Goal: Use online tool/utility: Utilize a website feature to perform a specific function

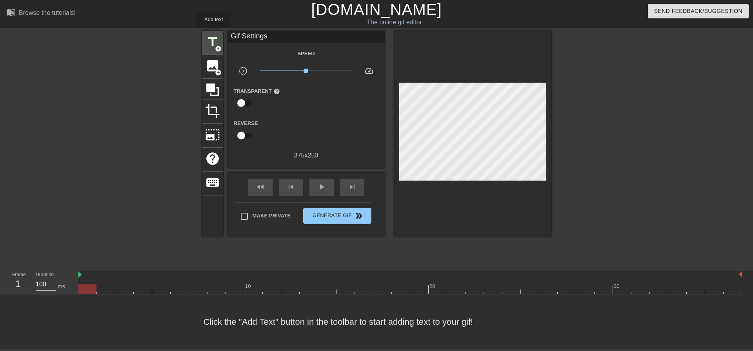
click at [213, 33] on div "title add_circle" at bounding box center [212, 43] width 21 height 24
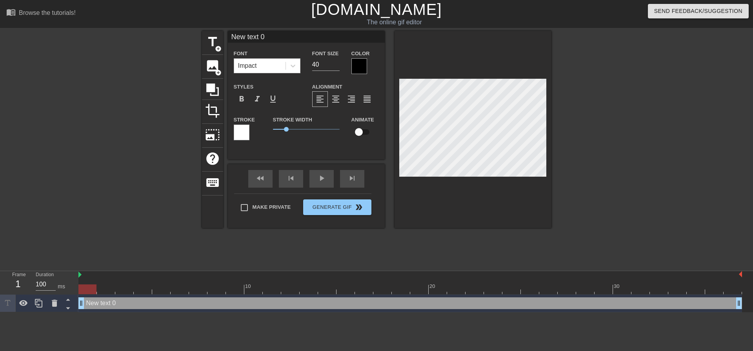
click at [244, 65] on div "Impact" at bounding box center [247, 65] width 19 height 9
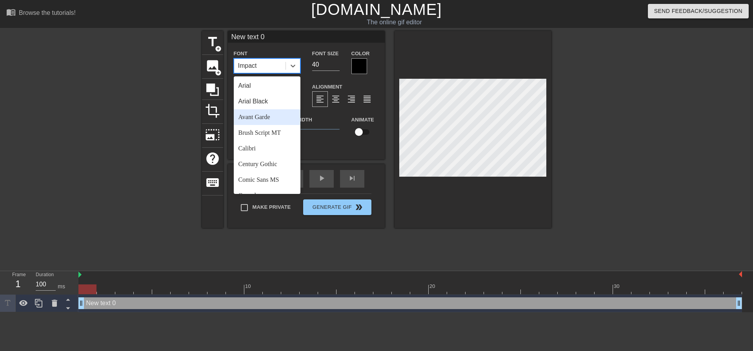
click at [265, 107] on div "Arial Black" at bounding box center [267, 102] width 67 height 16
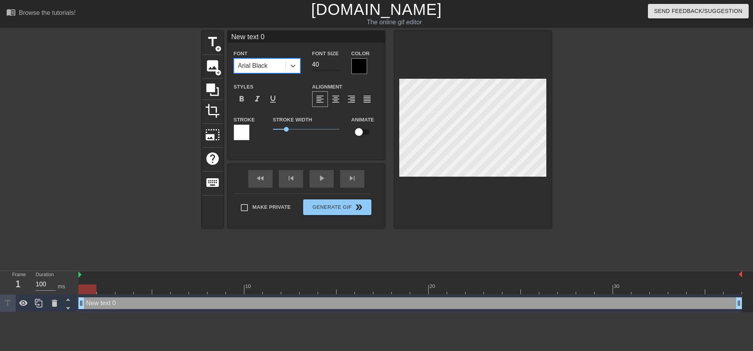
click at [313, 62] on input "40" at bounding box center [325, 64] width 27 height 13
drag, startPoint x: 334, startPoint y: 65, endPoint x: 281, endPoint y: 67, distance: 53.0
click at [312, 64] on input "39" at bounding box center [325, 64] width 27 height 13
drag, startPoint x: 326, startPoint y: 60, endPoint x: 286, endPoint y: 71, distance: 41.7
click at [290, 69] on div "Font Arial Black Font Size 39 Color" at bounding box center [306, 61] width 157 height 25
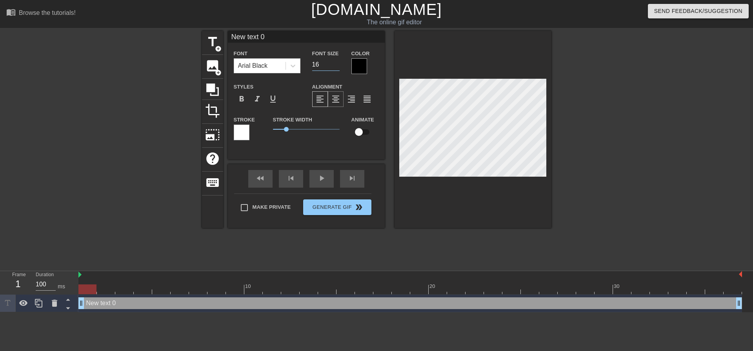
type input "16"
click at [340, 101] on div "format_align_center" at bounding box center [336, 99] width 16 height 16
click at [280, 200] on div "fast_rewind skip_previous play_arrow skip_next Make Private Generate Gif double…" at bounding box center [306, 196] width 157 height 64
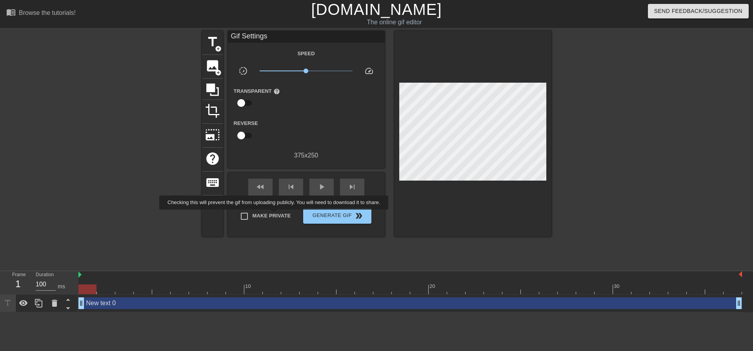
click at [275, 215] on span "Make Private" at bounding box center [272, 216] width 38 height 8
click at [253, 215] on input "Make Private" at bounding box center [244, 216] width 16 height 16
checkbox input "true"
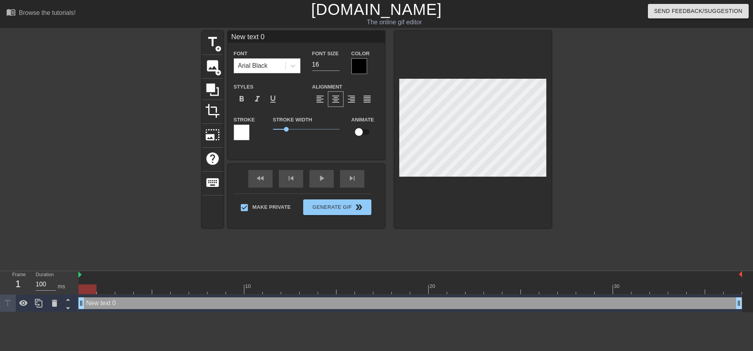
drag, startPoint x: 83, startPoint y: 287, endPoint x: 333, endPoint y: 151, distance: 284.5
click at [0, 293] on div "Frame 1 Duration 100 ms 10 20 30 New text 0 drag_handle drag_handle" at bounding box center [376, 291] width 753 height 41
type input "A"
type textarea "A"
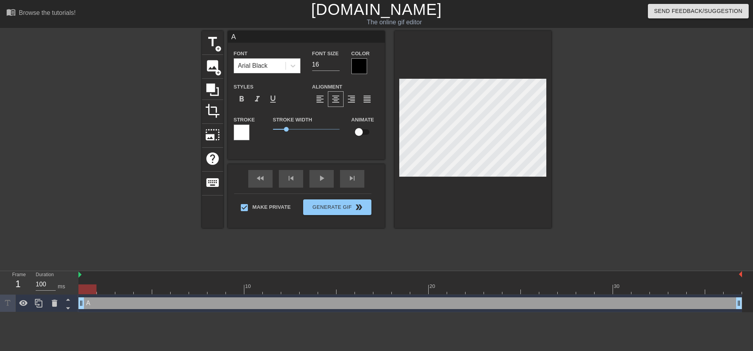
type input "Aw"
type textarea "Aw"
type input "Awe"
type textarea "Awe"
type input "Awee"
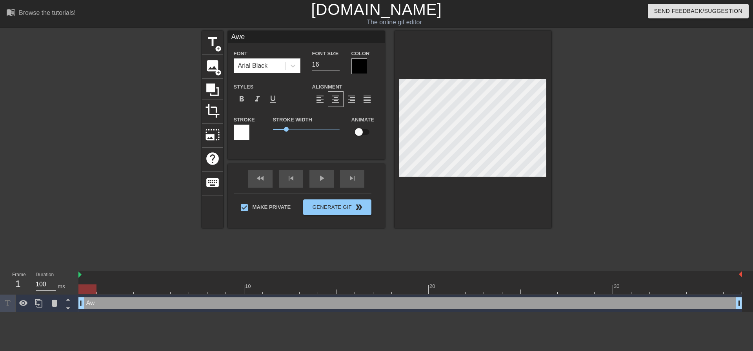
type textarea "Awee"
type input "Aweee"
type textarea "Aweee"
type input "Aweee"
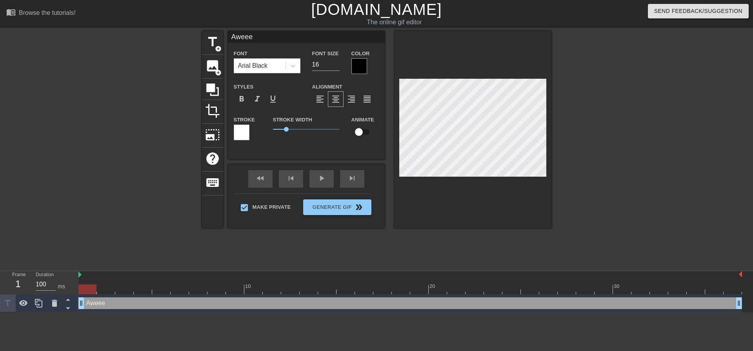
type textarea "Aweee"
type input "Aweee d"
type textarea "Aweee do"
type input "Aweee doe"
type textarea "Aweee doe"
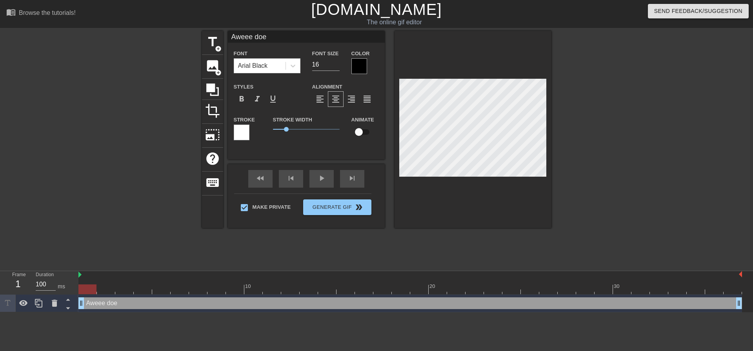
type input "Aweee does"
type textarea "Aweee does"
type input "Aweee does"
type textarea "Aweee does"
type input "Aweee does t"
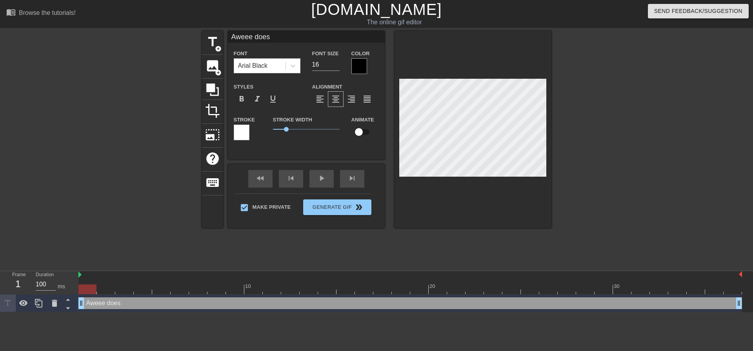
type textarea "Aweee does t"
type input "Aweee does th"
type textarea "Aweee does the"
type input "Aweee does the"
type textarea "Aweee does the"
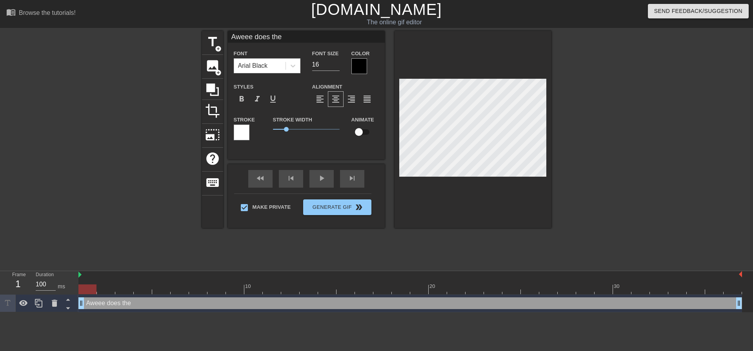
type input "Aweee does the l"
type textarea "Aweee does the l"
type input "Aweee does the li"
type textarea "Aweee does the li"
type input "Aweee does the lit"
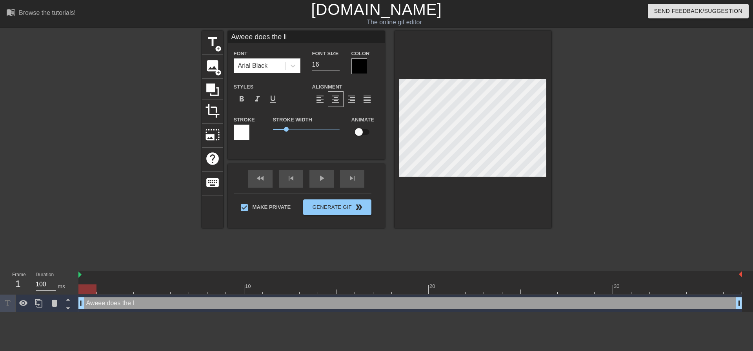
type textarea "Aweee does the lit"
type input "Aweee does the litt"
type textarea "Aweee does the litt"
type input "Aweee does the littl"
type textarea "Aweee does the littl"
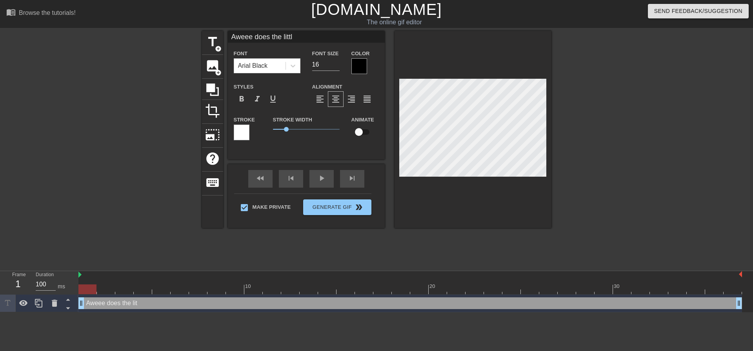
type input "Aweee does the little"
type textarea "Aweee does the little"
type input "Aweee does the little"
type textarea "Aweee does the little"
type input "Aweee does the little s"
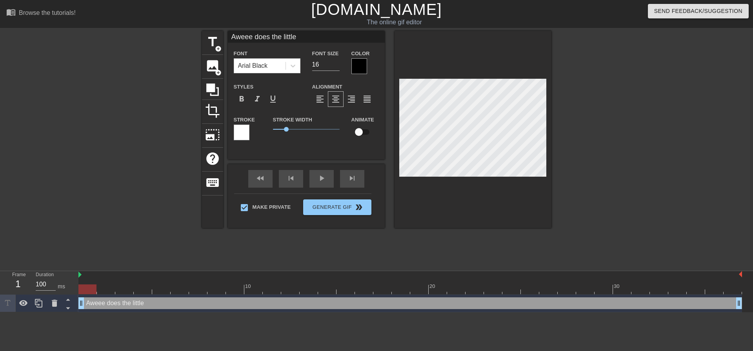
type textarea "Aweee does the little s"
type input "Aweee does the little si"
type textarea "Aweee does the little sis"
type input "Aweee does the little siss"
type textarea "Aweee does the little siss"
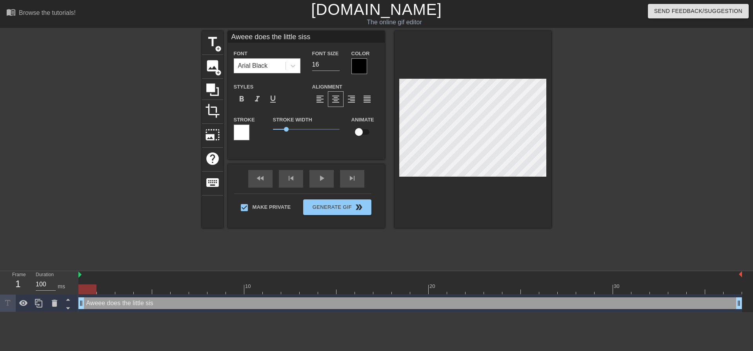
type input "Aweee does the little sissy"
type textarea "Aweee does the little sissy"
type input "Aweee does the little sissy"
type textarea "Aweee does the little sissy"
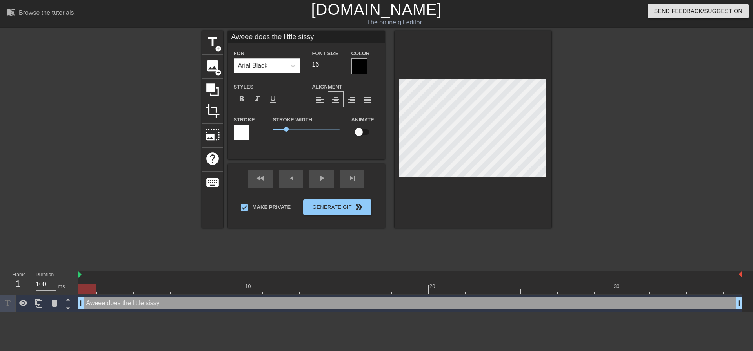
type input "Aweee does the little sissyb"
type textarea "Aweee does the little sissy b"
type input "Aweee does the little sissybu"
type textarea "Aweee does the little sissy bu"
type input "Aweee does the little sissybut"
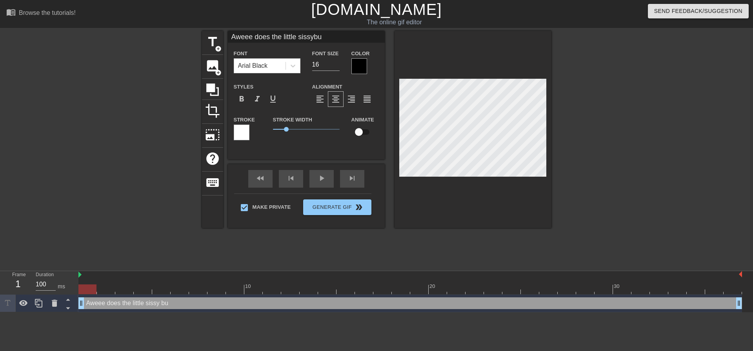
type textarea "Aweee does the little sissy but"
type input "Aweee does the little sissybutt"
type textarea "Aweee does the little sissy butt"
type input "Aweee does the little sissybutt"
type textarea "Aweee does the little sissy butt"
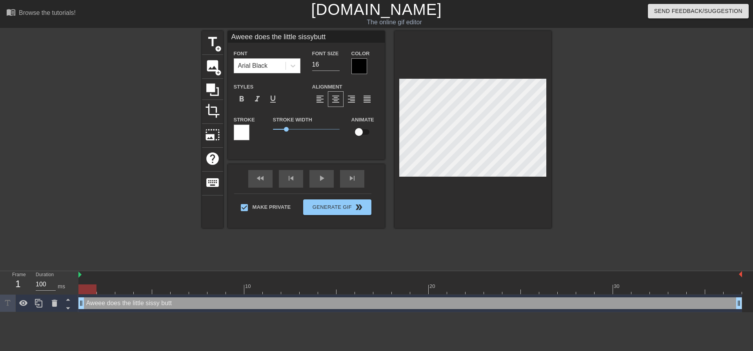
type input "Aweee does the little sissybutt b"
type textarea "Aweee does the little sissy butt b"
type input "Aweee does the little sissybutt bo"
type textarea "Aweee does the little sissy butt bo"
type input "Aweee does the little sissybutt boy"
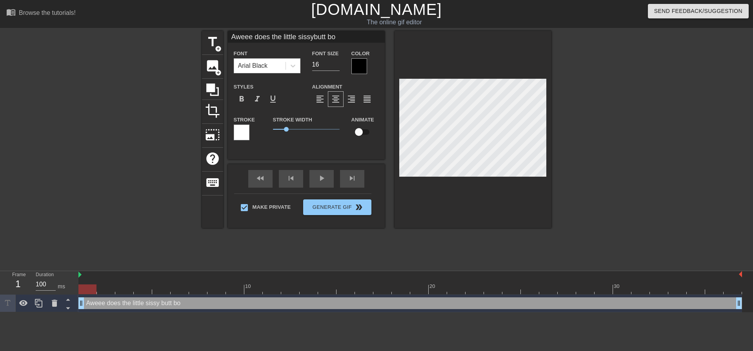
type textarea "Aweee does the little sissy butt boy"
type input "Aweee does the little sissybutt boy"
type textarea "Aweee does the little sissy butt boy"
type input "Aweee does the little sissybutt boy w"
type textarea "Aweee does the little sissy butt boy w"
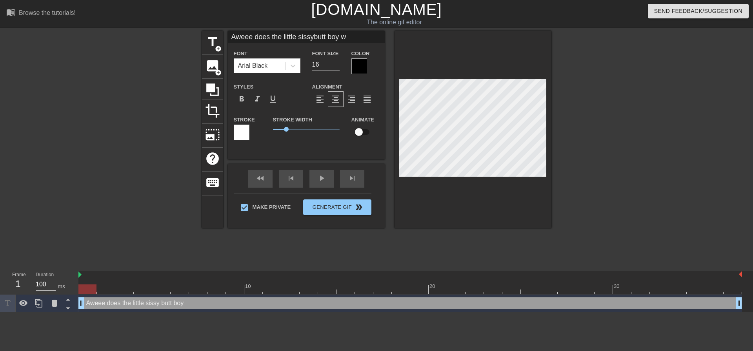
type input "Aweee does the little sissybutt boy wa"
type textarea "Aweee does the little sissy butt boy wa"
type input "Aweee does the little sissybutt boy wan"
type textarea "Aweee does the little sissy butt boy wan"
type input "Aweee does the little sissybutt boy want"
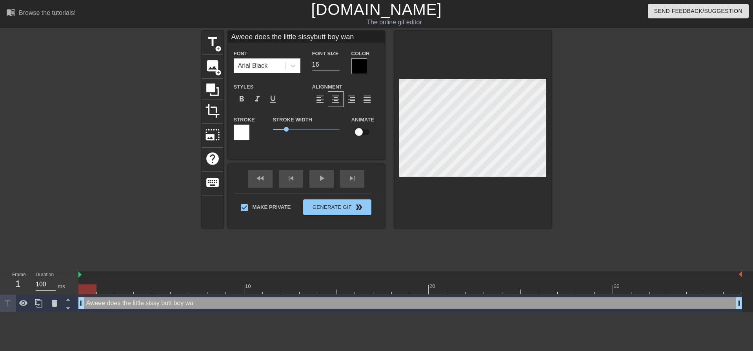
type textarea "Aweee does the little sissy butt boy want"
type input "Aweee does the little sissybutt boy want"
type textarea "Aweee does the little sissy butt boy want"
type input "Aweee does the little sissybutt boy want t"
type textarea "Aweee does the little sissy butt boy want t"
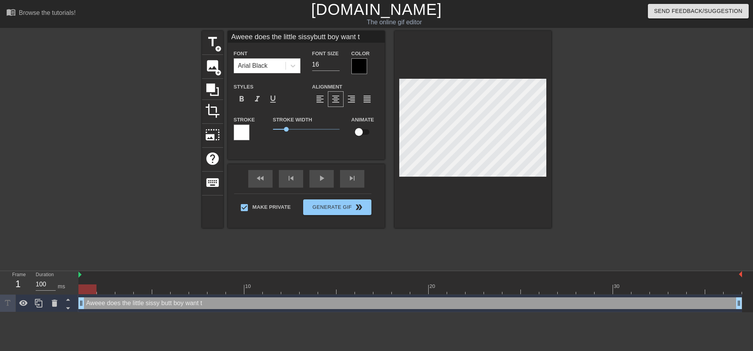
type input "Aweee does the little sissybutt boy want to"
type textarea "Aweee does the little sissy butt boy want to"
type input "Aweee does the little sissybutt boy want to"
type textarea "Aweee does the little sissy butt boy want to"
type input "Aweee does the little sissybutt boy want to g"
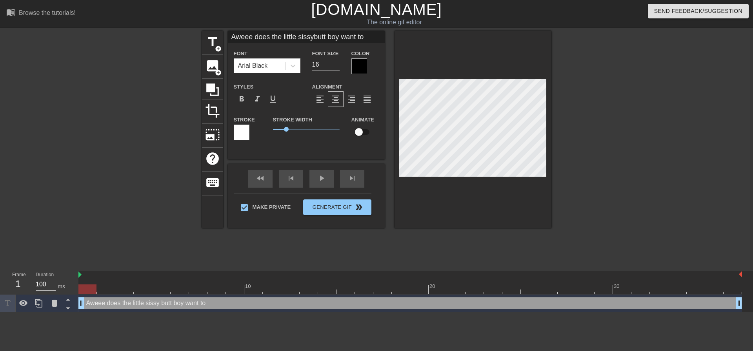
type textarea "Aweee does the little sissy butt boy want to g"
type input "Aweee does the little sissybutt boy want to ge"
type textarea "Aweee does the little sissy butt boy want to ge"
type input "Aweee does the little sissybutt boy want to get"
type textarea "Aweee does the little sissy butt boy want to get"
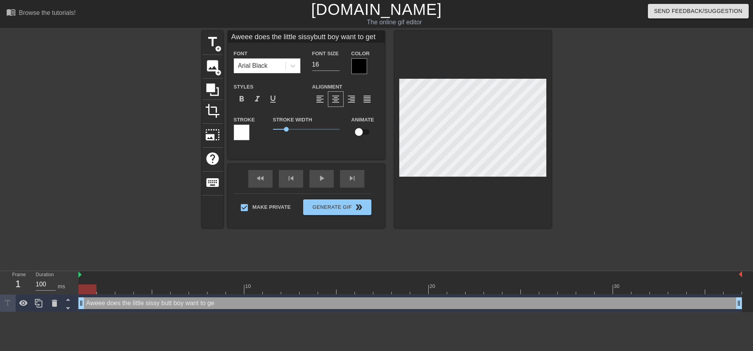
type input "Aweee does the little sissybutt boy want to get"
type textarea "Aweee does the little sissy butt boy want to get"
type input "Aweee does the little sissybutt boy want to get h"
type textarea "Aweee does the little sissy butt boy want to get h"
type input "Aweee does the little sissybutt boy want to get ha"
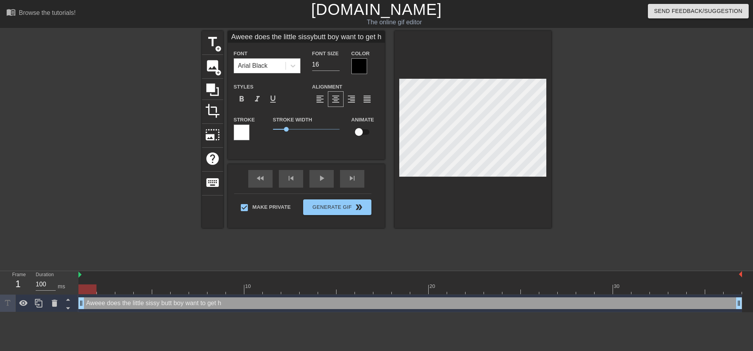
type textarea "Aweee does the little sissy butt boy want to get ha"
type input "Aweee does the little sissybutt boy want to get har"
type textarea "Aweee does the little sissy butt boy want to get har"
type input "Aweee does the little sissybutt boy want to get hard"
type textarea "Aweee does the little sissy butt boy want to get hard"
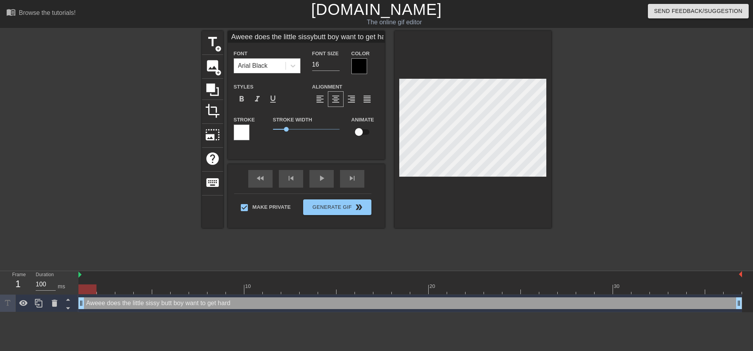
type input "Aweee does the little sissybutt boy want to get hard?"
type textarea "Aweee does the little sissy butt boy want to get hard?"
type input "Aweee does the little sissybutt boy want to get hard?"
type textarea "Aweee does the little sissy butt boy want to get hard?"
type input "Aweee does the little sissybutt boy want to get hard?"
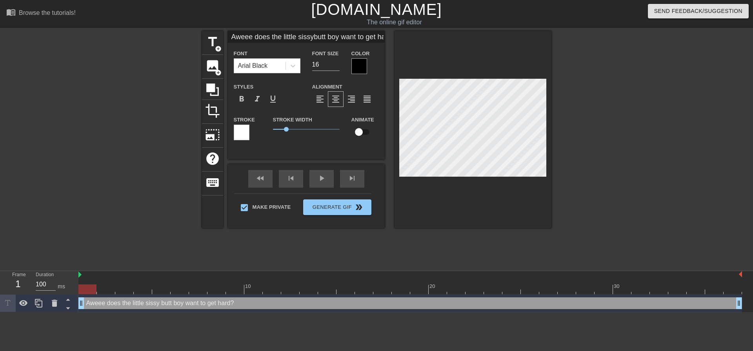
type textarea "Aweee does the little sissy butt boy want to get hard?"
type input "Aweee does the little sissybutt boy want to get hard?"
type textarea "Aweee does the little sissy butt boy want to get hard?"
type input "Aweee does the little sissybutt boy want to get hard?"
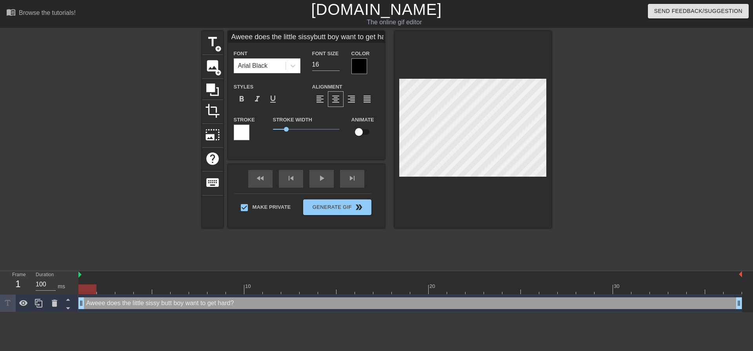
type textarea "Aweee does the little sissy butt boy want to get hard?"
type input "Aweee does the little sissybutt boy want to get hard?"
type textarea "Aweee does the little sissy butt boy want to get hard?"
type input "Aweee does the little sissybutt boy want to get hard?"
type textarea "Aweee does the little sissy butt boy want to get hard?"
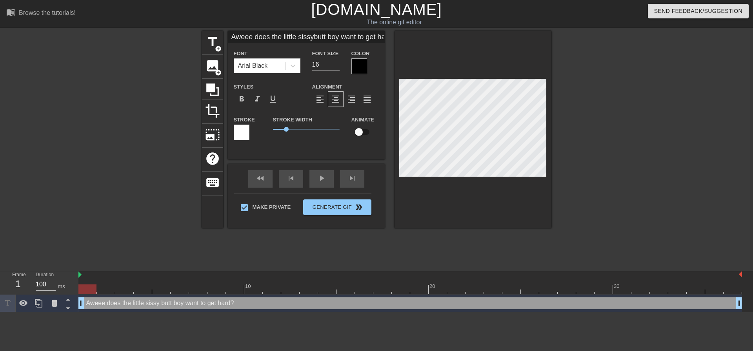
scroll to position [5, 1]
type input "Aweee does the little sissybutt boy want to get hard?W"
type textarea "Aweee does the little sissy butt boy want to get hard? W"
type input "Aweee does the little sissybutt boy want to get hard?We"
type textarea "Aweee does the little sissy butt boy want to get hard? We"
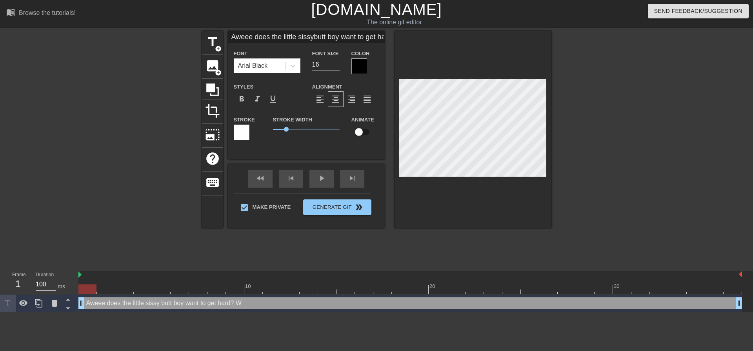
type input "Aweee does the little sissybutt boy want to get hard?Wel"
type textarea "Aweee does the little sissy butt boy want to get hard? Wel"
type input "Aweee does the little sissybutt boy want to get hard?Well"
type textarea "Aweee does the little sissy butt boy want to get hard? Well"
type input "Aweee does the little sissybutt boy want to get hard?Well"
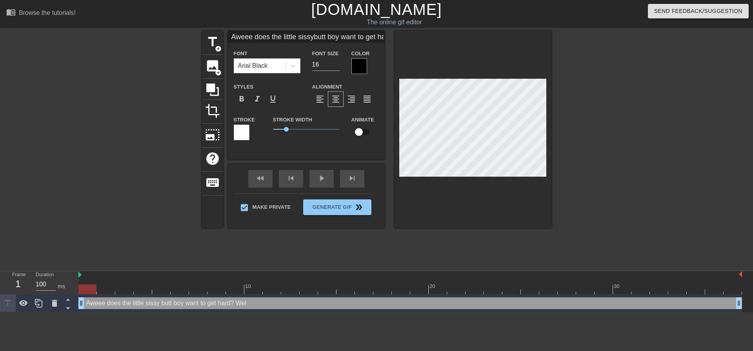
type textarea "Aweee does the little sissy butt boy want to get hard? Well"
type input "Aweee does the little sissybutt boy want to get hard?Well t"
type textarea "Aweee does the little sissy butt boy want to get hard? Well t"
type input "Aweee does the little sissybutt boy want to get hard?Well to"
type textarea "Aweee does the little sissy butt boy want to get hard? Well to"
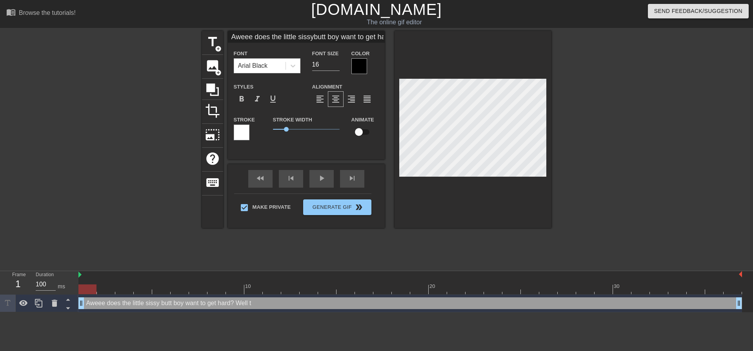
type input "Aweee does the little sissybutt boy want to get hard?Well too"
type textarea "Aweee does the little sissy butt boy want to get hard? Well too"
type input "Aweee does the little sissybutt boy want to get hard?Well too"
type textarea "Aweee does the little sissy butt boy want to get hard? Well too"
type input "Aweee does the little sissybutt boy want to get hard?Well too b"
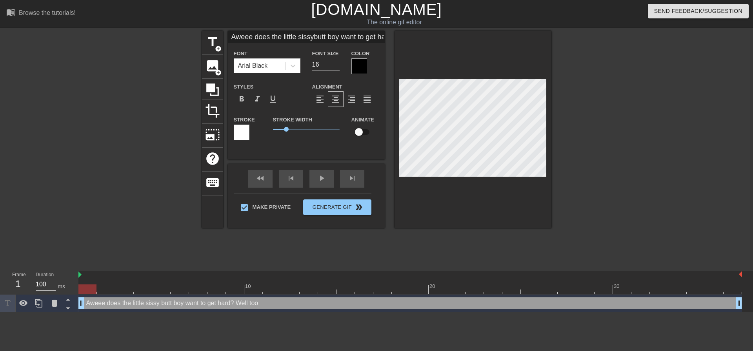
type textarea "Aweee does the little sissy butt boy want to get hard? Well too b"
type input "Aweee does the little sissybutt boy want to get hard?Well too ba"
type textarea "Aweee does the little sissy butt boy want to get hard? Well too ba"
type input "Aweee does the little sissybutt boy want to get hard?Well too bad"
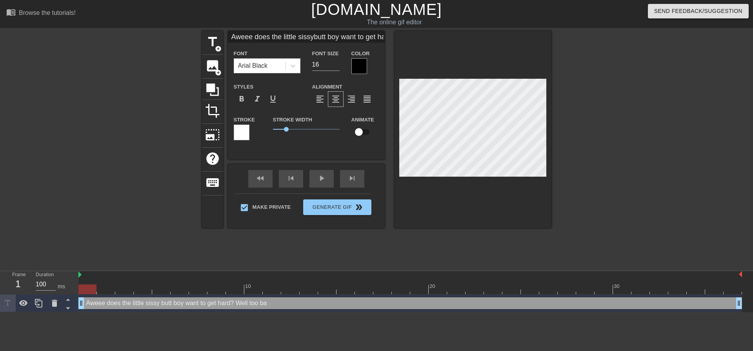
type textarea "Aweee does the little sissy butt boy want to get hard? Well too bad"
type input "Aweee does the little sissybutt boy want to get hard?Well too bad!"
type textarea "Aweee does the little sissy butt boy want to get hard? Well too bad!"
type input "Aweee does the little sissybutt boy want to get hard?Well too bad!"
type textarea "Aweee does the little sissy butt boy want to get hard? Well too bad!"
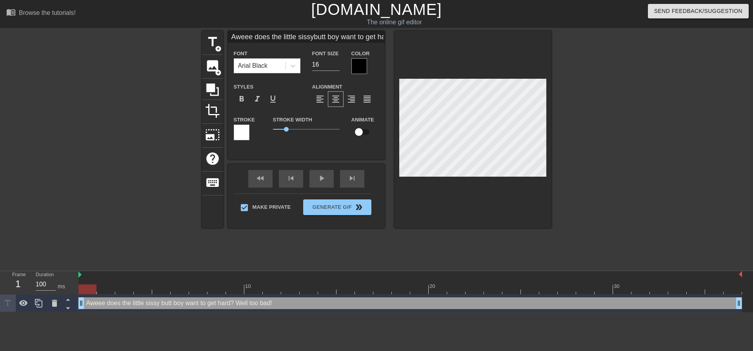
type input "Aweee does the little sissybutt boy want to get hard?Well too bad! M"
type textarea "Aweee does the little sissy butt boy want to get hard? Well too bad! M"
type input "Aweee does the little sissybutt boy want to get hard?Well too bad! Mo"
type textarea "Aweee does the little sissy butt boy want to get hard? Well too bad! Mo"
type input "Aweee does the little sissybutt boy want to get hard?Well too bad! Mom"
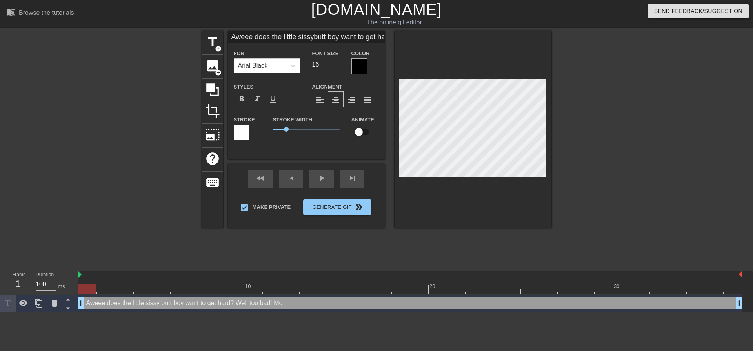
type textarea "Aweee does the little sissy butt boy want to get hard? Well too bad! Mom"
type input "Aweee does the little sissybutt boy want to get hard?Well too bad! Momm"
type textarea "Aweee does the little sissy butt boy want to get hard? Well too bad! Momm"
type input "Aweee does the little sissybutt boy want to get hard?Well too bad! Mommy"
type textarea "Aweee does the little sissy butt boy want to get hard? Well too bad! Mommy"
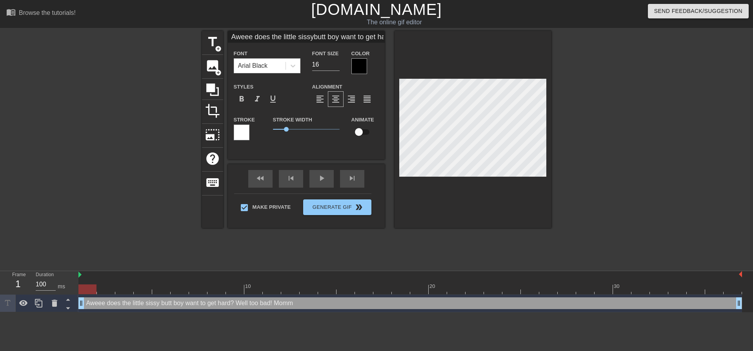
type input "Aweee does the little sissybutt boy want to get hard?Well too bad! Mommy"
type textarea "Aweee does the little sissy butt boy want to get hard? Well too bad! Mommy"
type input "Aweee does the little sissybutt boy want to get hard?Well too bad! Mommy i"
type textarea "Aweee does the little sissy butt boy want to get hard? Well too bad! Mommy i"
type input "Aweee does the little sissybutt boy want to get hard?Well too bad! Mommy is"
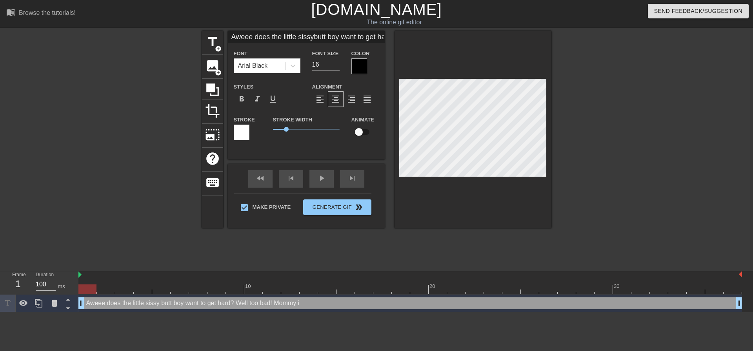
type textarea "Aweee does the little sissy butt boy want to get hard? Well too bad! Mommy is"
type input "Aweee does the little sissybutt boy want to get hard?Well too bad! Mommy is"
type textarea "Aweee does the little sissy butt boy want to get hard? Well too bad! Mommy is"
type input "Aweee does the little sissybutt boy want to get hard?Well too bad! Mommy is g"
type textarea "Aweee does the little sissy butt boy want to get hard? Well too bad! Mommy is g"
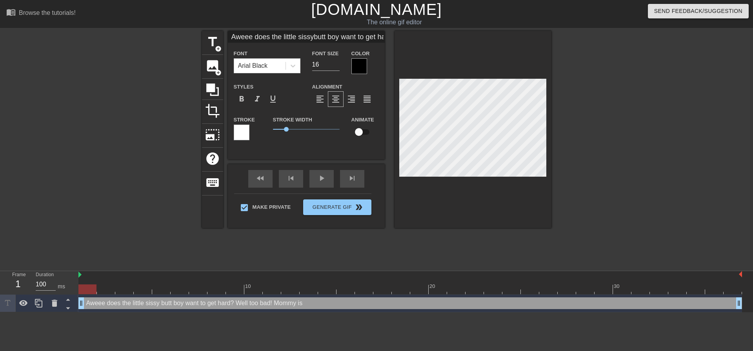
type input "Aweee does the little sissybutt boy want to get hard?Well too bad! Mommy is go"
type textarea "Aweee does the little sissy butt boy want to get hard? Well too bad! Mommy is go"
type input "Aweee does the little sissybutt boy want to get hard?Well too bad! Mommy is gon"
type textarea "Aweee does the little sissy butt boy want to get hard? Well too bad! Mommy is g…"
type input "Aweee does the little sissybutt boy want to get hard?Well too bad! Mommy is gonn"
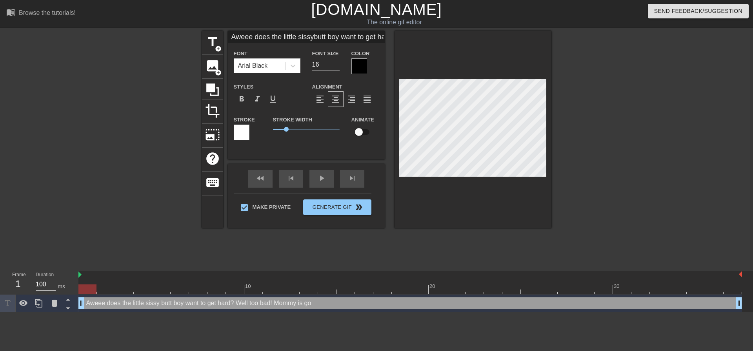
type textarea "Aweee does the little sissy butt boy want to get hard? Well too bad! Mommy is g…"
type input "Aweee does the little sissybutt boy want to get hard?Well too bad! Mommy is gon…"
type textarea "Aweee does the little sissy butt boy want to get hard? Well too bad! Mommy is g…"
type input "Aweee does the little sissybutt boy want to get hard?Well too bad! Mommy is gon…"
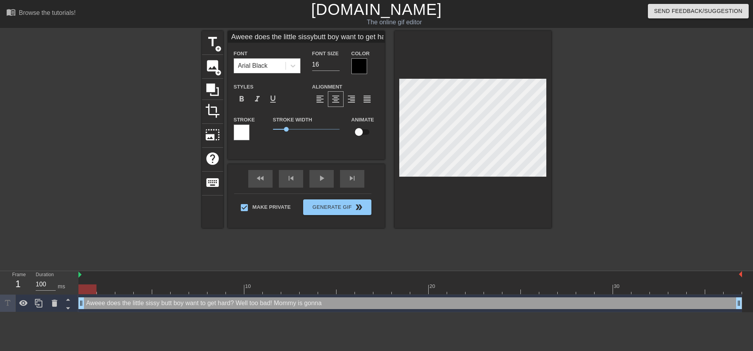
type textarea "Aweee does the little sissy butt boy want to get hard? Well too bad! Mommy is g…"
type input "Aweee does the little sissybutt boy want to get hard?Well too bad! Mommy is gon…"
type textarea "Aweee does the little sissy butt boy want to get hard? Well too bad! Mommy is g…"
type input "Aweee does the little sissybutt boy want to get hard?Well too bad! Mommy is gon…"
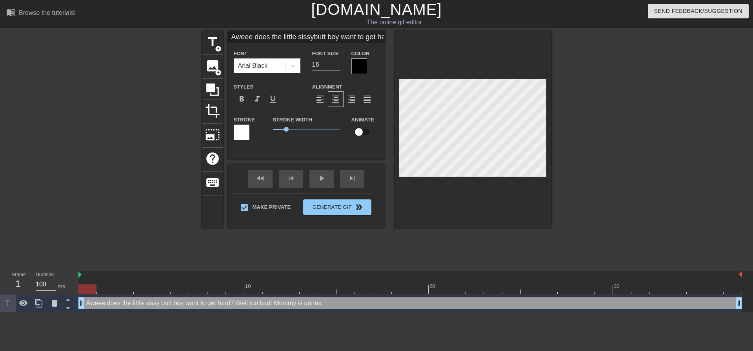
type textarea "Aweee does the little sissy butt boy want to get hard? Well too bad! Mommy is g…"
type input "Aweee does the little sissybutt boy want to get hard?Well too bad! Mommy is gon…"
type textarea "Aweee does the little sissy butt boy want to get hard? Well too bad! Mommy is g…"
type input "Aweee does the little sissybutt boy want to get hard?Well too bad! Mommy is gon…"
type textarea "Aweee does the little sissy butt boy want to get hard? Well too bad! Mommy is g…"
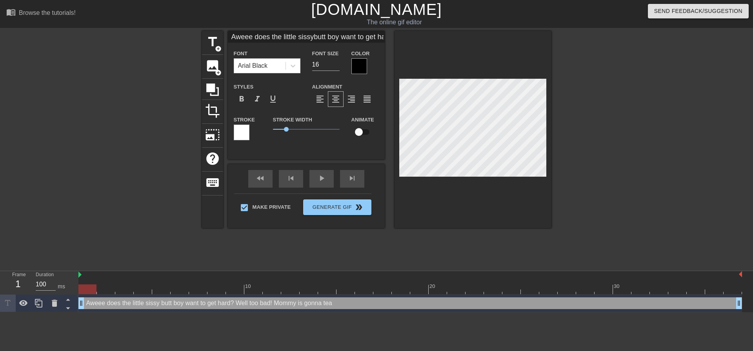
type input "Aweee does the little sissybutt boy want to get hard?Well too bad! Mommy is gon…"
type textarea "Aweee does the little sissy butt boy want to get hard? Well too bad! Mommy is g…"
type input "Aweee does the little sissybutt boy want to get hard?Well too bad! Mommy is gon…"
type textarea "Aweee does the little sissy butt boy want to get hard? Well too bad! Mommy is g…"
type input "Aweee does the little sissybutt boy want to get hard?Well too bad! Mommy is gon…"
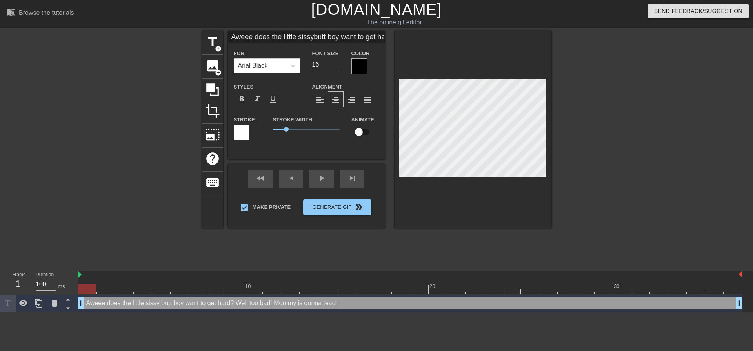
type textarea "Aweee does the little sissy butt boy want to get hard? Well too bad! Mommy is g…"
type input "Aweee does the little sissybutt boy want to get hard?Well too bad! Mommy is gon…"
type textarea "Aweee does the little sissy butt boy want to get hard? Well too bad! Mommy is g…"
type input "Aweee does the little sissybutt boy want to get hard?Well too bad! Mommy is gon…"
type textarea "Aweee does the little sissy butt boy want to get hard? Well too bad! Mommy is g…"
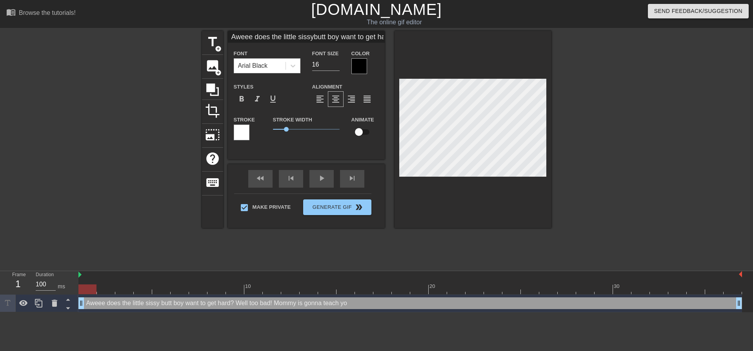
type input "Aweee does the little sissybutt boy want to get hard?Well too bad! Mommy is gon…"
type textarea "Aweee does the little sissy butt boy want to get hard? Well too bad! Mommy is g…"
type input "Aweee does the little sissybutt boy want to get hard?Well too bad! Mommy is gon…"
type textarea "Aweee does the little sissy butt boy want to get hard? Well too bad! Mommy is g…"
type input "Aweee does the little sissybutt boy want to get hard?Well too bad! Mommy is gon…"
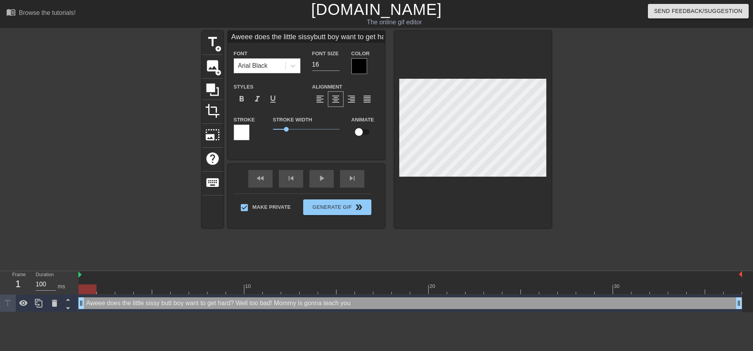
type textarea "Aweee does the little sissy butt boy want to get hard? Well too bad! Mommy is g…"
type input "Aweee does the little sissybutt boy want to get hard?Well too bad! Mommy is gon…"
type textarea "Aweee does the little sissy butt boy want to get hard? Well too bad! Mommy is g…"
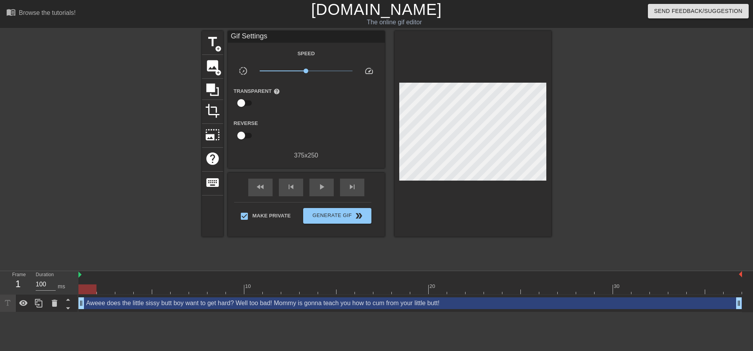
drag, startPoint x: 571, startPoint y: 136, endPoint x: 567, endPoint y: 136, distance: 4.3
click at [571, 134] on div at bounding box center [620, 148] width 118 height 235
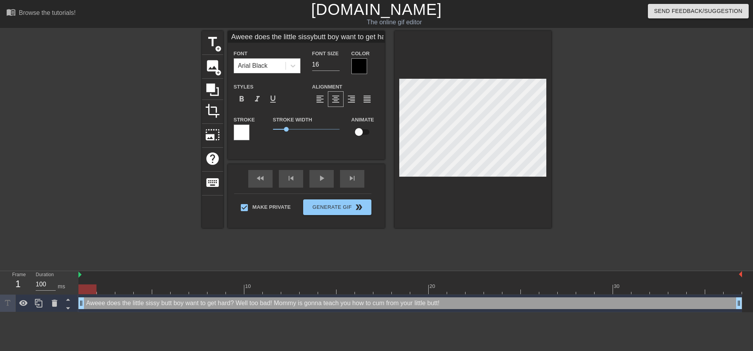
click at [533, 187] on div at bounding box center [472, 129] width 157 height 197
click at [538, 178] on div at bounding box center [472, 129] width 157 height 197
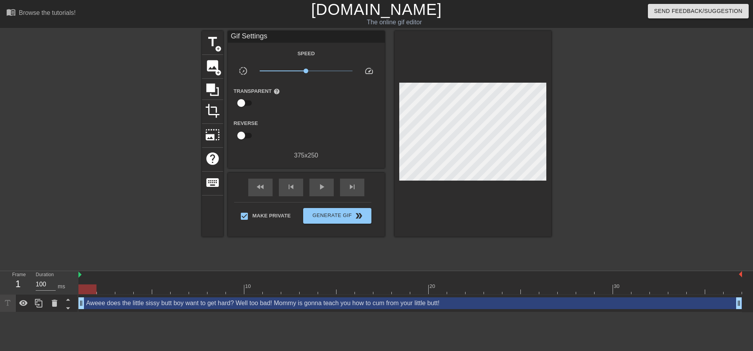
click at [460, 176] on div at bounding box center [472, 134] width 157 height 206
drag, startPoint x: 458, startPoint y: 178, endPoint x: 464, endPoint y: 178, distance: 5.5
click at [464, 178] on div at bounding box center [472, 134] width 157 height 206
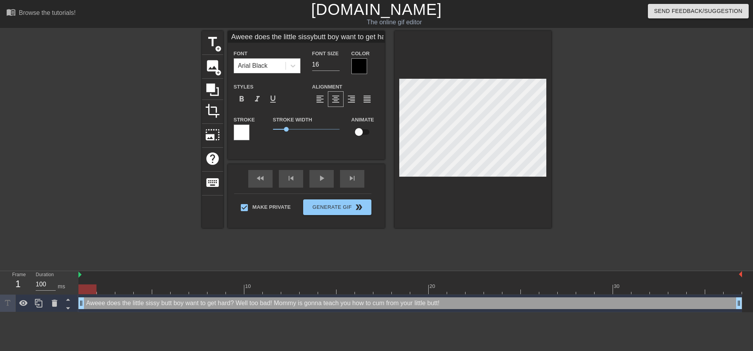
scroll to position [6, 1]
click at [573, 110] on div at bounding box center [620, 148] width 118 height 235
click at [460, 178] on div at bounding box center [472, 129] width 157 height 197
click at [459, 178] on div at bounding box center [472, 129] width 157 height 197
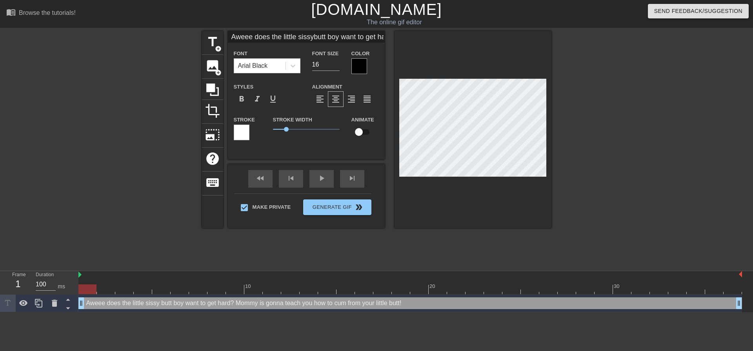
paste textarea "Well too bad!"
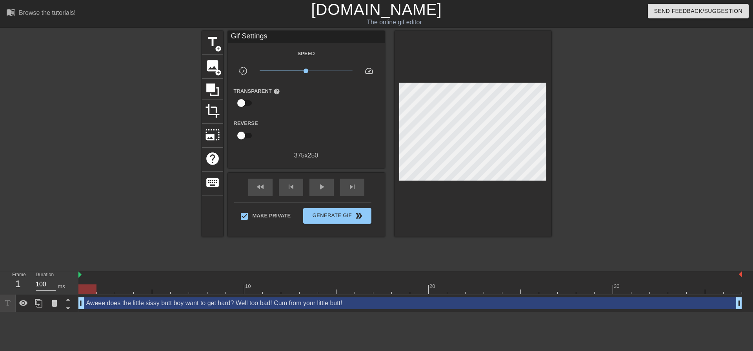
click at [581, 138] on div at bounding box center [620, 148] width 118 height 235
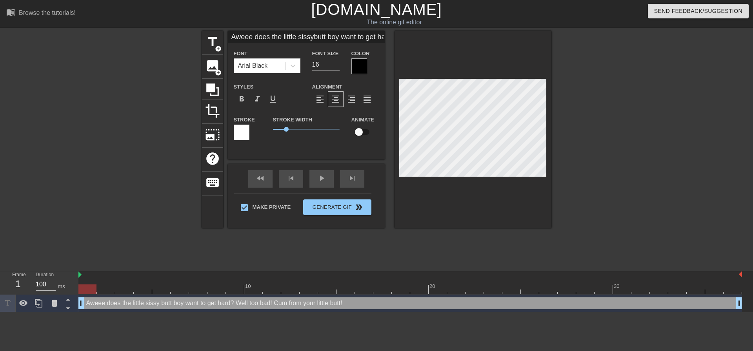
click at [542, 180] on div at bounding box center [472, 129] width 157 height 197
click at [542, 179] on div at bounding box center [472, 129] width 157 height 197
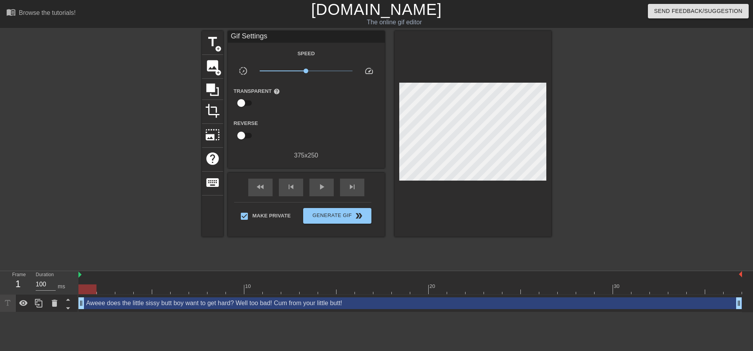
drag, startPoint x: 590, startPoint y: 109, endPoint x: 557, endPoint y: 112, distance: 33.1
click at [591, 109] on div at bounding box center [620, 148] width 118 height 235
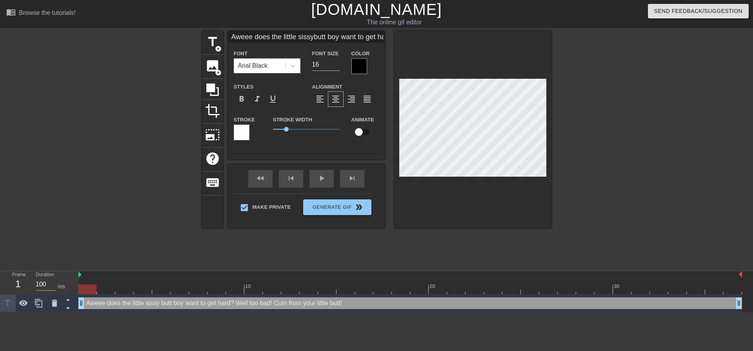
click at [682, 102] on div "title add_circle image add_circle crop photo_size_select_large help keyboard Aw…" at bounding box center [376, 148] width 753 height 235
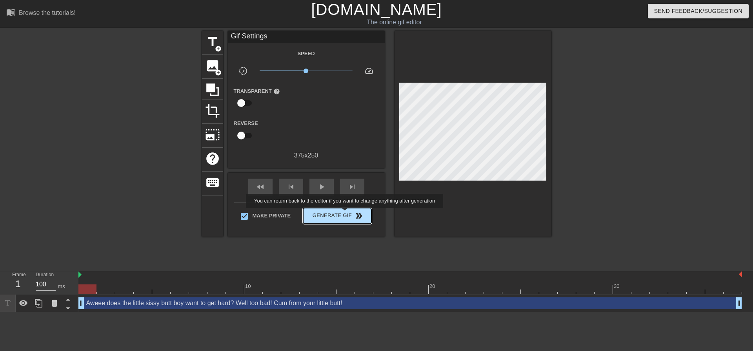
click at [345, 214] on span "Generate Gif double_arrow" at bounding box center [337, 215] width 62 height 9
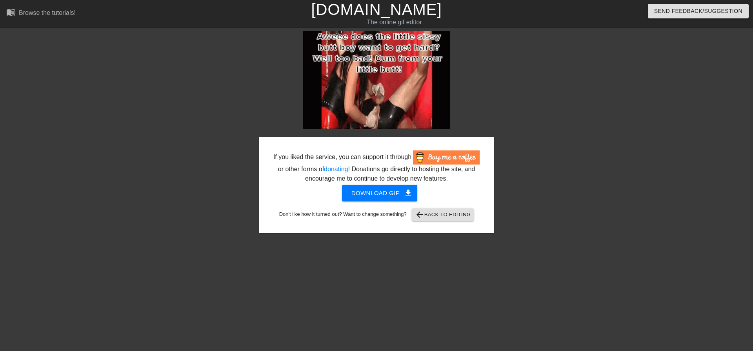
click at [495, 107] on div "If you liked the service, you can support it through or other forms of donating…" at bounding box center [376, 148] width 753 height 235
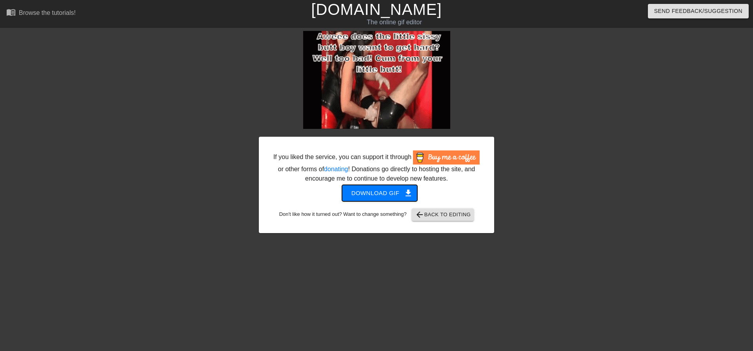
click at [396, 193] on span "Download gif get_app" at bounding box center [379, 193] width 57 height 10
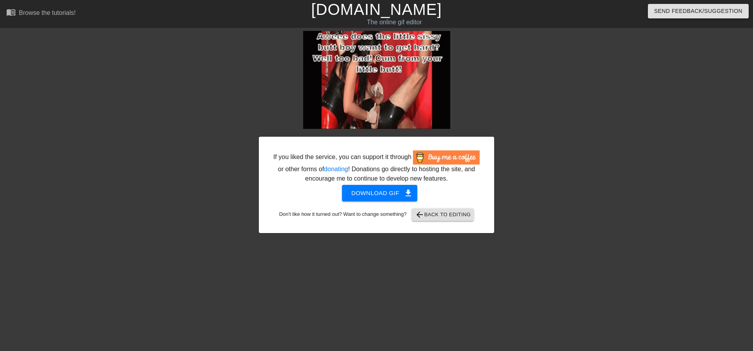
click at [625, 158] on div "If you liked the service, you can support it through or other forms of donating…" at bounding box center [376, 148] width 753 height 235
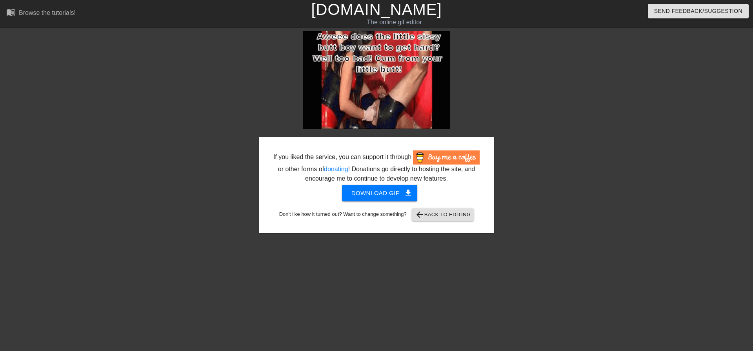
click at [211, 98] on div at bounding box center [191, 148] width 118 height 235
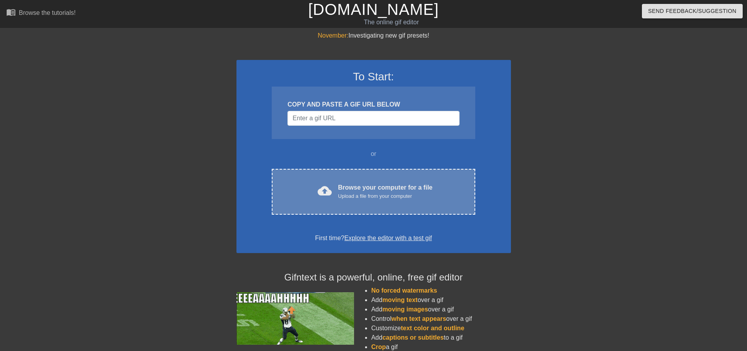
click at [387, 180] on div "cloud_upload Browse your computer for a file Upload a file from your computer C…" at bounding box center [373, 192] width 203 height 46
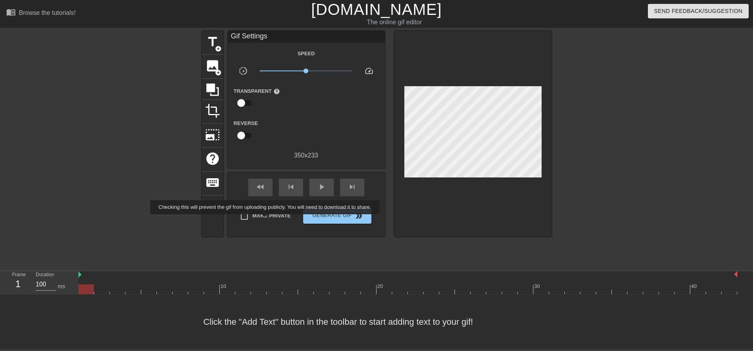
click at [267, 215] on span "Make Private" at bounding box center [272, 216] width 38 height 8
click at [253, 215] on input "Make Private" at bounding box center [244, 216] width 16 height 16
checkbox input "true"
click at [218, 42] on span "title" at bounding box center [212, 42] width 15 height 15
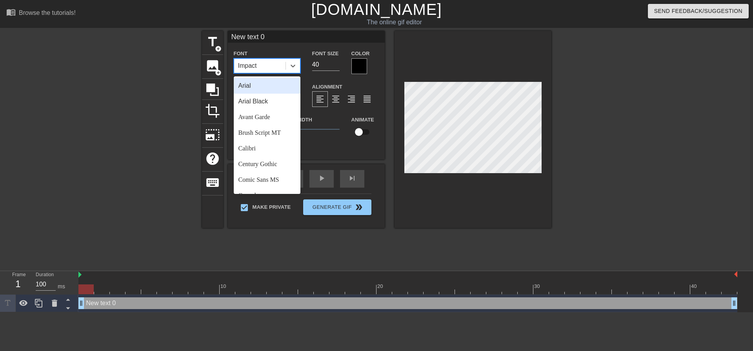
click at [282, 66] on div "Impact" at bounding box center [259, 66] width 51 height 14
click at [265, 101] on div "Arial Black" at bounding box center [267, 102] width 67 height 16
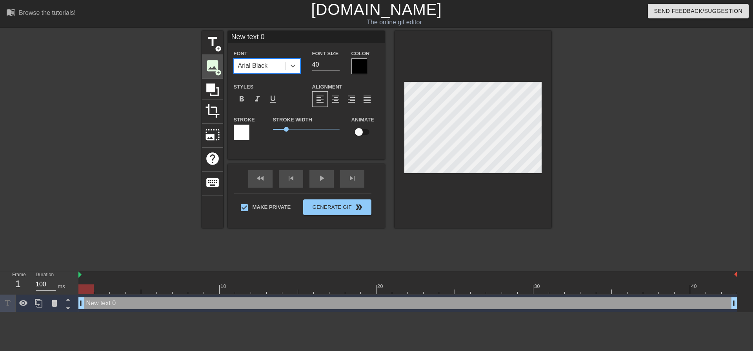
drag, startPoint x: 296, startPoint y: 64, endPoint x: 217, endPoint y: 58, distance: 79.8
click at [280, 64] on div "Font option [PERSON_NAME], selected. 0 results available. Select is focused ,ty…" at bounding box center [306, 61] width 157 height 25
type input "2"
type input "18"
click at [341, 101] on div "format_align_center" at bounding box center [336, 99] width 16 height 16
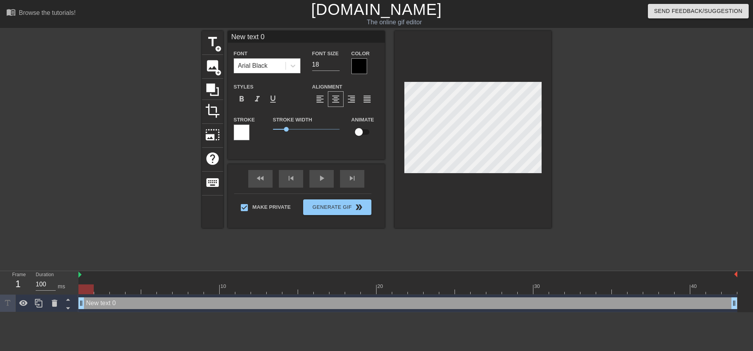
scroll to position [1, 2]
type input "T"
type textarea "T"
type input "Th"
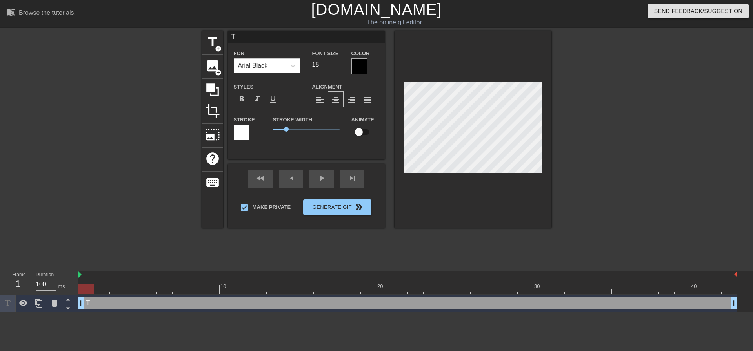
type textarea "Th"
type input "Tha"
type textarea "That"
type input "Tha"
type textarea "Tha"
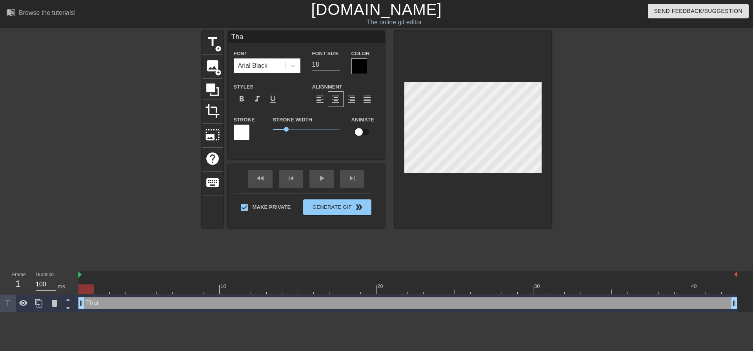
type input "Th"
type textarea "Th"
type input "T"
type textarea "T"
type input "A"
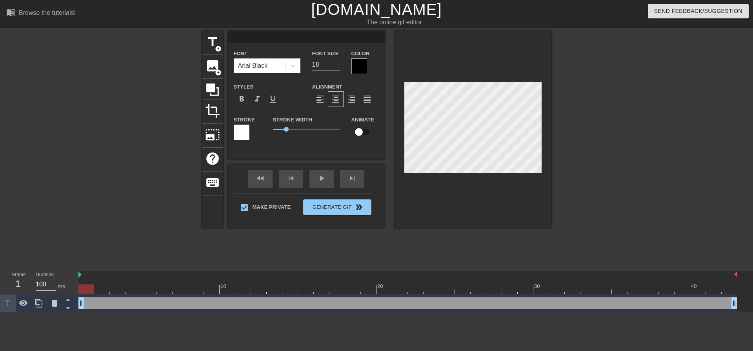
type textarea "A"
type input "Ar"
type textarea "Ar"
type input "Are"
type textarea "Are"
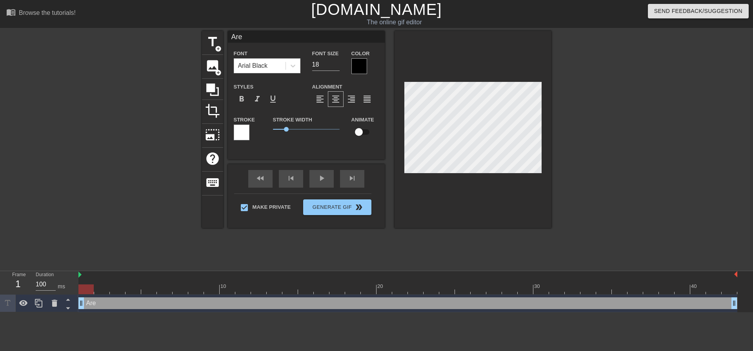
type input "Are"
type textarea "Are"
type input "Are y"
type textarea "Are yop"
type input "Are yopu"
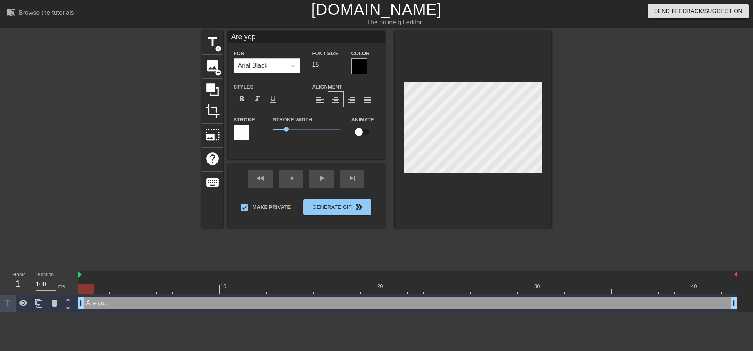
type textarea "Are yopu"
type input "Are yop"
type textarea "Are yop"
type input "Are yo"
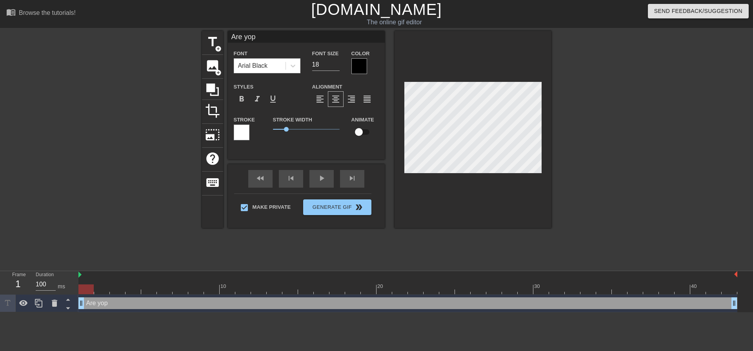
type textarea "Are yo"
type input "Are you"
type textarea "Are you"
type input "Are you"
type textarea "Are you"
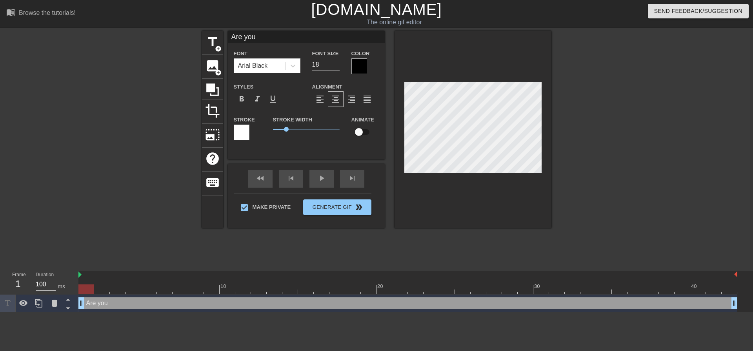
type input "Are you a"
type textarea "Are you a"
type input "Are you ac"
type textarea "Are you ach"
type input "Are you achi"
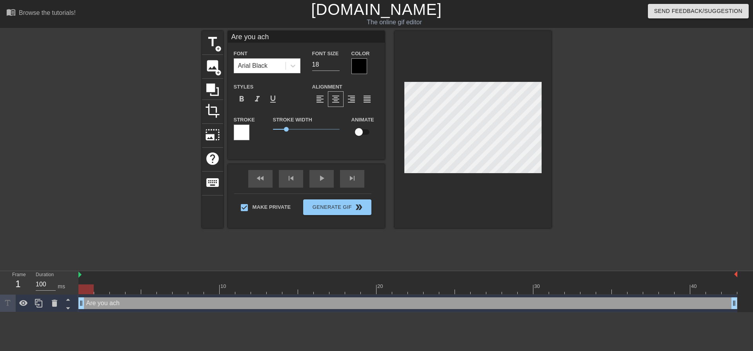
type textarea "Are you achi"
type input "Are you [PERSON_NAME]"
type textarea "Are you [PERSON_NAME]"
type input "Are you aching"
type textarea "Are you aching"
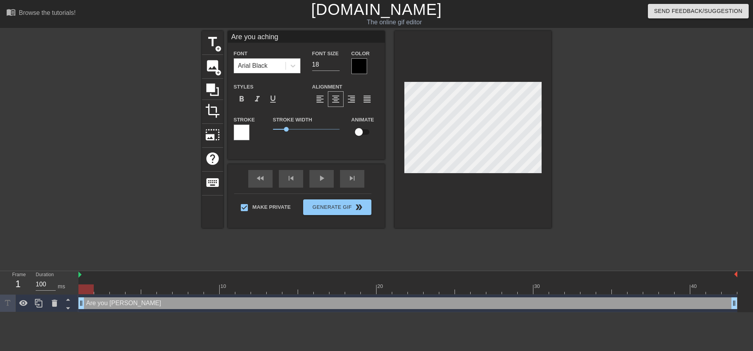
type input "Are you aching"
type textarea "Are you aching"
type input "Are you aching y"
type textarea "Are you aching y"
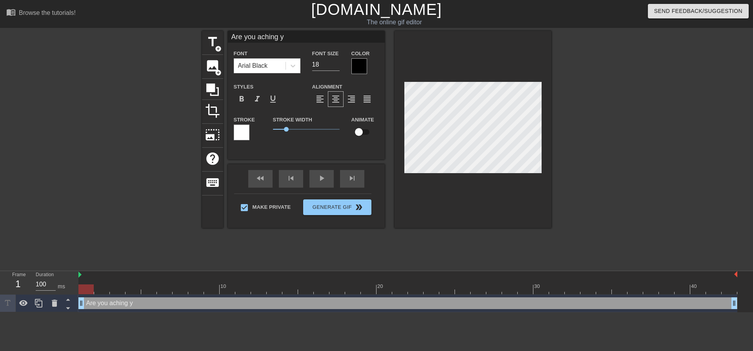
type input "Are you aching ye"
type textarea "Are you aching ye"
type input "Are you aching y"
type textarea "Are you aching y"
type input "Are you aching"
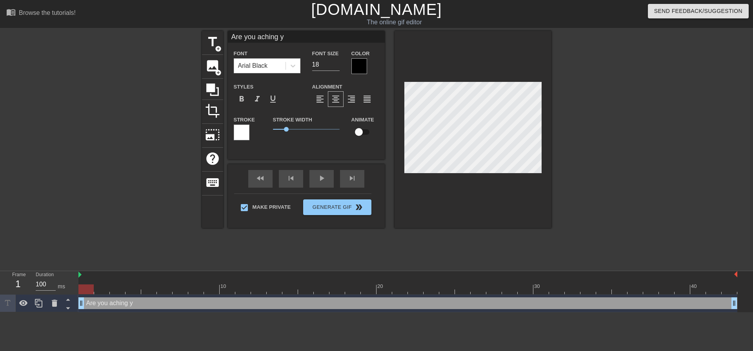
type textarea "Are you aching"
type input "Are you aching"
type textarea "Are you aching"
type input "Are you [PERSON_NAME]"
type textarea "Are you [PERSON_NAME]"
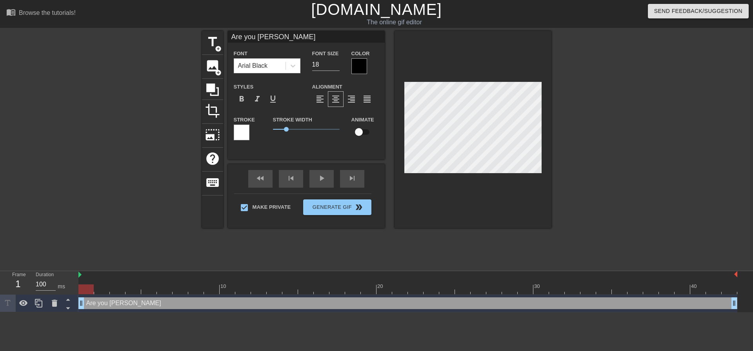
type input "Are you achi"
type textarea "Are you achi"
type input "Are you [PERSON_NAME]"
type textarea "Are you [PERSON_NAME]"
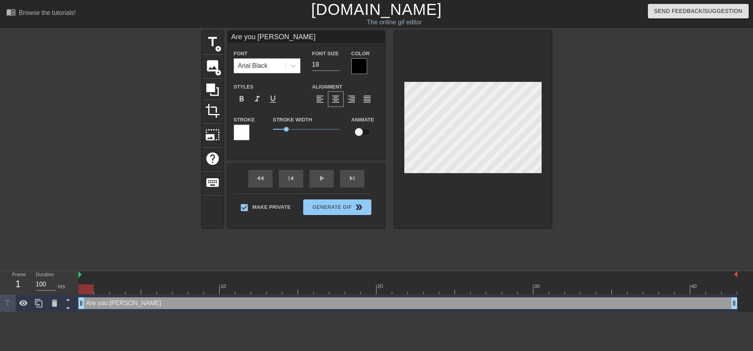
type input "Are you aching"
type textarea "Are you aching"
type input "Are you aching"
type textarea "Are you aching"
type input "Are you aching y"
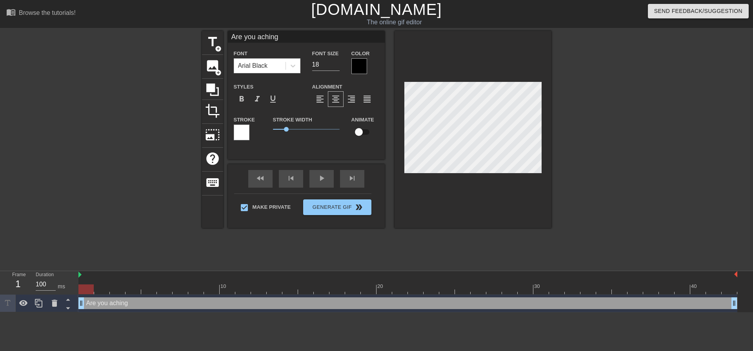
type textarea "Are you aching y"
type input "Are you aching ye"
type textarea "Are you aching ye"
type input "Are you aching yet"
type textarea "Are you aching yet"
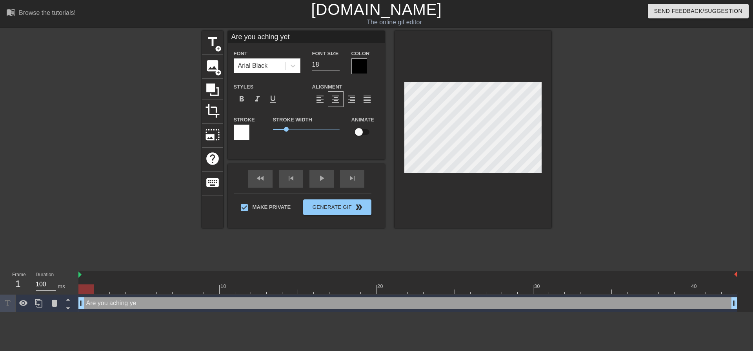
scroll to position [1, 4]
type input "Are you aching yet?"
type textarea "Are you aching yet?"
type input "Are you aching yet?"
type textarea "Are you aching yet?"
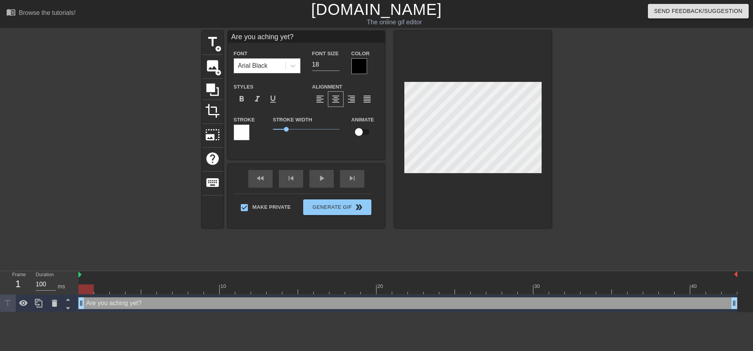
type input "Are you aching yet?"
type textarea "Are you aching yet?"
type input "Are you aching yet?"
type textarea "Are you aching yet?"
type input "Are you aching yet?"
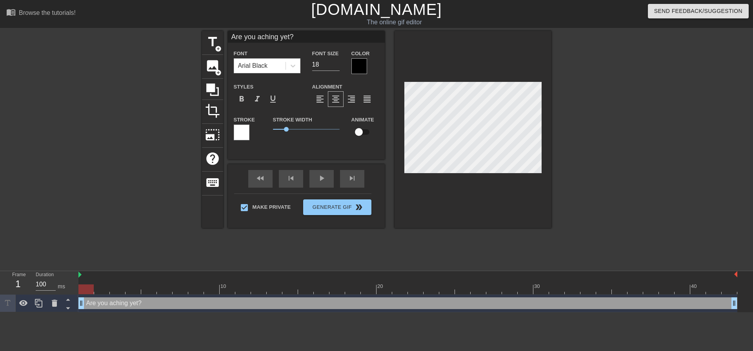
type textarea "Are you aching yet?"
type input "Are you aching yet?"
type textarea "Are you aching yet?"
type input "Are you aching yet?m"
type textarea "Are you aching yet? m"
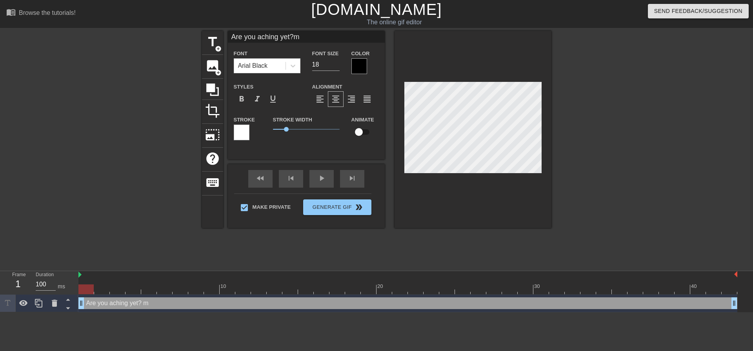
type input "Are you aching yet?mm"
type textarea "Are you aching yet? mm"
type input "Are you aching yet?mmm"
type textarea "Are you aching yet? mmm"
type input "Are you aching yet?mmm."
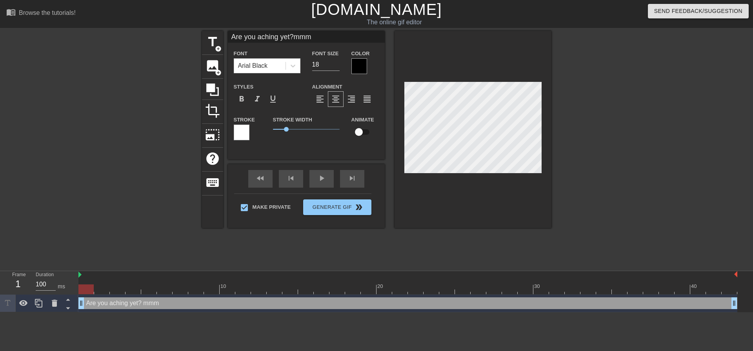
type textarea "Are you aching yet? mmm."
type input "Are you aching yet?mmm."
type textarea "Are you aching yet? mmm."
type input "Are you aching yet?mmm."
type textarea "Are you aching yet? mmm."
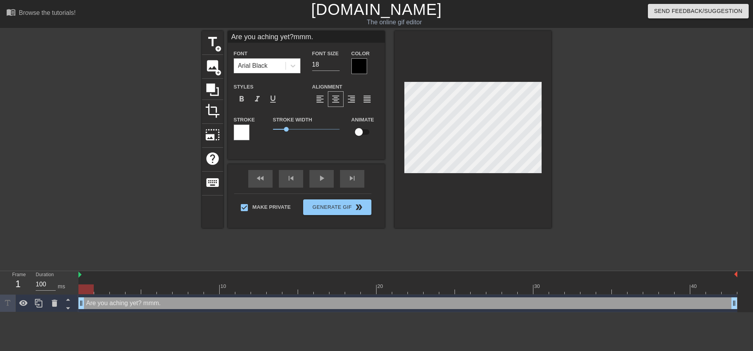
type input "Are you aching yet?mmm."
type textarea "Are you aching yet? mmm."
type input "Are you aching yetmmm."
type textarea "Are you aching yet mmm."
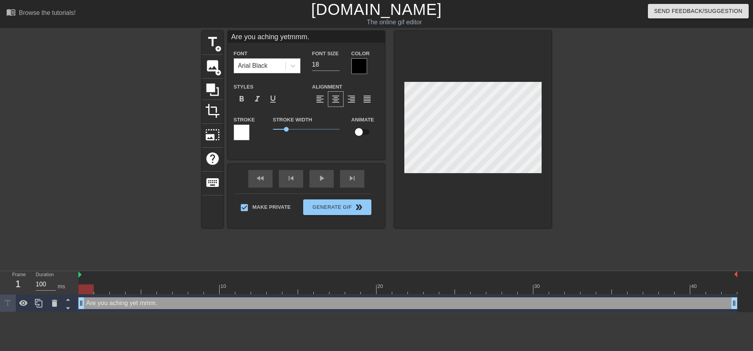
type input "Are you aching yet?mmm."
type textarea "Are you aching yet? mmm."
type input "Are you aching yet?mmm."
type textarea "Are you aching yet? mmm."
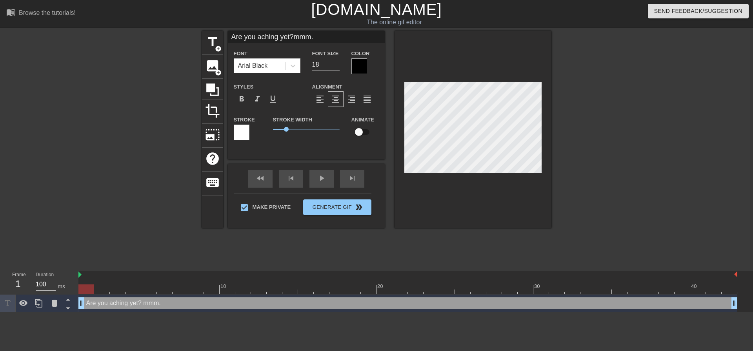
type input "Are you aching yet?mmm.."
type textarea "Are you aching yet? mmm.."
type input "Are you aching yet?mmm..."
type textarea "Are you aching yet? mmm..."
type input "Are you aching yet?mmm..."
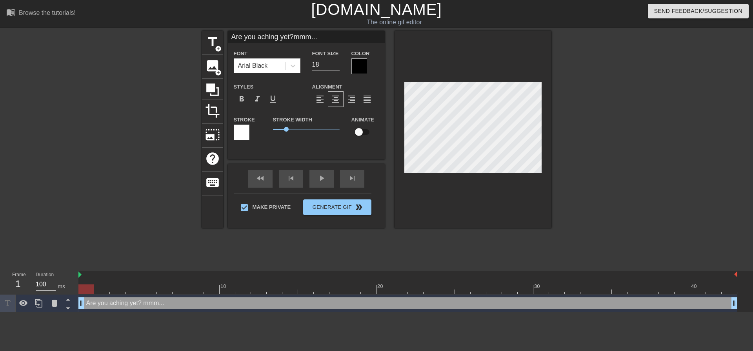
type textarea "Are you aching yet? mmm..."
type input "Are you aching yet?mmm... g"
type textarea "Are you aching yet? mmm... g"
type input "Are you aching yet?mmm... go"
type textarea "Are you aching yet? mmm... go"
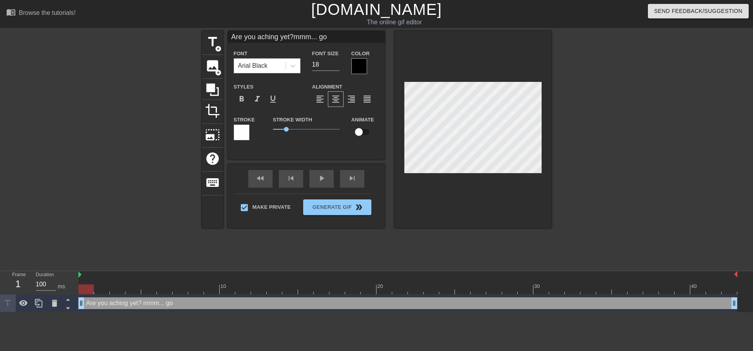
type input "Are you aching yet?mmm... goo"
type textarea "Are you aching yet? mmm... goo"
type input "Are you aching yet?mmm... good"
type textarea "Are you aching yet? mmm... good"
type input "Are you aching yet?mmm... good"
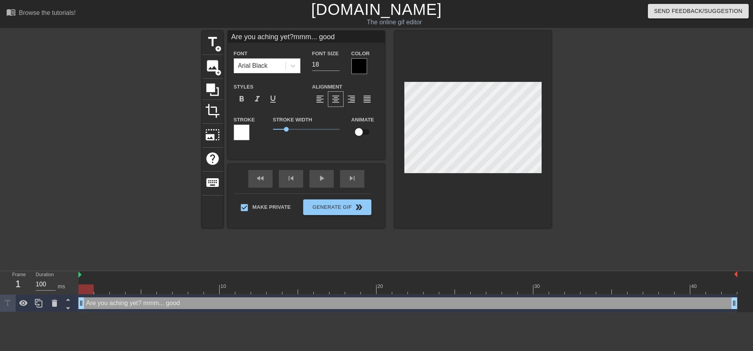
type textarea "Are you aching yet? mmm... good"
type input "Are you aching yet?mmm... good b"
type textarea "Are you aching yet? mmm... good b"
type input "Are you aching yet?mmm... good bo"
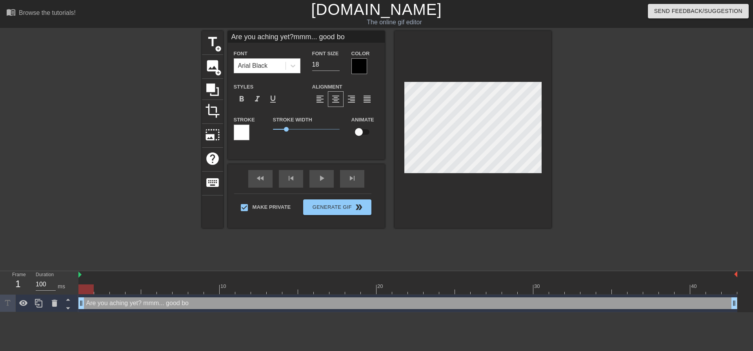
type textarea "Are you aching yet? mmm... good boy"
type input "Are you aching yet?mmm... good boy!"
type textarea "Are you aching yet? mmm... good boy!"
type input "Are you aching yet?mmm... good boy!"
type textarea "Are you aching yet? mmm... good boy!"
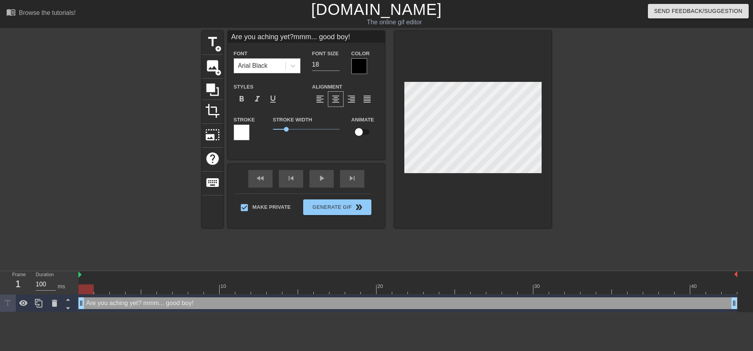
type input "Are you aching yet?mmm... good boy! M"
type textarea "Are you aching yet? mmm... good boy! M"
type input "Are you aching yet?mmm... good boy! Mo"
type textarea "Are you aching yet? mmm... good boy! Mo"
type input "Are you aching yet?mmm... good boy! Mom"
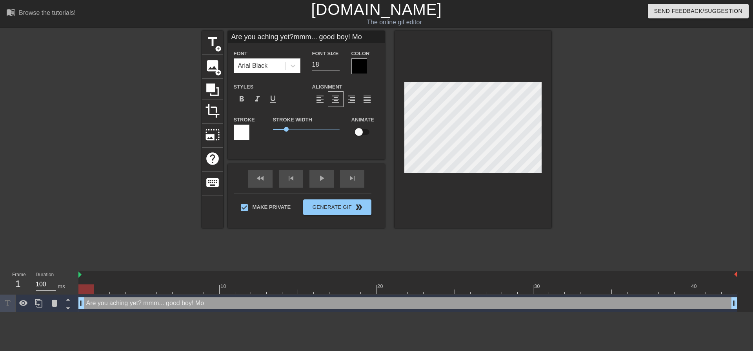
type textarea "Are you aching yet? mmm... good boy! Mom"
type input "Are you aching yet?mmm... good boy! Momm"
type textarea "Are you aching yet? mmm... good boy! Momm"
type input "Are you aching yet?mmm... good boy! Mommy"
type textarea "Are you aching yet? mmm... good boy! Mommy"
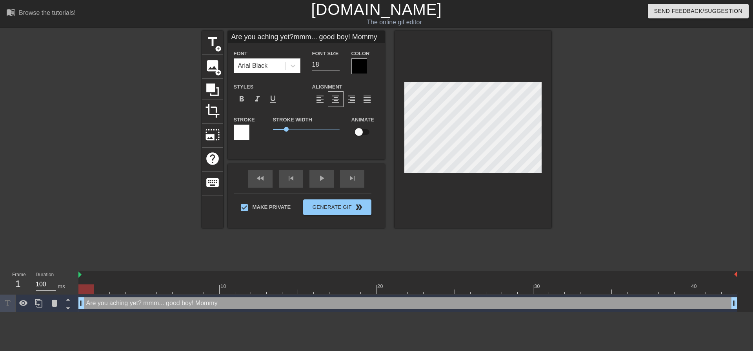
type input "Are you aching yet?mmm... good boy! Mommy"
type textarea "Are you aching yet? mmm... good boy! Mommy"
type input "Are you aching yet?mmm... good boy! Mommyw"
type textarea "Are you aching yet? mmm... good boy! Mommy w"
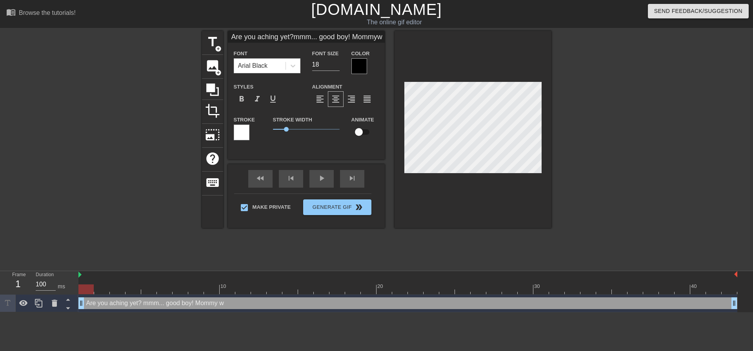
type input "Are you aching yet?mmm... good boy! Mommywa"
type textarea "Are you aching yet? mmm... good boy! Mommy wa"
type input "Are you aching yet?mmm... good boy! Mommywan"
type textarea "Are you aching yet? mmm... good boy! Mommy wan"
type input "Are you aching yet?mmm... good boy! Mommywant"
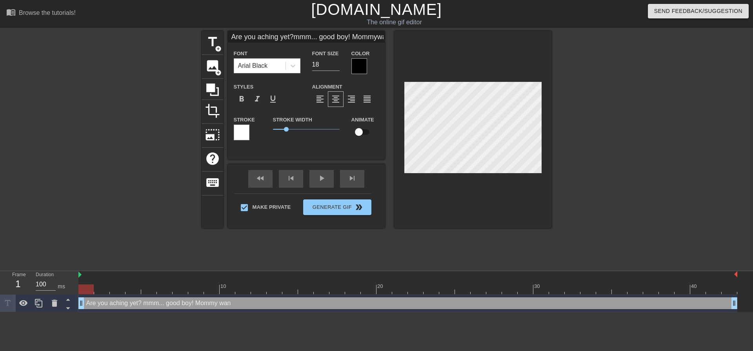
type textarea "Are you aching yet? mmm... good boy! Mommy want"
type input "Are you aching yet?mmm... good boy! Mommywants"
type textarea "Are you aching yet? mmm... good boy! Mommy wants"
type input "Are you aching yet?mmm... good boy! Mommywants"
type textarea "Are you aching yet? mmm... good boy! Mommy wants"
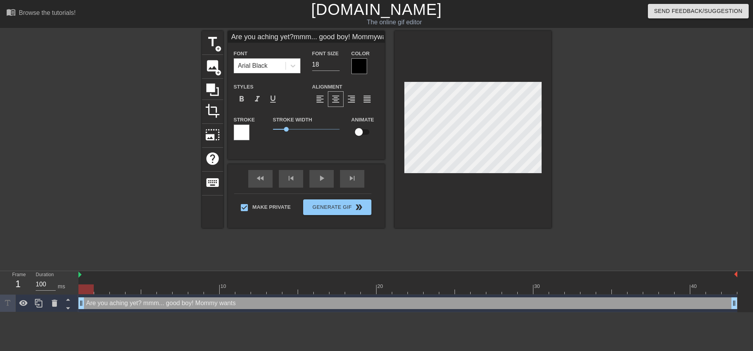
type input "Are you aching yet?mmm... good boy! Mommywants y"
type textarea "Are you aching yet? mmm... good boy! Mommy wants y"
type input "Are you aching yet?mmm... good boy! Mommywants yo"
type textarea "Are you aching yet? mmm... good boy! Mommy wants yo"
type input "Are you aching yet?mmm... good boy! Mommywants you"
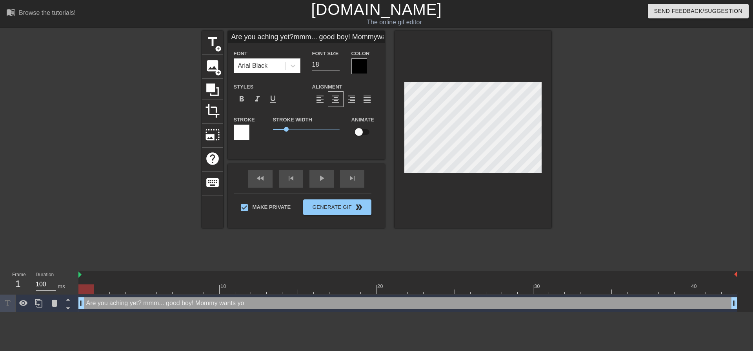
type textarea "Are you aching yet? mmm... good boy! Mommy wants you"
type input "Are you aching yet?mmm... good boy! Mommywants you"
type textarea "Are you aching yet? mmm... good boy! Mommy wants you"
type input "Are you aching yet?mmm... good boy! Mommywants you t"
type textarea "Are you aching yet? mmm... good boy! Mommy wants you t"
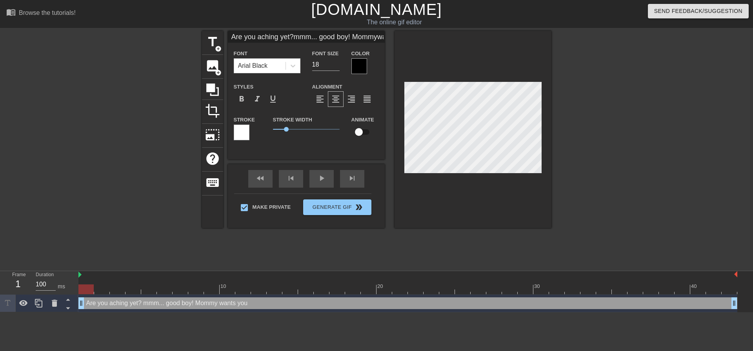
type input "Are you aching yet?mmm... good boy! Mommywants you to"
type textarea "Are you aching yet? mmm... good boy! Mommy wants you to"
type input "Are you aching yet?mmm... good boy! Mommywants you to"
type textarea "Are you aching yet? mmm... good boy! Mommy wants you to"
type input "Are you aching yet?mmm... good boy! Mommywants you to b"
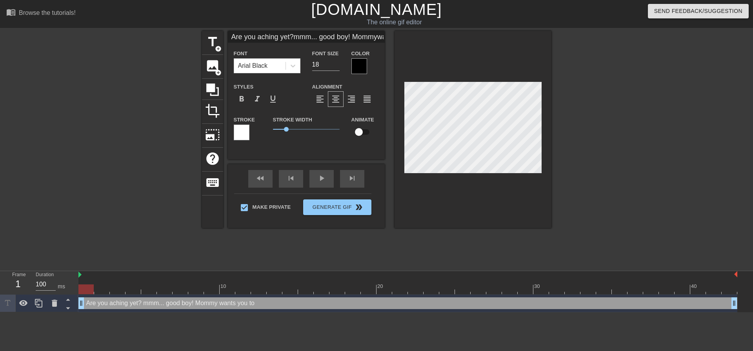
type textarea "Are you aching yet? mmm... good boy! Mommy wants you to b"
type input "Are you aching yet?mmm... good boy! Mommywants you to be"
type textarea "Are you aching yet? mmm... good boy! Mommy wants you to be"
type input "Are you aching yet?mmm... good boy! Mommywants you to be"
type textarea "Are you aching yet? mmm... good boy! Mommy wants you to be"
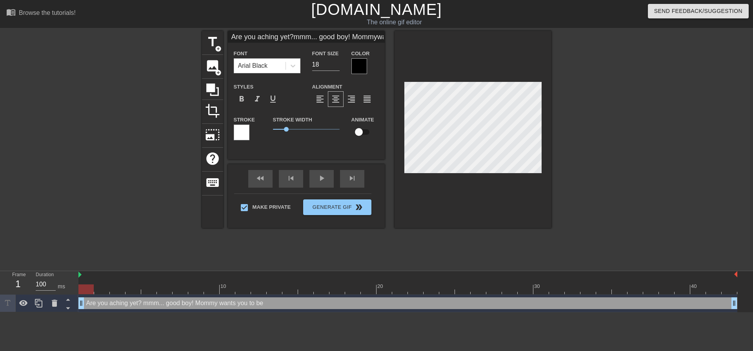
type input "Are you aching yet?mmm... good boy! Mommywants you to be d"
type textarea "Are you aching yet? mmm... good boy! Mommy wants you to be d"
type input "Are you aching yet?mmm... good boy! Mommywants you to be de"
type textarea "Are you aching yet? mmm... good boy! Mommy wants you to be de"
type input "Are you aching yet?mmm... good boy! Mommywants you to be des"
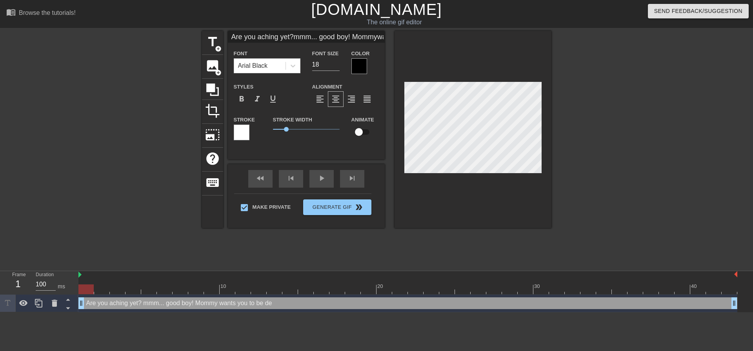
type textarea "Are you aching yet? mmm... good boy! Mommy wants you to be des"
type input "Are you aching yet?mmm... good boy! Mommywants you to be dese"
type textarea "Are you aching yet? mmm... good boy! Mommy wants you to be dese"
type input "Are you aching yet?mmm... good boy! Mommywants you to be des"
type textarea "Are you aching yet? mmm... good boy! Mommy wants you to be des"
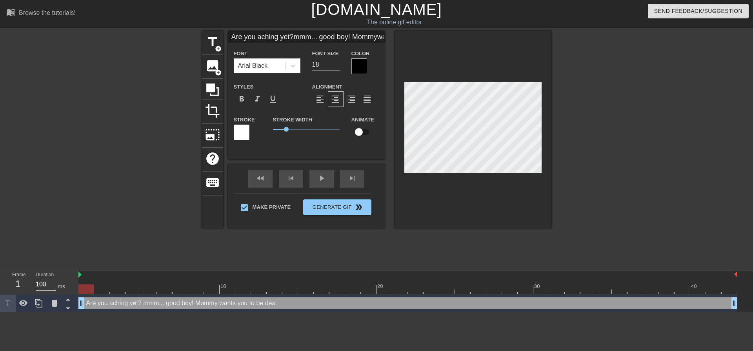
type input "Are you aching yet?mmm... good boy! Mommywants you to be desp"
type textarea "Are you aching yet? mmm... good boy! Mommy wants you to be desp"
type input "Are you aching yet?mmm... good boy! Mommywants you to be despe"
type textarea "Are you aching yet? mmm... good boy! Mommy wants you to be despe"
type input "Are you aching yet?mmm... good boy! Mommywants you to be desper"
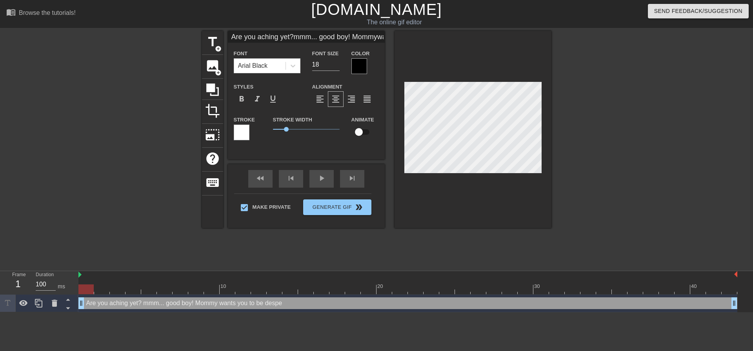
type textarea "Are you aching yet? mmm... good boy! Mommy wants you to be desper"
type input "Are you aching yet?mmm... good boy! Mommywants you to be despera"
type textarea "Are you aching yet? mmm... good boy! Mommy wants you to be despera"
type input "Are you aching yet?mmm... good boy! Mommywants you to be desperat"
type textarea "Are you aching yet? mmm... good boy! Mommy wants you to be desperat"
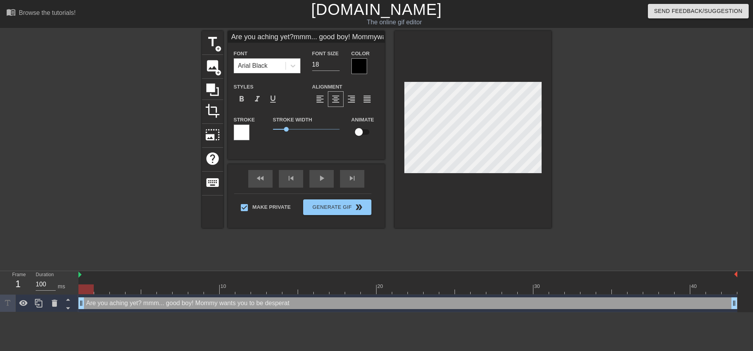
type input "Are you aching yet?mmm... good boy! Mommywants you to be desperate"
type textarea "Are you aching yet? mmm... good boy! Mommy wants you to be desperate"
type input "Are you aching yet?mmm... good boy! Mommywants you to be desperate"
type textarea "Are you aching yet? mmm... good boy! Mommy wants you to be desperate"
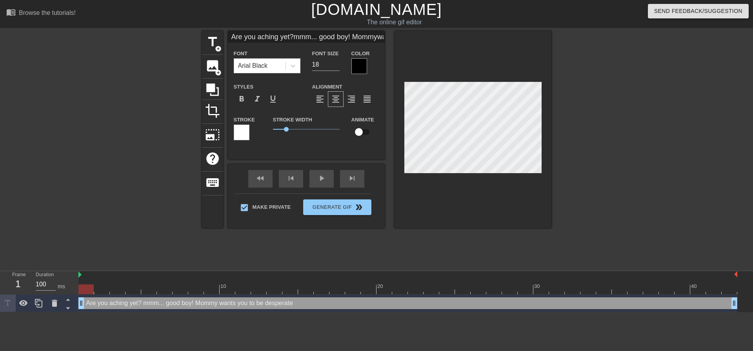
type input "Are you aching yet?mmm... good boy! Mommywants you to be desperatea"
click at [575, 122] on div at bounding box center [620, 148] width 118 height 235
click at [547, 102] on div at bounding box center [472, 129] width 157 height 197
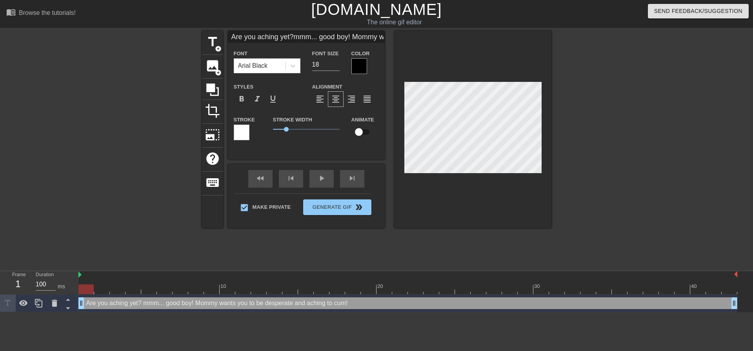
scroll to position [5, 2]
drag, startPoint x: 596, startPoint y: 158, endPoint x: 552, endPoint y: 163, distance: 44.9
click at [596, 158] on div at bounding box center [620, 148] width 118 height 235
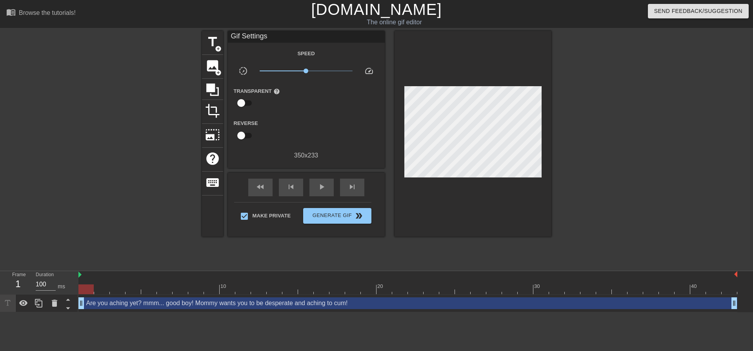
click at [580, 128] on div at bounding box center [620, 148] width 118 height 235
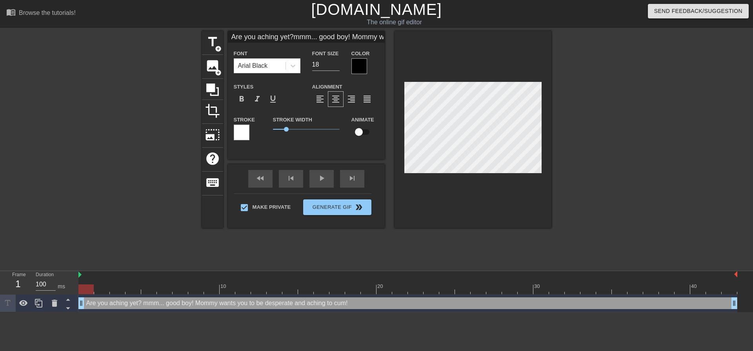
click at [575, 146] on div at bounding box center [620, 148] width 118 height 235
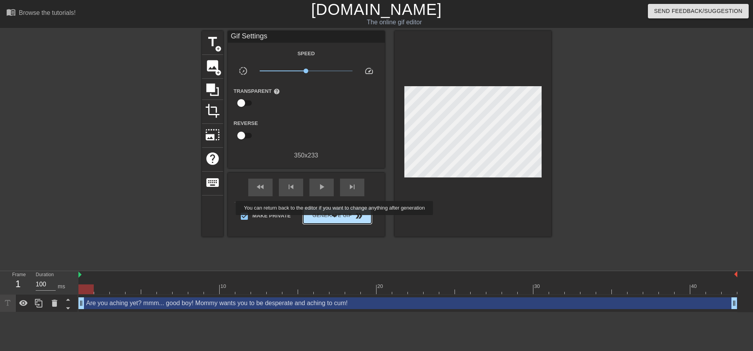
click at [337, 218] on span "Generate Gif double_arrow" at bounding box center [337, 215] width 62 height 9
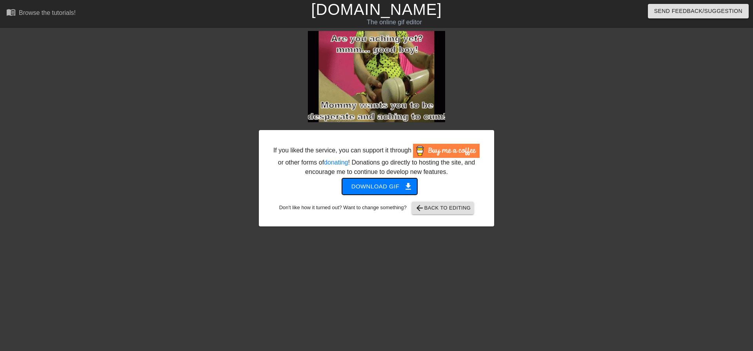
click at [396, 189] on span "Download gif get_app" at bounding box center [379, 187] width 57 height 10
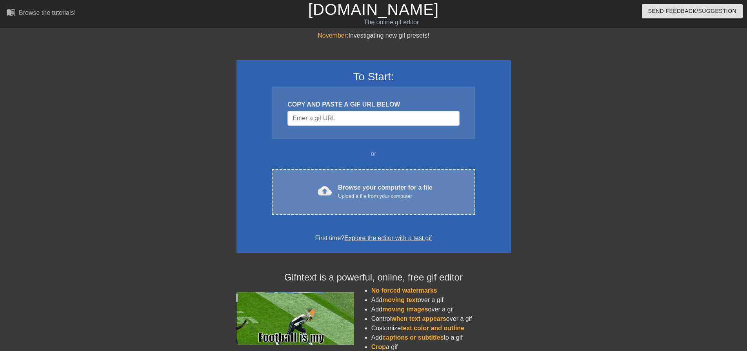
click at [345, 183] on div "Browse your computer for a file Upload a file from your computer" at bounding box center [385, 191] width 94 height 17
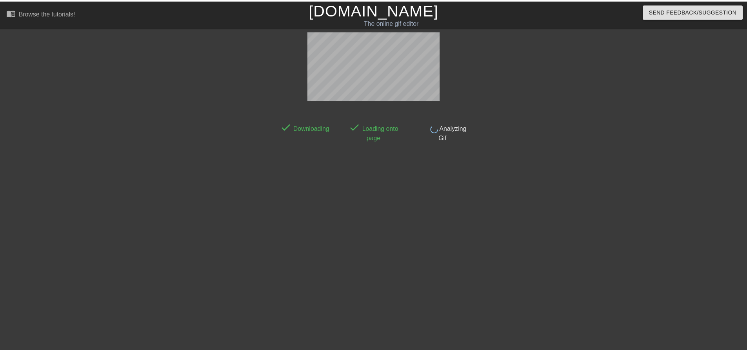
scroll to position [4, 0]
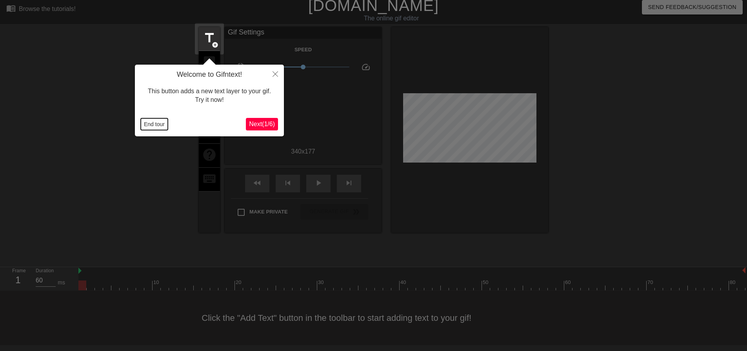
click at [164, 121] on button "End tour" at bounding box center [154, 124] width 27 height 12
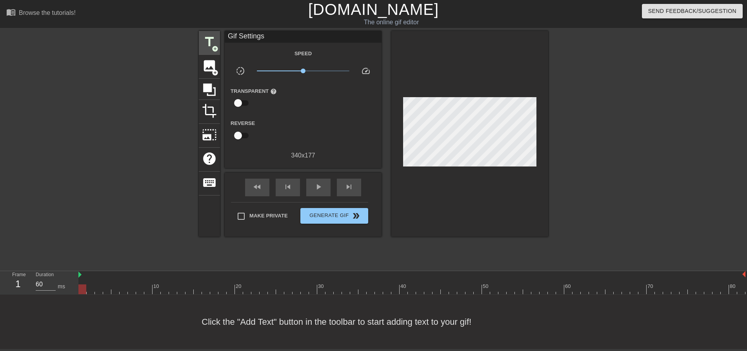
click at [207, 38] on span "title" at bounding box center [209, 42] width 15 height 15
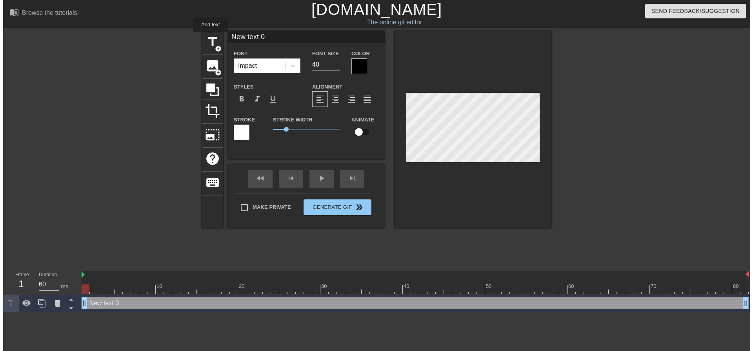
scroll to position [0, 0]
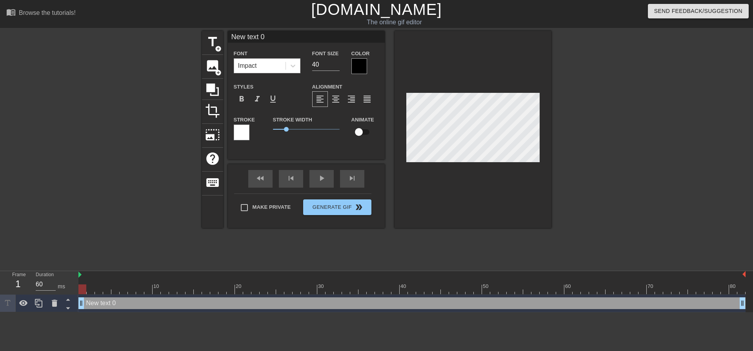
click at [274, 61] on div "Impact" at bounding box center [259, 66] width 51 height 14
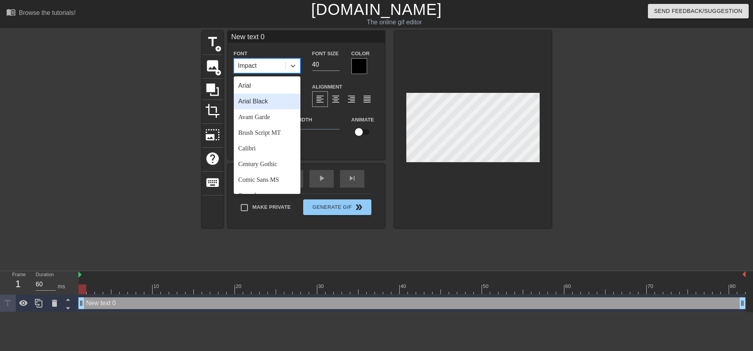
click at [274, 106] on div "Arial Black" at bounding box center [267, 102] width 67 height 16
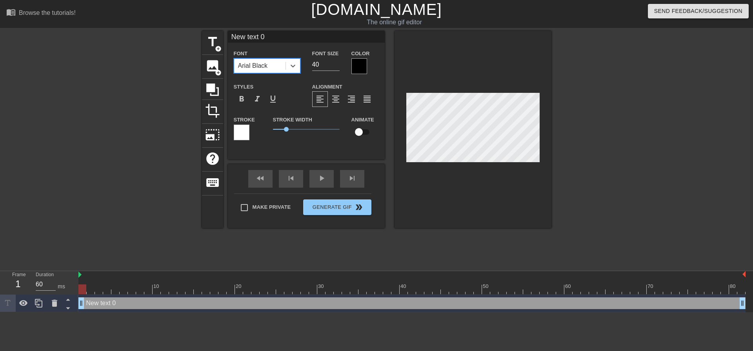
drag, startPoint x: 304, startPoint y: 65, endPoint x: 269, endPoint y: 67, distance: 35.7
click at [301, 66] on div "Font option [PERSON_NAME], selected. 0 results available. Select is focused ,ty…" at bounding box center [306, 61] width 157 height 25
type input "2"
type input "18"
click at [339, 98] on span "format_align_center" at bounding box center [335, 98] width 9 height 9
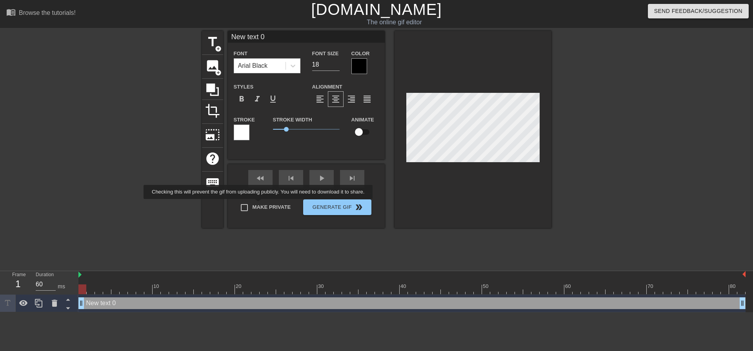
click at [260, 205] on div "Make Private Generate Gif double_arrow" at bounding box center [302, 209] width 137 height 31
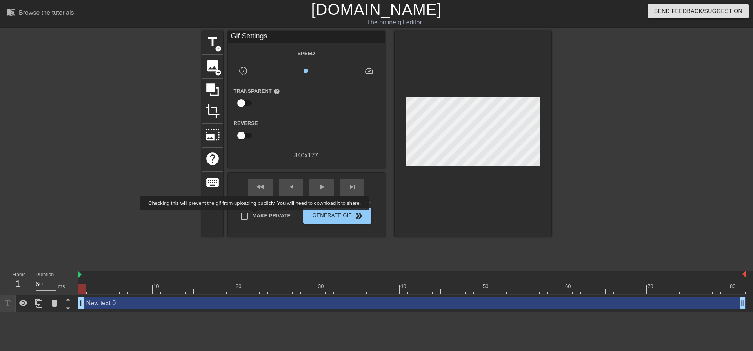
click at [256, 216] on span "Make Private" at bounding box center [272, 216] width 38 height 8
click at [253, 216] on input "Make Private" at bounding box center [244, 216] width 16 height 16
click at [256, 216] on span "Make Private" at bounding box center [272, 216] width 38 height 8
click at [253, 216] on input "Make Private" at bounding box center [244, 216] width 16 height 16
click at [257, 214] on span "Make Private" at bounding box center [272, 216] width 38 height 8
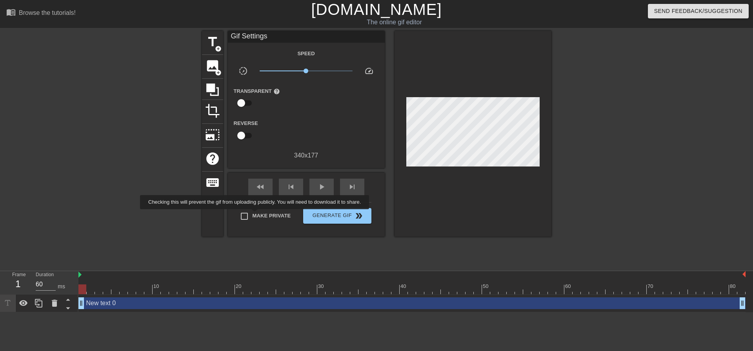
click at [253, 214] on input "Make Private" at bounding box center [244, 216] width 16 height 16
checkbox input "true"
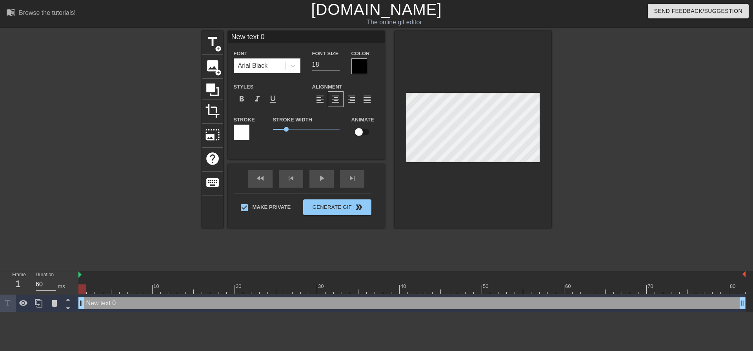
scroll to position [1, 2]
type textarea "T"
type input "T"
type textarea "Y"
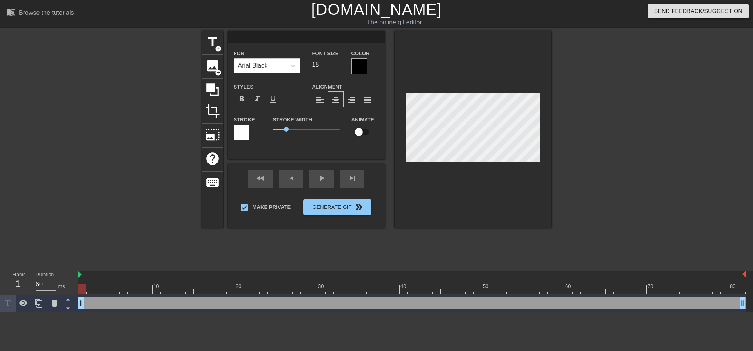
type input "Y"
type textarea "YE"
type input "YE"
type textarea "YES"
type input "YES"
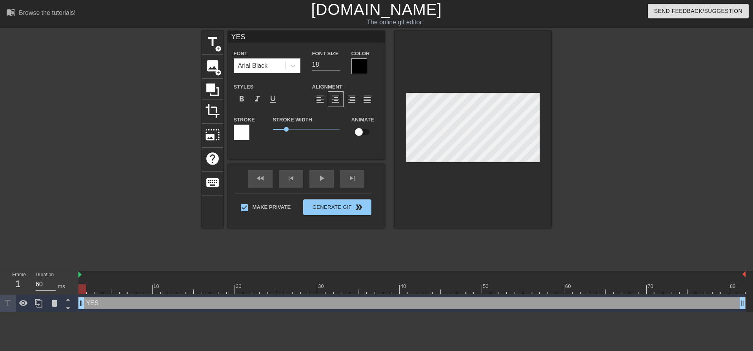
type textarea "YES"
type input "YES"
type textarea "YES G"
type input "YES G"
type textarea "YES GO"
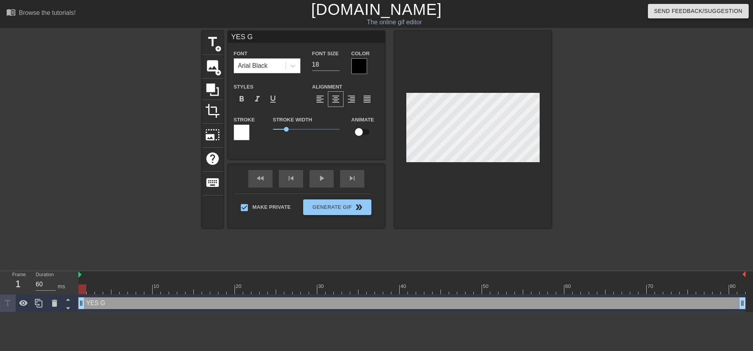
type input "YES GO"
type textarea "YES GOO"
type input "YES GOO"
type textarea "YES GOOD"
type input "YES GOOD"
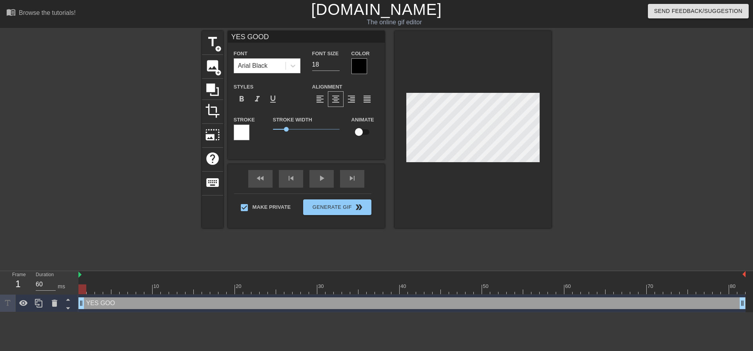
type textarea "YES GOOD"
type input "YES GOOD"
type textarea "YES GOOD B"
type input "YES GOOD B"
type textarea "YES GOOD BO"
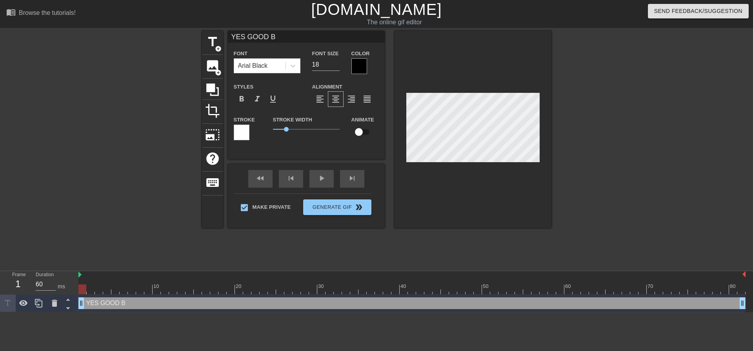
type input "YES GOOD BO"
type textarea "YES GOOD BOY"
type input "YES GOOD BOY"
type textarea "YES GOOD BOY!"
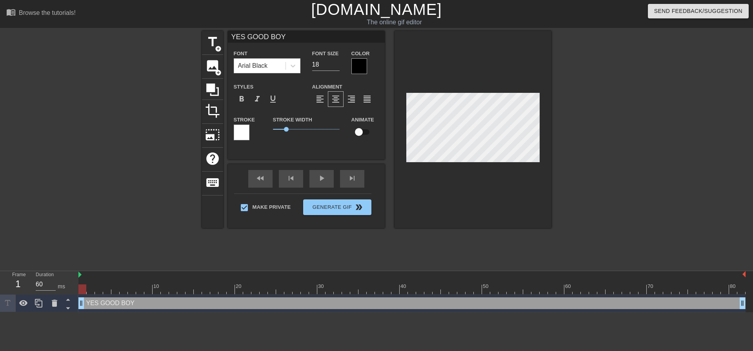
type input "YES GOOD BOY!"
type textarea "YES GOOD BOY!"
type input "YES GOOD BOY!"
type textarea "YES GOOD BOY! S"
type input "YES GOOD BOY! S"
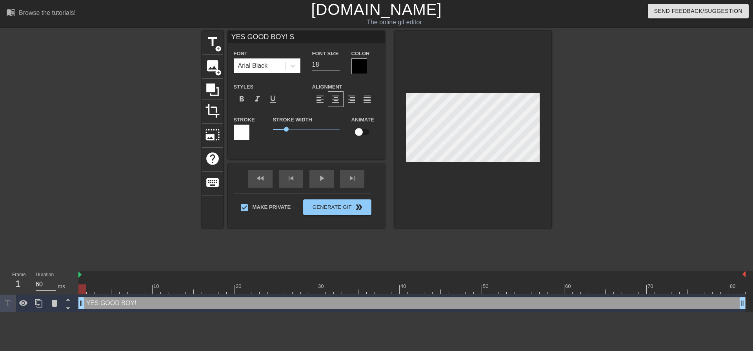
type textarea "YES GOOD BOY! SP"
type input "YES GOOD BOY! SP"
type textarea "YES GOOD BOY! SPU"
type input "YES GOOD BOY! SPU"
type textarea "YES GOOD BOY! SPUR"
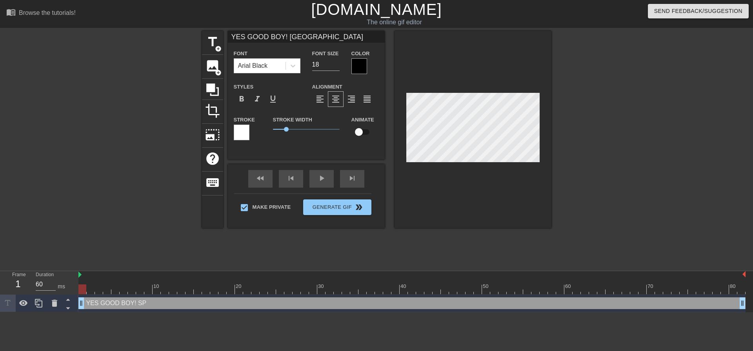
type input "YES GOOD BOY! SPUR"
type textarea "YES GOOD BOY! SPURT"
type input "YES GOOD BOY! SPURT"
type textarea "YES GOOD BOY! SPURT"
type input "YES GOOD BOY! SPURT"
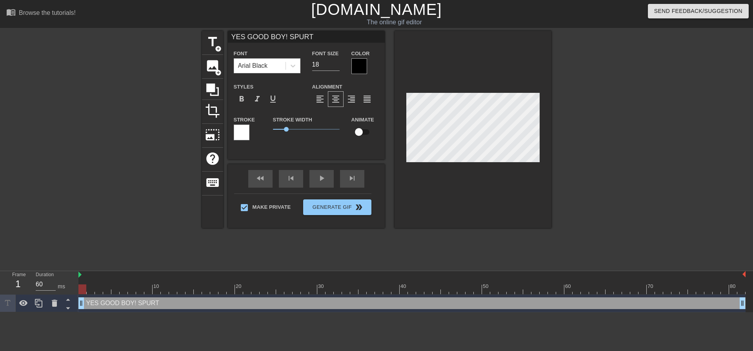
type textarea "YES GOOD BOY! SPURT L"
type input "YES GOOD BOY! SPURT L"
type textarea "YES GOOD BOY! SPURT LI"
type input "YES GOOD BOY! SPURT LI"
type textarea "YES GOOD BOY! SPURT LIK"
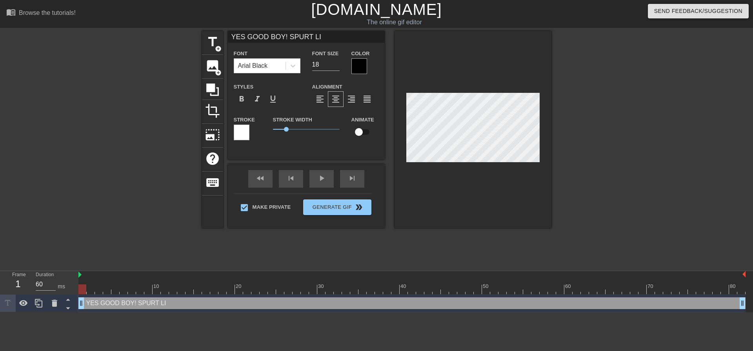
type input "YES GOOD BOY! SPURT LIK"
type textarea "YES GOOD BOY! SPURT LIKE"
type input "YES GOOD BOY! SPURT LIKE"
type textarea "YES GOOD BOY! SPURT LIK"
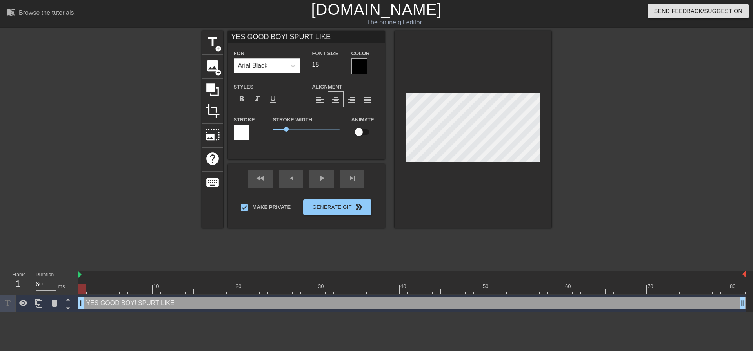
type input "YES GOOD BOY! SPURT LIK"
type textarea "YES GOOD BOY! SPURT LI"
type input "YES GOOD BOY! SPURT LI"
type textarea "YES GOOD BOY! SPURT L"
type input "YES GOOD BOY! SPURT L"
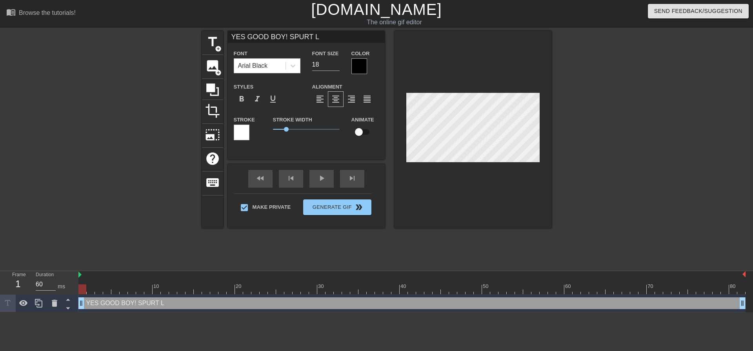
type textarea "YES GOOD BOY! SPURT"
type input "YES GOOD BOY! SPURT"
type textarea "YES GOOD BOY! SPURT L"
type input "YES GOOD BOY! SPURT L"
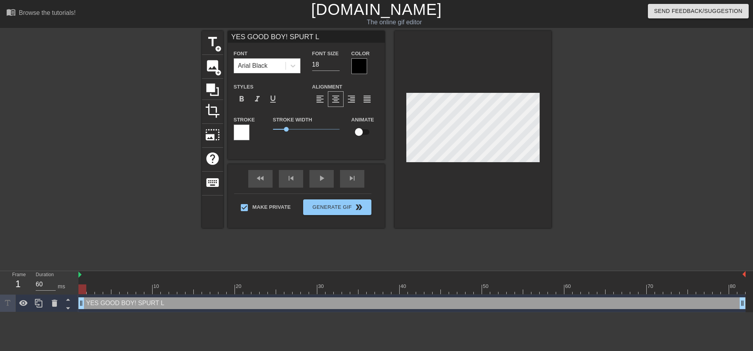
type textarea "YES GOOD BOY! SPURT LI"
type input "YES GOOD BOY! SPURT LI"
type textarea "YES GOOD BOY! SPURT L"
type input "YES GOOD BOY! SPURT L"
type textarea "YES GOOD BOY! SPURT"
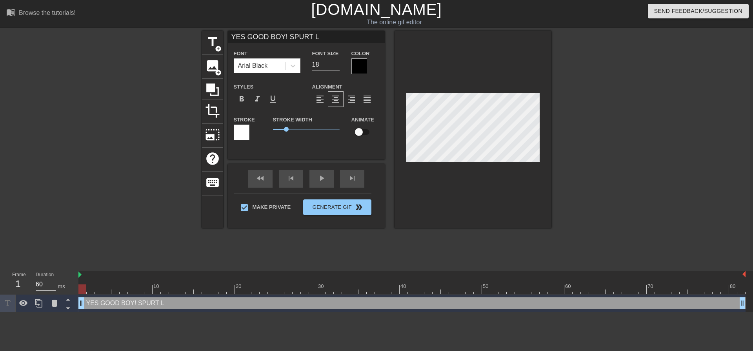
type input "YES GOOD BOY! SPURT"
type textarea "YES GOOD BOY! SPURT T"
type input "YES GOOD BOY! SPURT T"
type textarea "YES GOOD BOY! SPURT TH"
type input "YES GOOD BOY! SPURT TH"
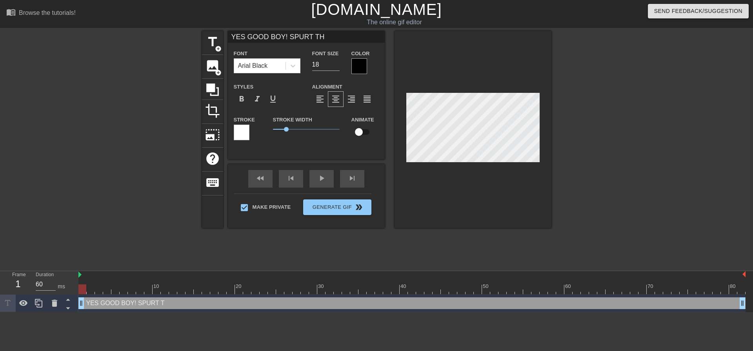
type textarea "YES GOOD BOY! SPURT THA"
type input "YES GOOD BOY! SPURT THA"
type textarea "YES GOOD BOY! SPURT THAT"
type input "YES GOOD BOY! SPURT THAT"
type textarea "YES GOOD BOY! SPURT THAT"
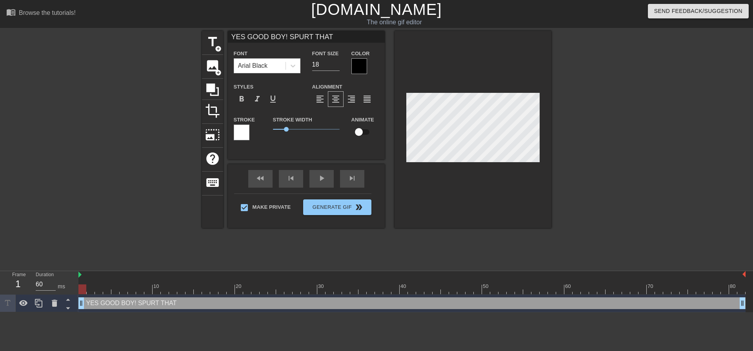
type input "YES GOOD BOY! SPURT THAT"
type textarea "YES GOOD BOY! SPURT THAT S"
type input "YES GOOD BOY! SPURT THATS"
type textarea "YES GOOD BOY! SPURT THAT SO"
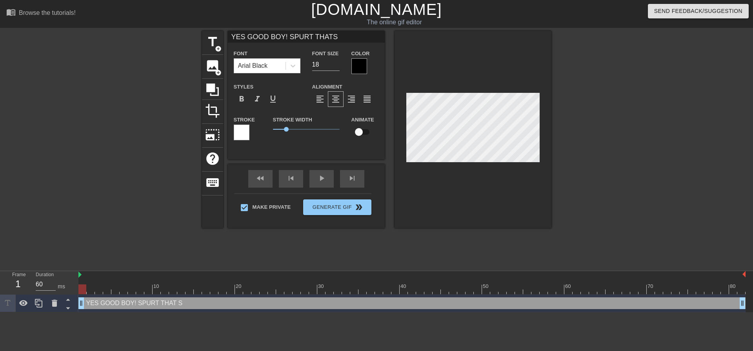
type input "YES GOOD BOY! SPURT THATSO"
type textarea "YES GOOD BOY! SPURT THAT SOF"
type input "YES GOOD BOY! SPURT THATSOF"
type textarea "YES GOOD BOY! SPURT THAT SOFT"
type input "YES GOOD BOY! SPURT THATSOFT"
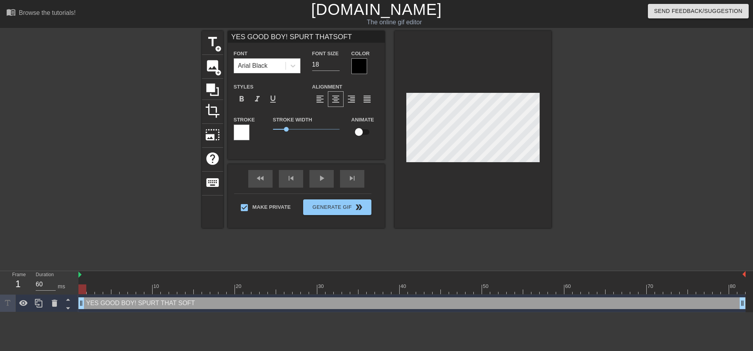
type textarea "YES GOOD BOY! SPURT THAT SOFT"
type input "YES GOOD BOY! SPURT THATSOFT"
type textarea "YES GOOD BOY! SPURT THAT SOFT P"
type input "YES GOOD BOY! SPURT THATSOFT P"
type textarea "YES GOOD BOY! SPURT THAT SOFT PA"
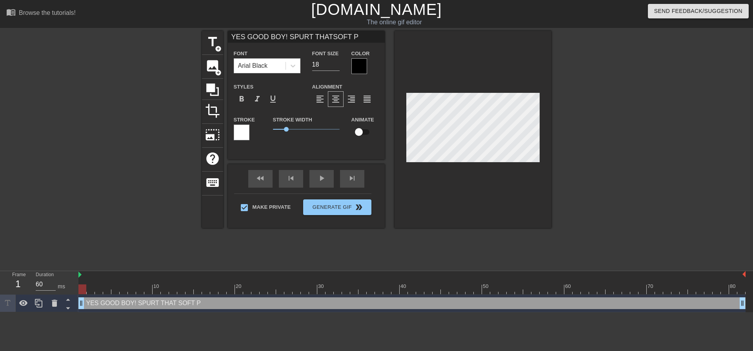
type input "YES GOOD BOY! SPURT THATSOFT PA"
type textarea "YES GOOD BOY! SPURT THAT SOFT PAT"
type input "YES GOOD BOY! SPURT THATSOFT PAT"
type textarea "YES GOOD BOY! SPURT THAT SOFT PATH"
type input "YES GOOD BOY! SPURT THATSOFT PATH"
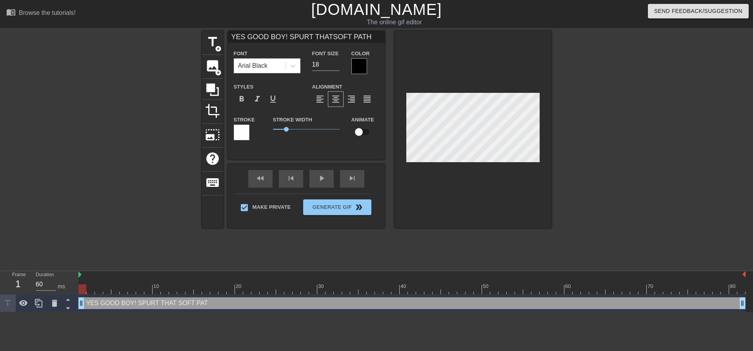
type textarea "YES GOOD BOY! SPURT THAT SOFT PATHE"
type input "YES GOOD BOY! SPURT THATSOFT PATHE"
type textarea "YES GOOD BOY! SPURT THAT SOFT PATHET"
type input "YES GOOD BOY! SPURT THATSOFT PATHET"
type textarea "YES GOOD BOY! SPURT THAT SOFT PATHETI"
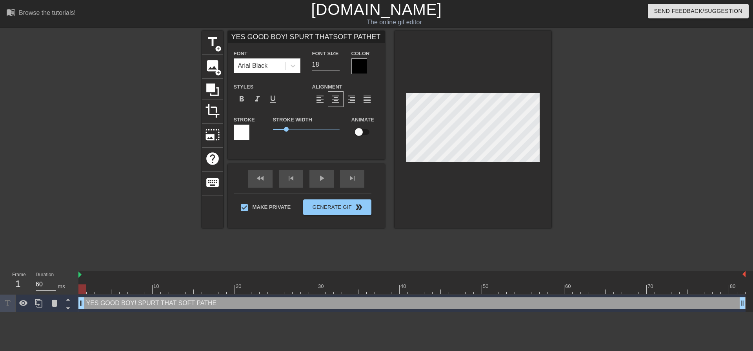
type input "YES GOOD BOY! SPURT THATSOFT PATHETI"
type textarea "YES GOOD BOY! SPURT THAT SOFT PATHETIC"
type input "YES GOOD BOY! SPURT THATSOFT PATHETIC"
type textarea "YES GOOD BOY! SPURT THAT SOFT PATHETIC"
type input "YES GOOD BOY! SPURT THATSOFT PATHETIC"
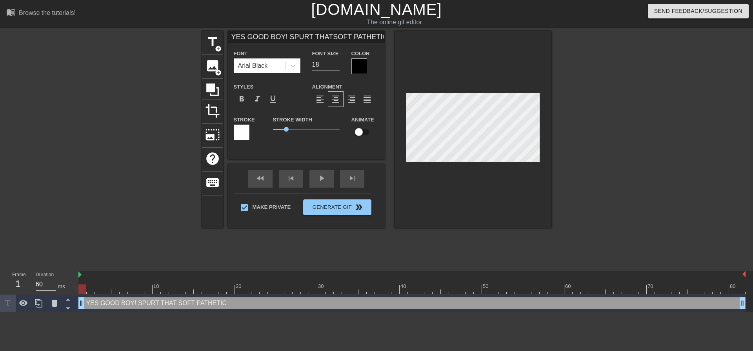
type textarea "YES GOOD BOY! SPURT THAT SOFT PATHETIC D"
type input "YES GOOD BOY! SPURT THATSOFT PATHETIC D"
type textarea "YES GOOD BOY! SPURT THAT SOFT PATHETIC DI"
type input "YES GOOD BOY! SPURT THATSOFT PATHETIC DI"
type textarea "YES GOOD BOY! SPURT THAT SOFT PATHETIC DIC"
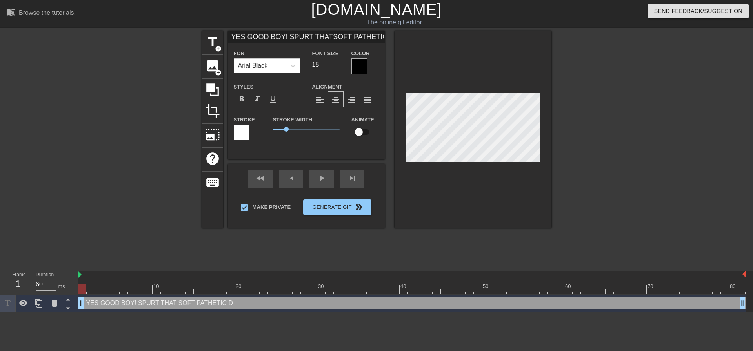
type input "YES GOOD BOY! SPURT THATSOFT PATHETIC DIC"
type textarea "YES GOOD BOY! SPURT THAT SOFT PATHETIC DICK"
type input "YES GOOD BOY! SPURT THATSOFT PATHETIC DICK"
type textarea "YES GOOD BOY! SPURT THAT SOFT PATHETIC DICKL"
type input "YES GOOD BOY! SPURT THATSOFT PATHETIC DICKL"
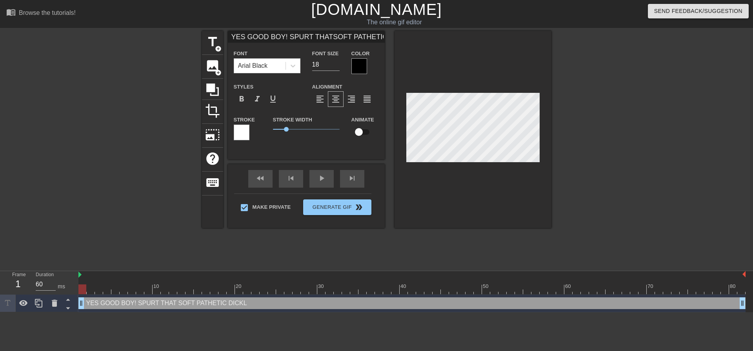
type textarea "YES GOOD BOY! SPURT THAT SOFT PATHETIC DICKLE"
type input "YES GOOD BOY! SPURT THATSOFT PATHETIC DICKLE"
type textarea "YES GOOD BOY! SPURT THAT SOFT PATHETIC DICKLET"
type input "YES GOOD BOY! SPURT THATSOFT PATHETIC DICKLET"
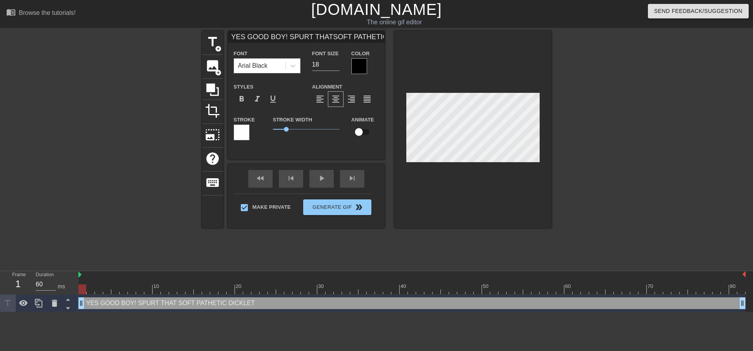
type textarea "YES GOOD BOY! SPURT THAT SOFT PATHETIC DICKLET"
type input "YES GOOD BOY! SPURT THATSOFT PATHETIC DICKLET"
type textarea "YES GOOD BOY! SPURT THAT SOFT PATHETIC DICKLET"
type input "YES GOOD BOY! SPURT THATSOFT PATHETIC DICKLET"
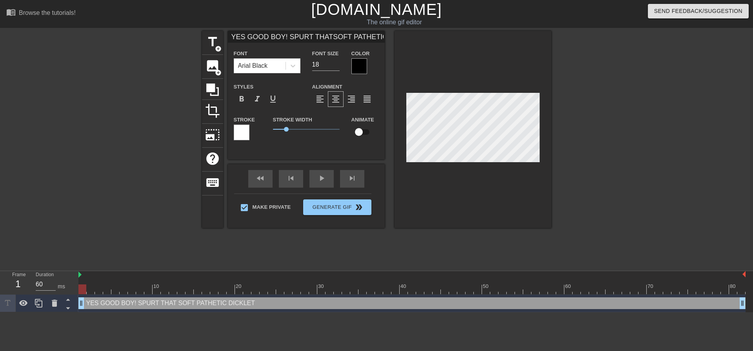
type textarea "YES GOOD BOY! SPURT THAT SOFT PATHETIC DICKLET F"
type input "YES GOOD BOY! SPURT THATSOFT PATHETIC DICKLET F"
type textarea "YES GOOD BOY! SPURT THAT SOFT PATHETIC DICKLET FO"
type input "YES GOOD BOY! SPURT THATSOFT PATHETIC DICKLET FO"
type textarea "YES GOOD BOY! SPURT THAT SOFT PATHETIC DICKLET FOR"
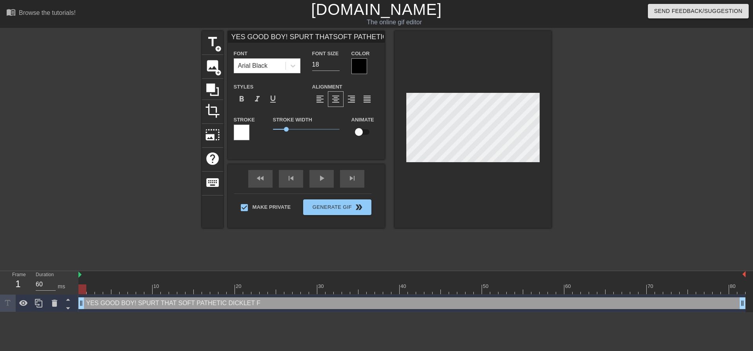
type input "YES GOOD BOY! SPURT THATSOFT PATHETIC DICKLET FOR"
type textarea "YES GOOD BOY! SPURT THAT SOFT PATHETIC DICKLET FOR"
type input "YES GOOD BOY! SPURT THATSOFT PATHETIC DICKLET FOR"
type textarea "YES GOOD BOY! SPURT THAT SOFT PATHETIC DICKLET FOR M"
type input "YES GOOD BOY! SPURT THATSOFT PATHETIC DICKLET FOR M"
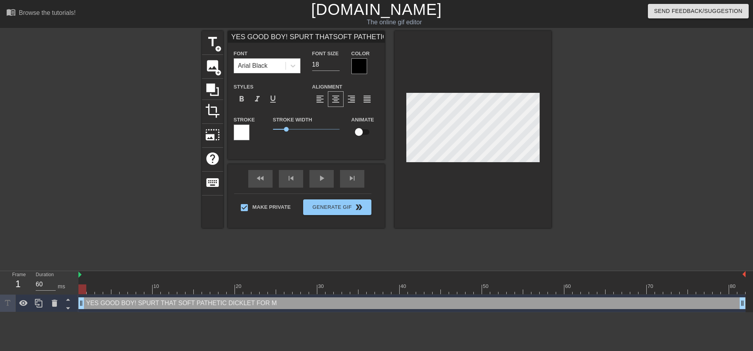
type textarea "YES GOOD BOY! SPURT THAT SOFT PATHETIC DICKLET FOR MO"
type input "YES GOOD BOY! SPURT THATSOFT PATHETIC DICKLET FOR MO"
type textarea "YES GOOD BOY! SPURT THAT SOFT PATHETIC DICKLET FOR MOM"
type input "YES GOOD BOY! SPURT THATSOFT PATHETIC DICKLET FOR MOM"
type textarea "YES GOOD BOY! SPURT THAT SOFT PATHETIC DICKLET FOR MOMM"
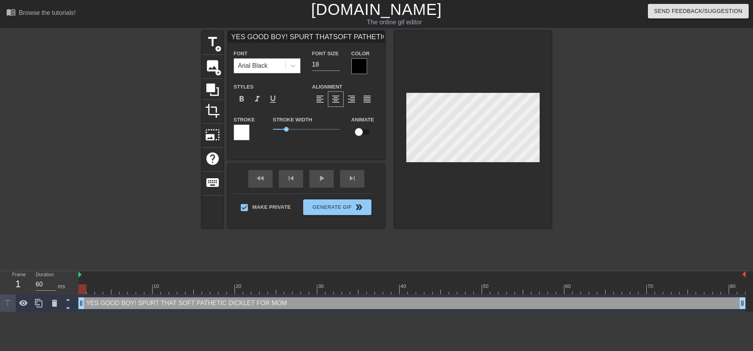
type input "YES GOOD BOY! SPURT THATSOFT PATHETIC DICKLET FOR MOMM"
type textarea "YES GOOD BOY! SPURT THAT SOFT PATHETIC DICKLET FOR MOMMY"
type input "YES GOOD BOY! SPURT THATSOFT PATHETIC DICKLET FOR MOMMY"
type textarea "YES GOOD BOY! SPURT THAT SOFT PATHETIC DICKLET FOR MOMMY!"
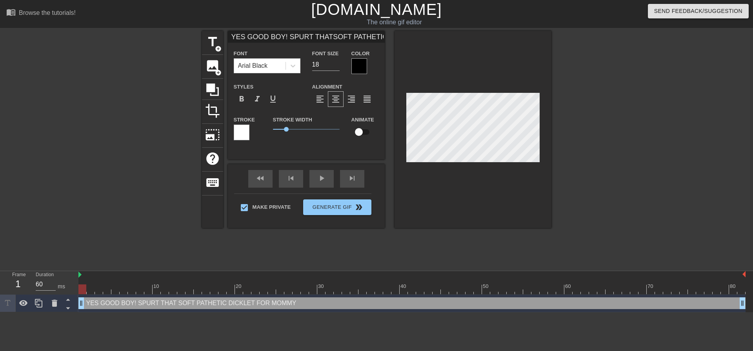
type input "YES GOOD BOY! SPURT THATSOFT PATHETIC DICKLET FOR MOMMY!"
type textarea "YES GOOD BOY! SPURT THAT SOFT PATHETIC DICKLET FOR MOMMY!"
type input "YES GOOD BOY! SPURT THATSOFT PATHETIC DICKLET FOR MOMMY!"
type textarea "YES GOOD BOY! SPURT THAT SOFT PATHETIC DICKLET FOR MOMMY!"
type input "YES GOOD BOY! SPURT THATSOFT PATHETIC DICKLET FOR MOMMY!"
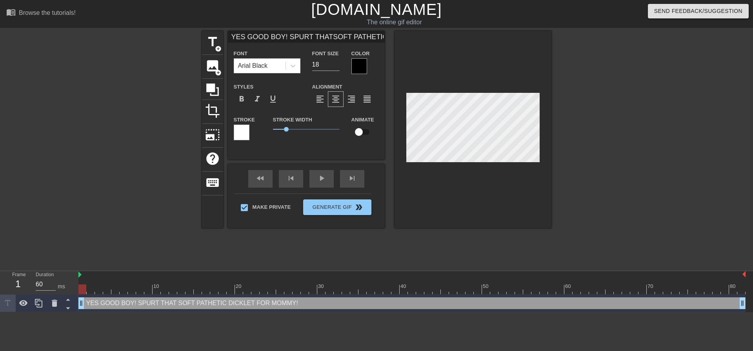
click at [549, 137] on div at bounding box center [472, 129] width 157 height 197
type input "YES GOOD BOY! SPURT THATSOFT PATHETIC DICKLET FOR MOMMY!"
type textarea "YES GOOD BOY! SPURT THAT SOFT PATHETIC DICKLET FOR MOMMY!"
type input "YES GOOD BOY! SPURT THATSOFT PATHETIC DICKLET FOR MOMMY!"
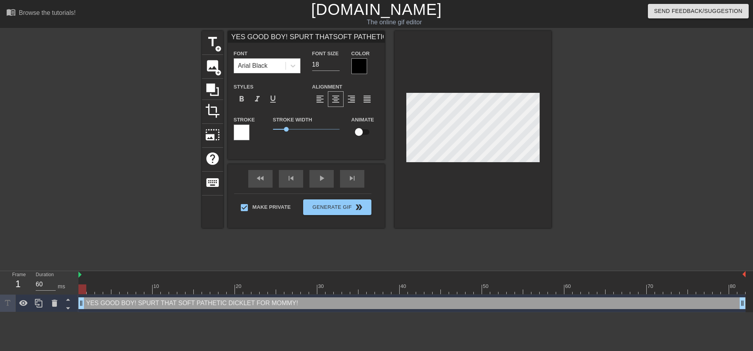
type textarea "YES GOOD BOY! SPURT THATSOFT PATHETIC DICKLET FOR MOMMY!"
type input "YES GOOD BOY! SPURT THAT SOFT PATHETIC DICKLET FOR MOMMY!"
type textarea "YES GOOD BOY! SPURT THAT SOFT PATHETIC DICKLET FOR MOMMY!"
type input "YES GOOD BOY! SPURT THAT SOFT PATHETIC DICKLET FOR MOMMY!"
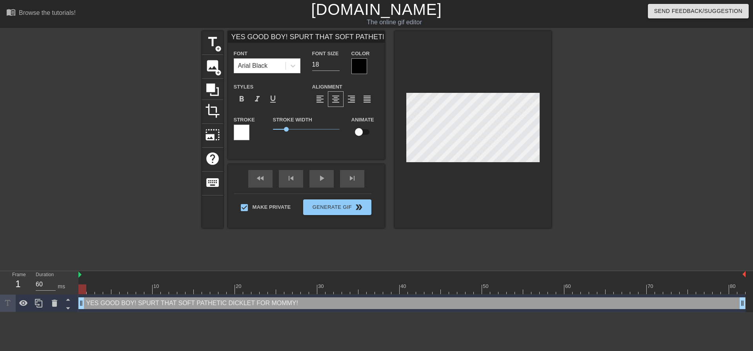
type textarea "YES GOOD BOY! SPURT THAT SOFT PATHETIC DICKLET FOR MOMMY!"
type input "YES GOOD BOY! SPURT THAT SOFT PATHETIC DICKLET FOR MOMMY!"
type textarea "YES GOOD BOY! SPURT THAT SOFT PATHETIC DICKLET FOR MOMMY!"
type input "YES GOOD BOY! SPURT THAT SOFT PATHETIC DICKLET FOR MOMMY!"
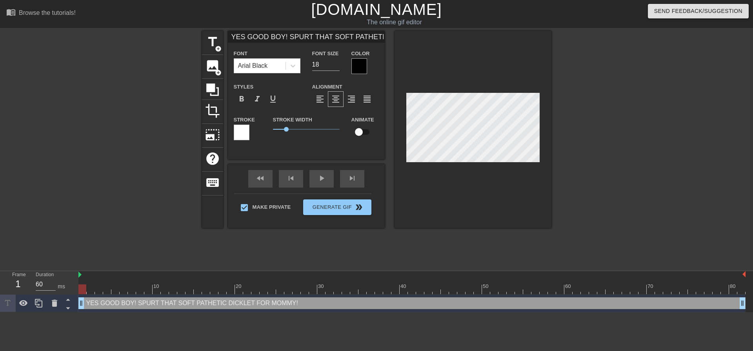
scroll to position [2, 1]
type textarea "YES GOOD BOY! SPURT THAT SOFT PATHETIC DICKLET FOR MOMMY!"
type input "YES GOOD BOY! SPURT THAT SOFT PATHETIC DICKLET FOR MOMMY!"
type textarea "YES GOOD BOY! SPURT THAT SOFT PATHETIC DICKLET FOR MOMMY!"
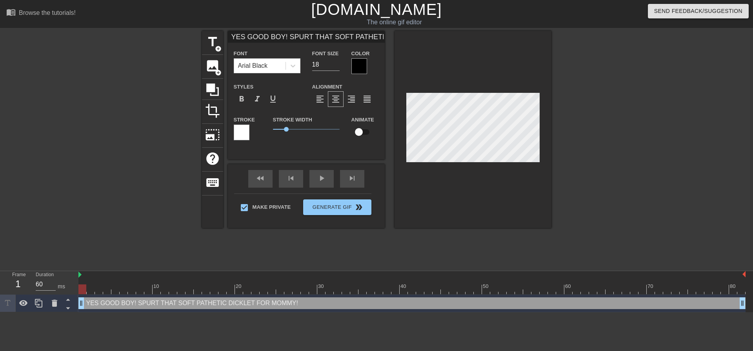
scroll to position [2, 1]
type input "YES GOOD BOY! SPURT THAT SOFT PATHETIC DICKLET FOR MOMMY!"
type textarea "YES GOOD BOY! SPURT THAT SOFT PATHETIC DICKLET FOR MOMMY!"
type input "YES GOOD BOY!SPURT THAT SOFT PATHETIC DICKLET FOR MOMMY!"
type textarea "YES GOOD BOY! SPURT THAT SOFT PATHETIC DICKLET FOR MOMMY!"
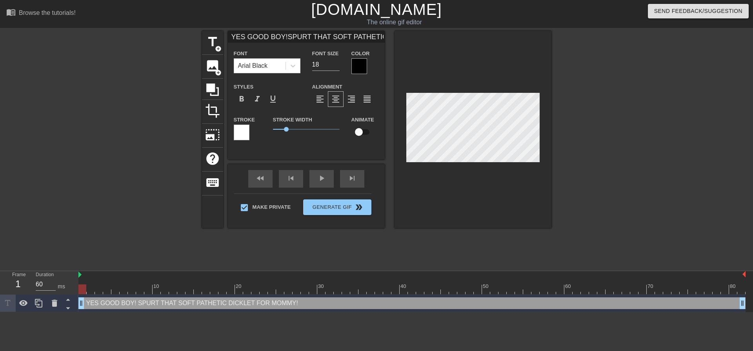
type input "YES GOOD BOY!SPURT THAT SOFT PATHETIC DICKLET FOR MOMMY!"
type textarea "YES GOOD BOY!SPURT THAT SOFT PATHETIC DICKLET FOR MOMMY!"
type input "YES GOOD BOY! SPURT THAT SOFT PATHETIC DICKLET FOR MOMMY!"
type textarea "YES GOOD BOY! SPURT THAT SOFT PATHETIC DICKLET FOR MOMMY!"
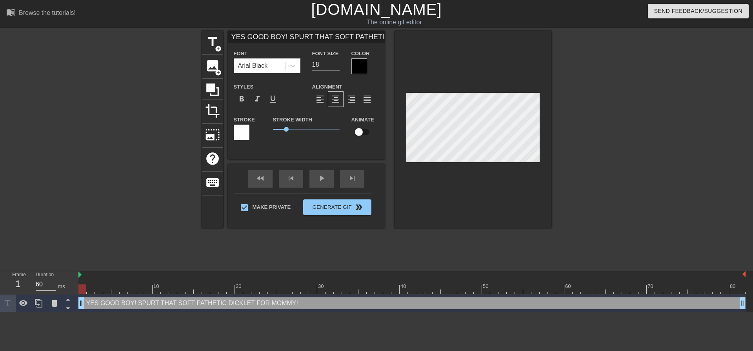
type input "YES GOOD BOY! SPURT THAT SOFT PATHETIC DICKLET FOR MOMMY!"
type textarea "YES GOOD BOY! SPURT THAT SOFT PATHETIC DICKLET FOR MOMMY!"
type input "YES GOOD BOY! SPURT THAT SOFT PATHETIC DICKLET FOR MOMMY!"
type textarea "YES GOOD BOY! SPURT THAT SOFT PATHETIC DICKLET FOR MOMMY!"
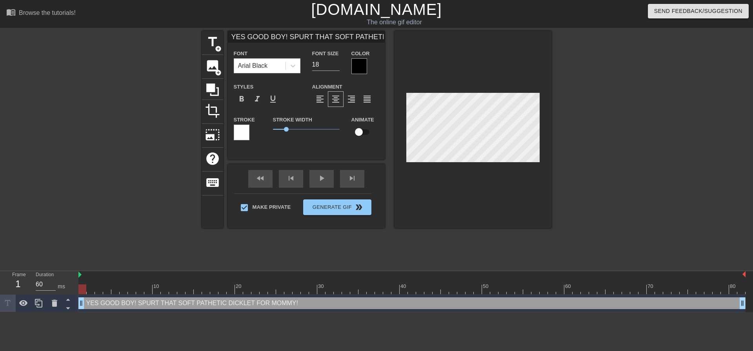
click at [575, 123] on div at bounding box center [620, 148] width 118 height 235
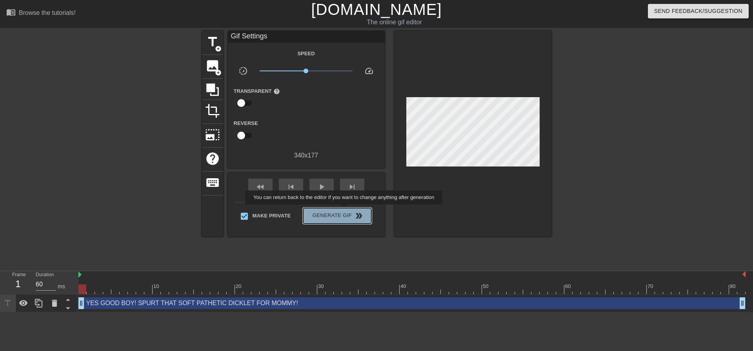
click at [345, 211] on span "Generate Gif double_arrow" at bounding box center [337, 215] width 62 height 9
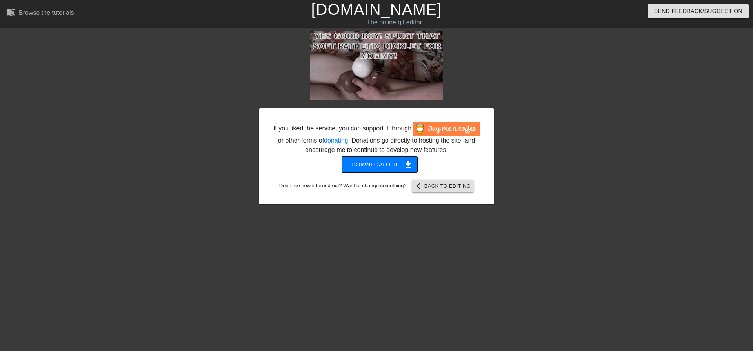
click at [392, 166] on span "Download gif get_app" at bounding box center [379, 165] width 57 height 10
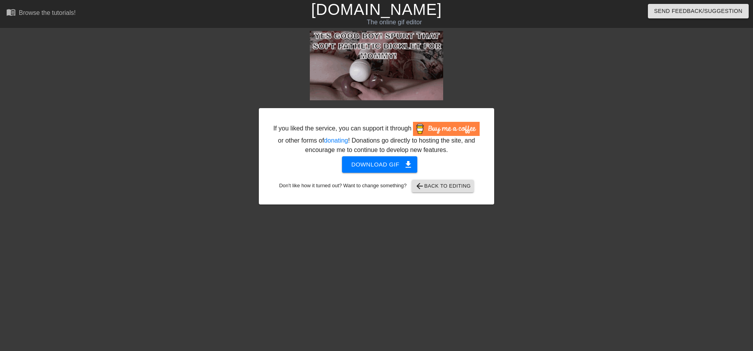
drag, startPoint x: 160, startPoint y: 87, endPoint x: 145, endPoint y: 63, distance: 28.5
click at [160, 87] on div at bounding box center [191, 148] width 118 height 235
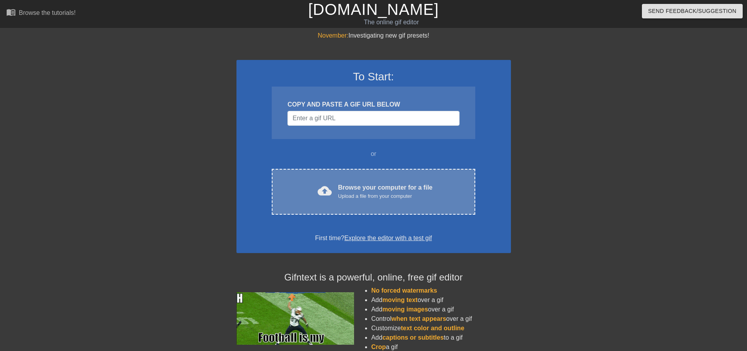
click at [360, 178] on div "cloud_upload Browse your computer for a file Upload a file from your computer C…" at bounding box center [373, 192] width 203 height 46
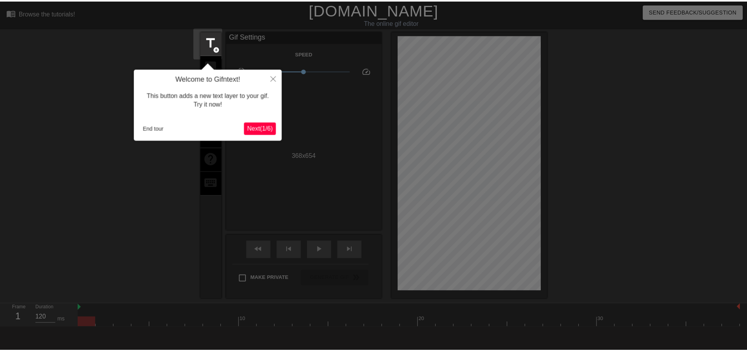
scroll to position [19, 0]
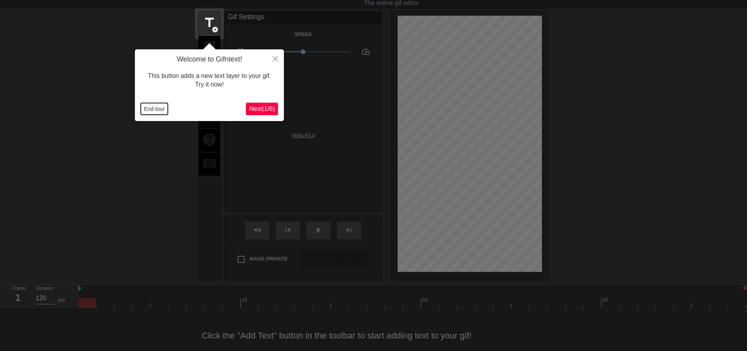
click at [158, 108] on button "End tour" at bounding box center [154, 109] width 27 height 12
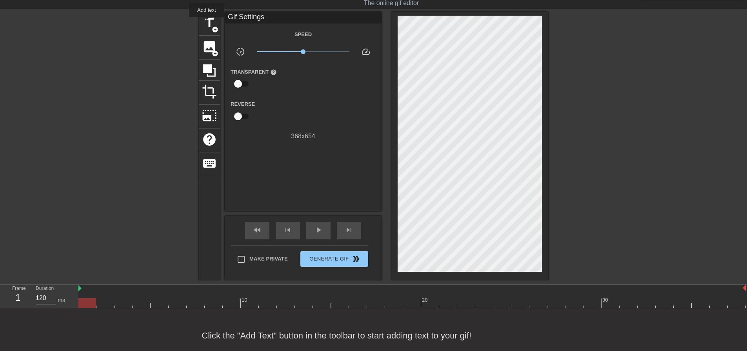
click at [206, 25] on span "title" at bounding box center [209, 22] width 15 height 15
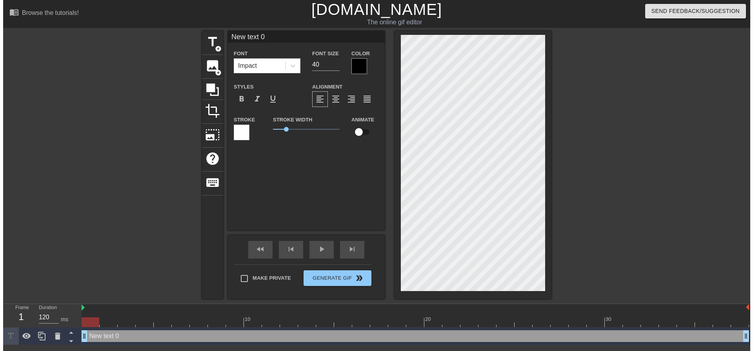
scroll to position [0, 0]
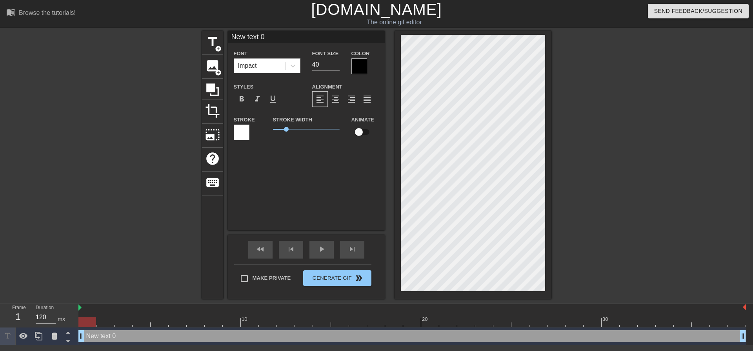
click at [261, 60] on div "Impact" at bounding box center [259, 66] width 51 height 14
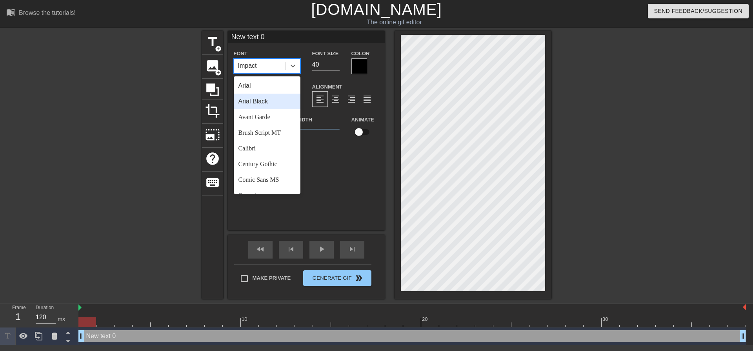
click at [258, 101] on div "Arial Black" at bounding box center [267, 102] width 67 height 16
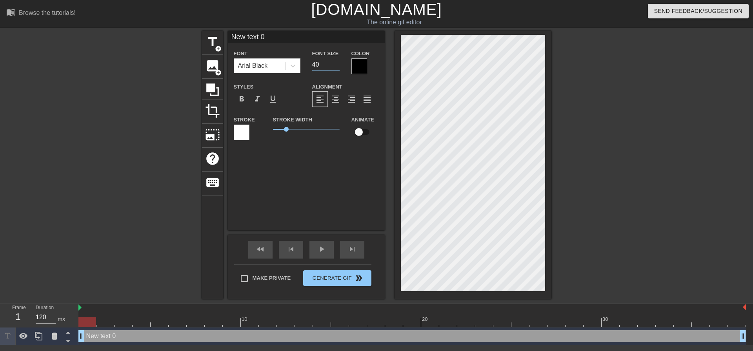
drag, startPoint x: 330, startPoint y: 64, endPoint x: 306, endPoint y: 63, distance: 23.6
click at [306, 63] on div "Font Size 40" at bounding box center [325, 61] width 39 height 25
type input "20"
click at [340, 98] on div "format_align_center" at bounding box center [336, 99] width 16 height 16
click at [262, 278] on span "Make Private" at bounding box center [272, 278] width 38 height 8
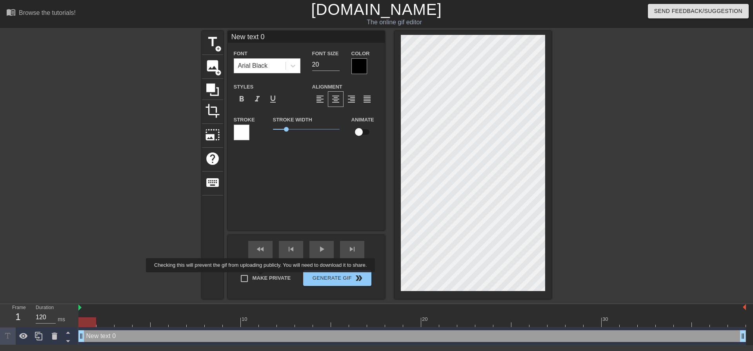
click at [253, 278] on input "Make Private" at bounding box center [244, 279] width 16 height 16
checkbox input "true"
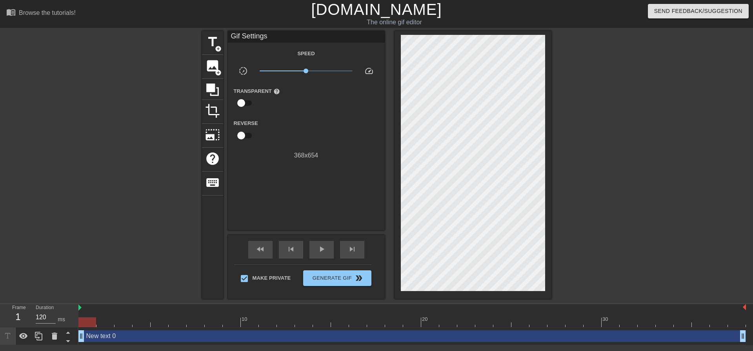
drag, startPoint x: 89, startPoint y: 319, endPoint x: 0, endPoint y: 280, distance: 96.9
click at [0, 280] on div "menu_book Browse the tutorials! Gifntext.com The online gif editor Send Feedbac…" at bounding box center [376, 172] width 753 height 345
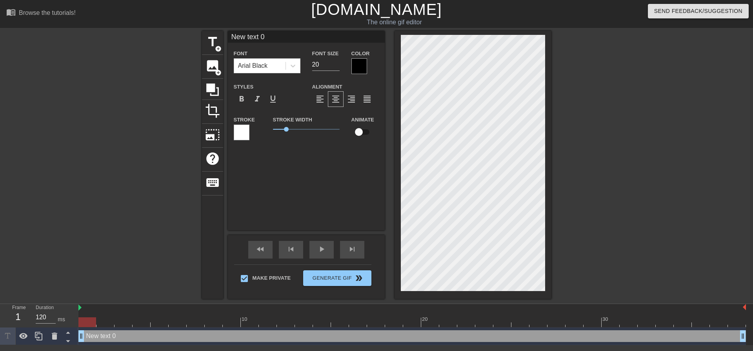
scroll to position [1, 1]
type textarea "m"
type input "m"
type textarea "mO"
type input "mO"
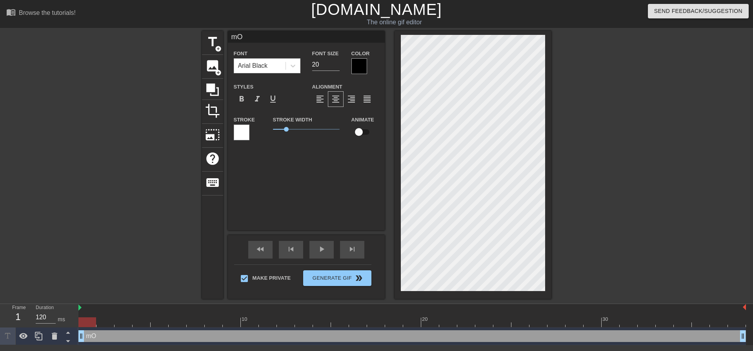
type textarea "mOM"
type input "mOM"
type textarea "mOMM"
type input "mOMM"
type textarea "mOM"
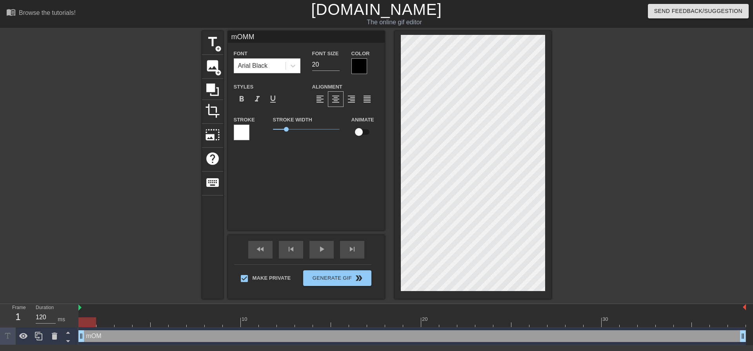
type input "mOM"
type textarea "mO"
type input "mO"
type textarea "m"
type input "m"
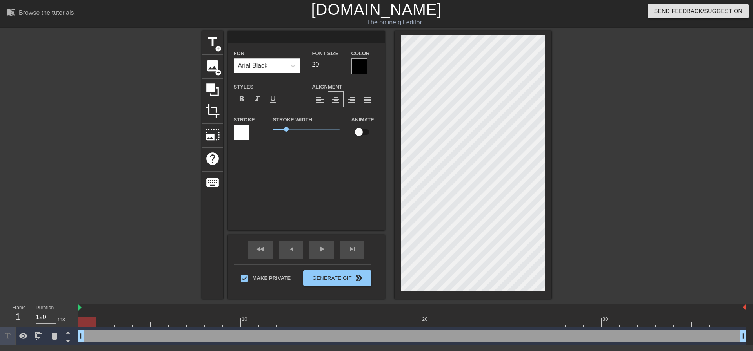
type textarea "M"
type input "M"
type textarea "O"
type input "O"
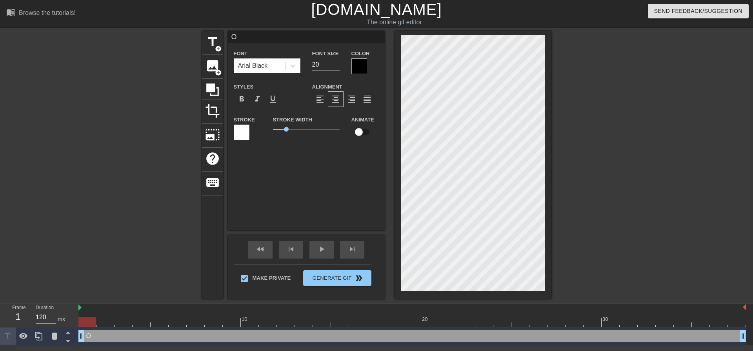
type textarea "Oh"
type input "Oh"
type textarea "Ohh"
type input "Ohh"
type textarea "Ohhh"
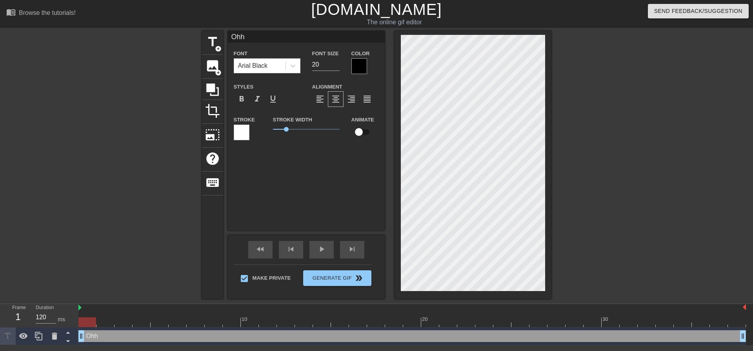
type input "Ohhh"
type textarea "Ohh"
type input "Ohh"
type textarea "Ohhh"
type input "Ohhh"
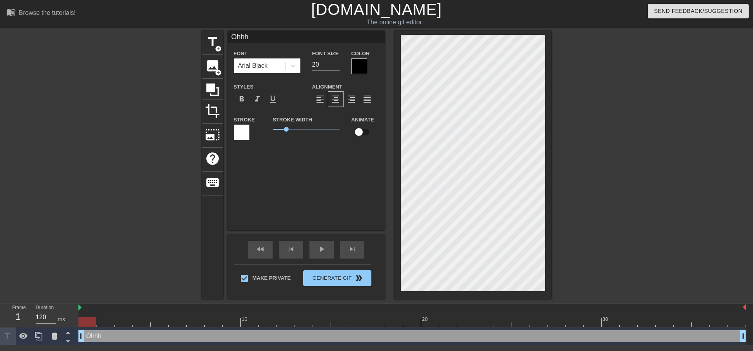
type textarea "Ohhh"
type input "Ohhh"
type textarea "Ohhh g"
type input "Ohhh g"
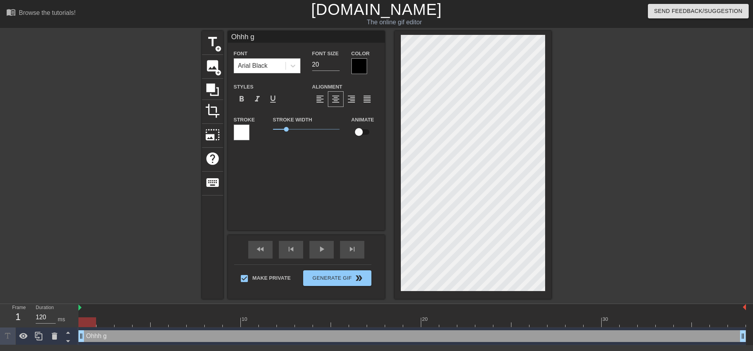
type textarea "Ohhh go"
type input "Ohhh go"
type textarea "Ohhh goo"
type input "Ohhh goo"
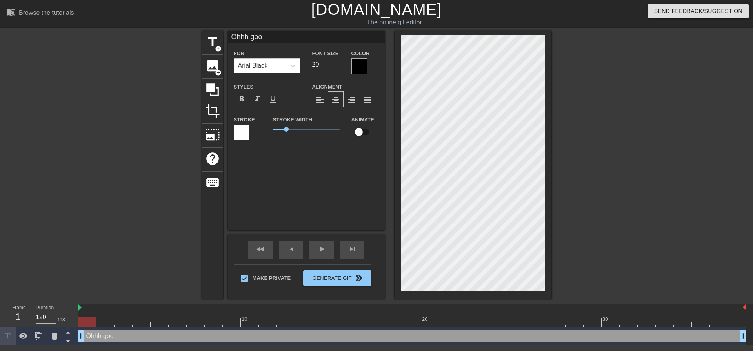
type textarea "Ohhh go"
type input "Ohhh go"
type textarea "Ohhh god"
type input "Ohhh god"
type textarea "Ohhh god"
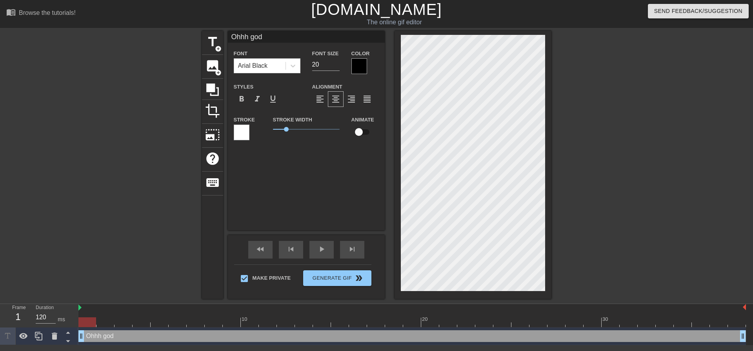
type input "Ohhh god"
type textarea "Ohhh god b"
type input "Ohhh god b"
type textarea "Ohhh god ba"
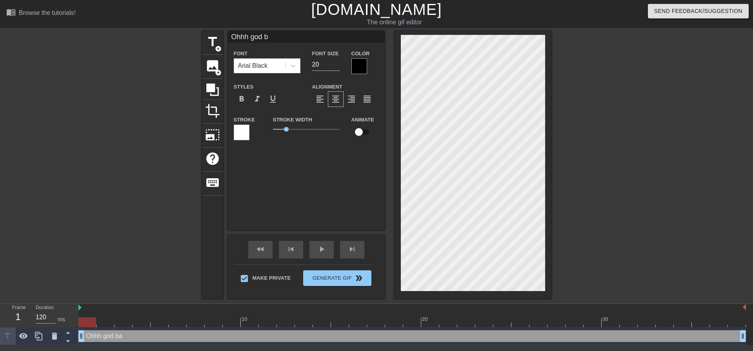
type input "Ohhh god ba"
type textarea "Ohhh god bab"
type input "Ohhh god bab"
type textarea "Ohhh god baby"
type input "Ohhh god baby"
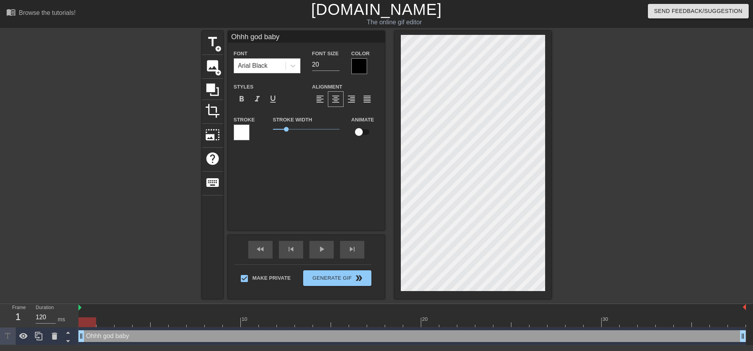
type textarea "Ohhh god baby."
type input "Ohhh god baby."
type textarea "Ohhh god baby.."
type input "Ohhh god baby.."
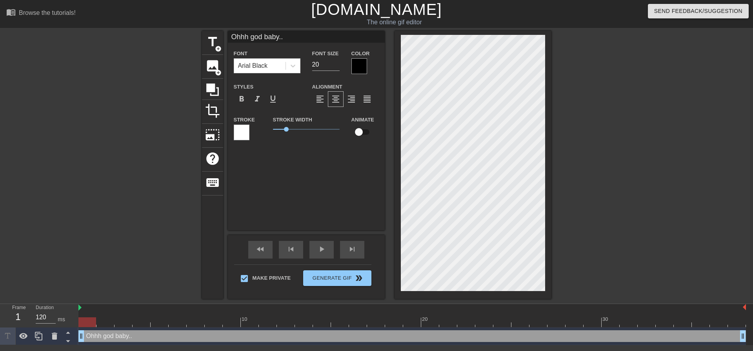
type textarea "Ohhh god baby..."
type input "Ohhh god baby..."
type textarea "Ohhh god baby...."
type input "Ohhh god baby...."
type textarea "Ohhh god baby..."
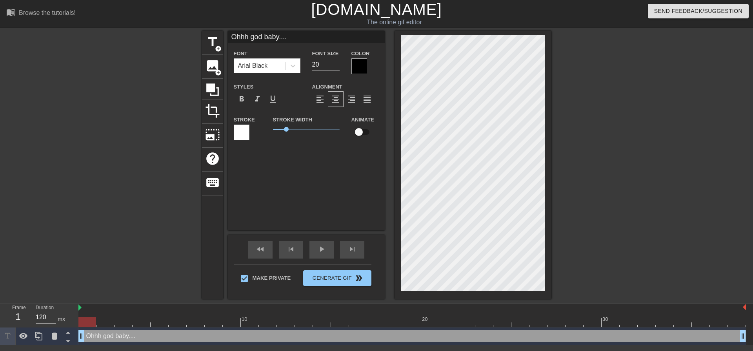
type input "Ohhh god baby..."
type textarea "Ohhh god baby..."
type input "Ohhh god baby..."
type textarea "Ohhh god baby... M"
type input "Ohhh god baby... M"
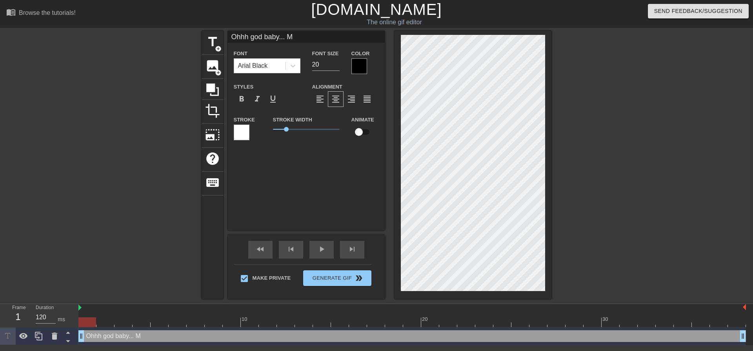
type textarea "Ohhh god baby... Mo"
type input "Ohhh god baby... Mo"
type textarea "Ohhh god baby... Mom"
type input "Ohhh god baby... Mom"
type textarea "Ohhh god baby... Momm"
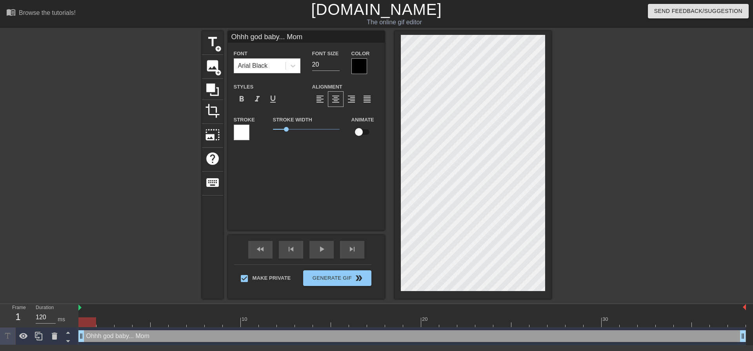
type input "Ohhh god baby... Momm"
type textarea "Ohhh god baby... Mommy"
type input "Ohhh god baby... Mommy"
type textarea "Ohhh god baby... Mommy"
type input "Ohhh god baby... Mommy"
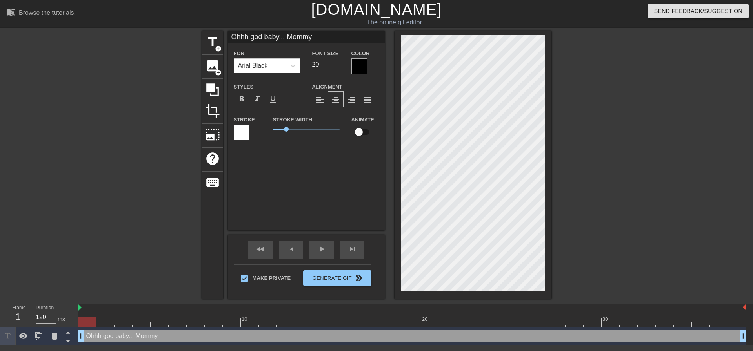
scroll to position [1, 1]
type textarea "Ohhh god baby... Mommy l"
type input "Ohhh god baby... Mommyl"
type textarea "Ohhh god baby... Mommy lo"
type input "Ohhh god baby... Mommylo"
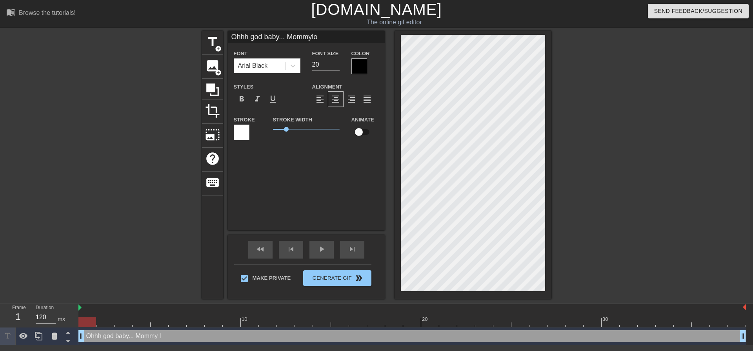
type textarea "Ohhh god baby... Mommy lov"
type input "Ohhh god baby... Mommylov"
type textarea "Ohhh god baby... Mommy love"
type input "Ohhh god baby... Mommylove"
type textarea "Ohhh god baby... Mommy loves"
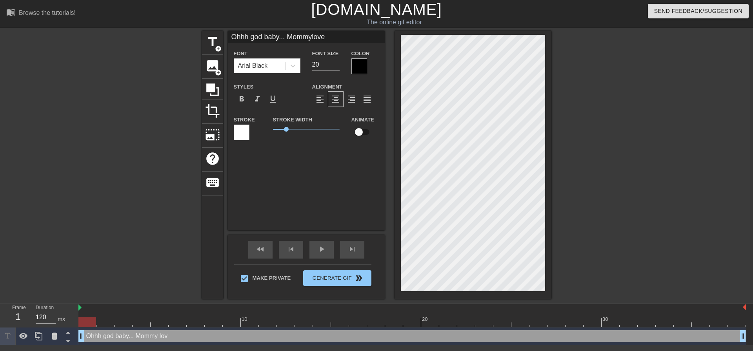
type input "Ohhh god baby... Mommyloves"
type textarea "Ohhh god baby... Mommy loves"
type input "Ohhh god baby... Mommyloves"
type textarea "Ohhh god baby... Mommy loves w"
type input "Ohhh god baby... Mommyloves w"
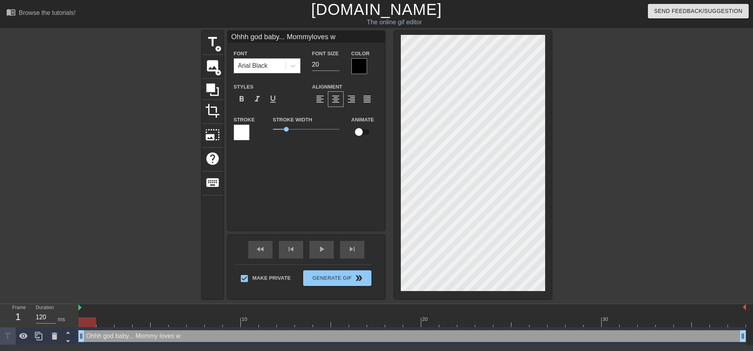
type textarea "Ohhh god baby... Mommy loves wa"
type input "Ohhh god baby... Mommyloves wa"
type textarea "Ohhh god baby... Mommy loves wat"
type input "Ohhh god baby... Mommyloves wat"
type textarea "Ohhh god baby... Mommy loves watc"
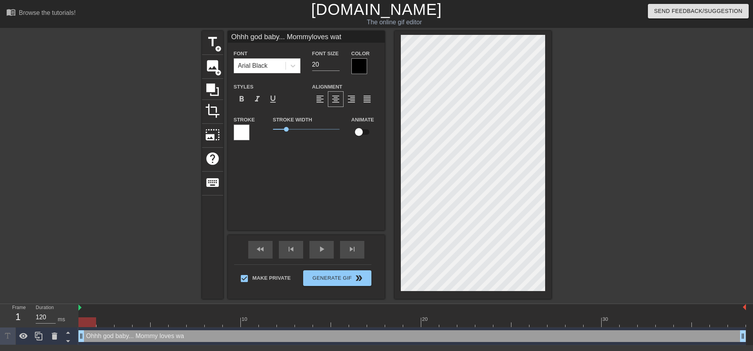
type input "Ohhh god baby... Mommyloves watc"
type textarea "Ohhh god baby... Mommy loves watch"
type input "Ohhh god baby... Mommyloves watch"
type textarea "Ohhh god baby... Mommy loves watchi"
type input "Ohhh god baby... Mommyloves watchi"
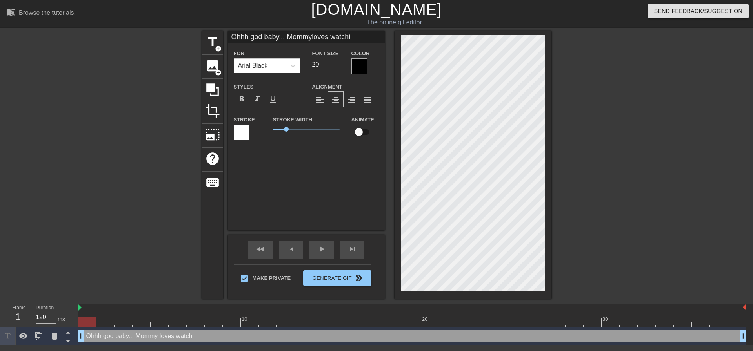
type textarea "Ohhh god baby... Mommy loves watchin"
type input "Ohhh god baby... Mommyloves watchin"
type textarea "Ohhh god baby... Mommy loves watching"
type input "Ohhh god baby... Mommyloves watching"
type textarea "Ohhh god baby... Mommy loves watching"
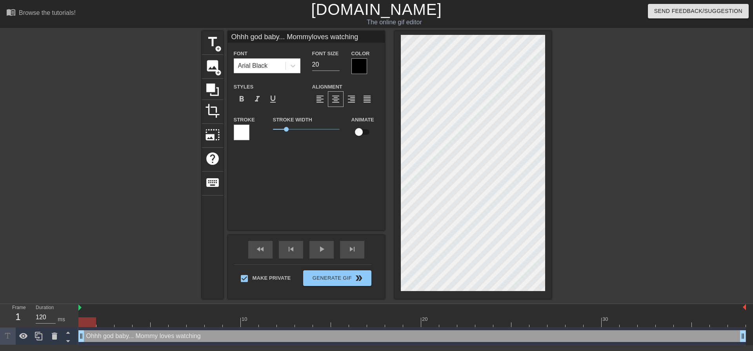
type input "Ohhh god baby... Mommyloves watching"
type textarea "Ohhh god baby... Mommy loves watching y"
type input "Ohhh god baby... Mommyloves watching y"
type textarea "Ohhh god baby... Mommy loves watching yo"
type input "Ohhh god baby... Mommyloves watching yo"
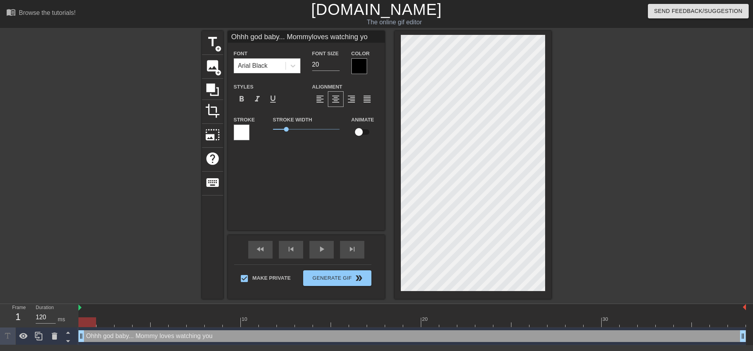
type textarea "Ohhh god baby... Mommy loves watching you"
type input "Ohhh god baby... Mommyloves watching you"
type textarea "Ohhh god baby... Mommy loves watching you"
type input "Ohhh god baby... Mommyloves watching you"
type textarea "Ohhh god baby... Mommy loves watching you j"
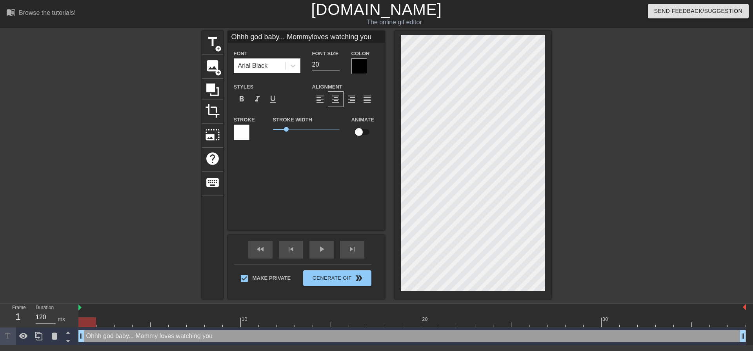
type input "Ohhh god baby... Mommyloves watching you j"
type textarea "Ohhh god baby... Mommy loves watching you je"
type input "Ohhh god baby... Mommyloves watching you je"
type textarea "Ohhh god baby... Mommy loves watching you jer"
type input "Ohhh god baby... Mommyloves watching you jer"
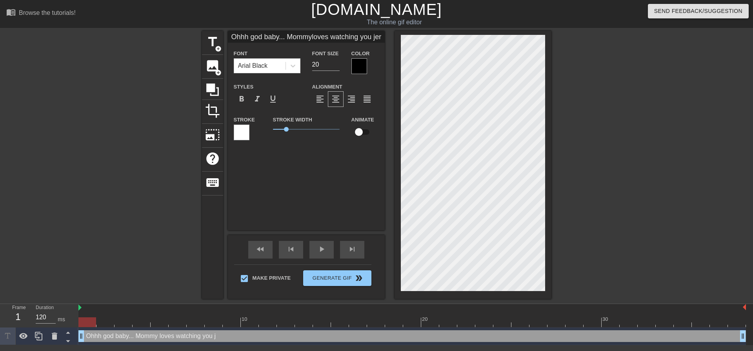
type textarea "Ohhh god baby... Mommy loves watching you jerk"
type input "Ohhh god baby... Mommyloves watching you jerk"
type textarea "Ohhh god baby... Mommy loves watching you jerk"
type input "Ohhh god baby... Mommyloves watching you jerk"
type textarea "Ohhh god baby... Mommy loves watching you jerk o"
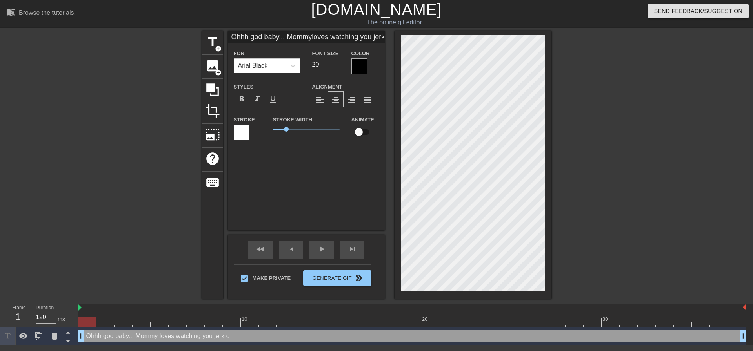
type input "Ohhh god baby... Mommyloves watching you jerk o"
type textarea "Ohhh god baby... Mommy loves watching you jerk of"
type input "Ohhh god baby... Mommyloves watching you jerk of"
type textarea "Ohhh god baby... Mommy loves watching you jerk off"
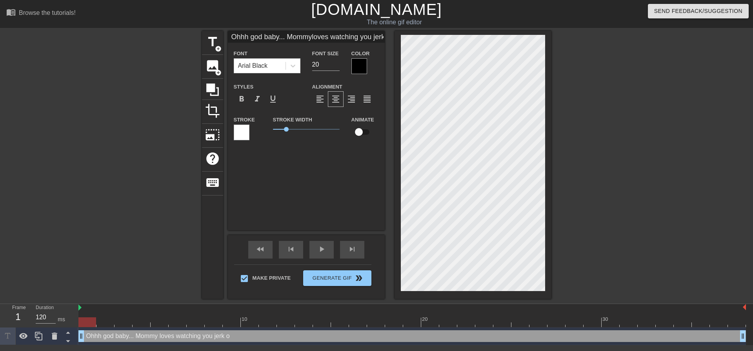
type input "Ohhh god baby... Mommyloves watching you jerk off"
type textarea "Ohhh god baby... Mommy loves watching you jerk off"
type input "Ohhh god baby... Mommyloves watching you jerk off"
type textarea "Ohhh god baby... Mommy loves watching you jerk off"
type input "Ohhh god baby... Mommyloves watching you jerk off"
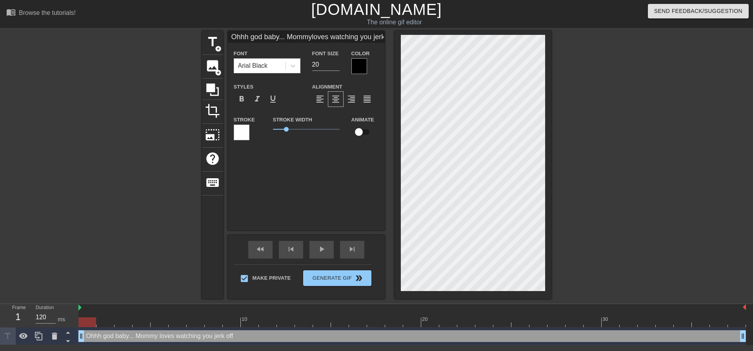
scroll to position [2, 1]
type textarea "Ohhh god baby... Mommy loves watching you jerk off t"
type input "Ohhh god baby... Mommyloves watching you jerk off t"
type textarea "Ohhh god baby... Mommy loves watching you jerk off to"
type input "Ohhh god baby... Mommyloves watching you jerk off to"
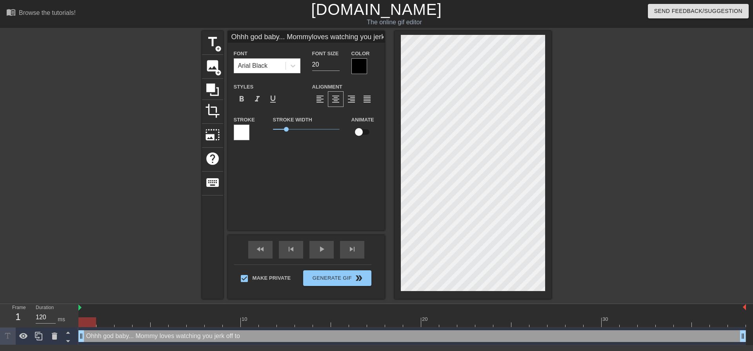
type textarea "Ohhh god baby... Mommy loves watching you jerk off t"
type input "Ohhh god baby... Mommyloves watching you jerk off t"
type textarea "Ohhh god baby... Mommy loves watching you jerk off"
type input "Ohhh god baby... Mommyloves watching you jerk off"
type textarea "Ohhh god baby... Mommy loves watching you jerk off"
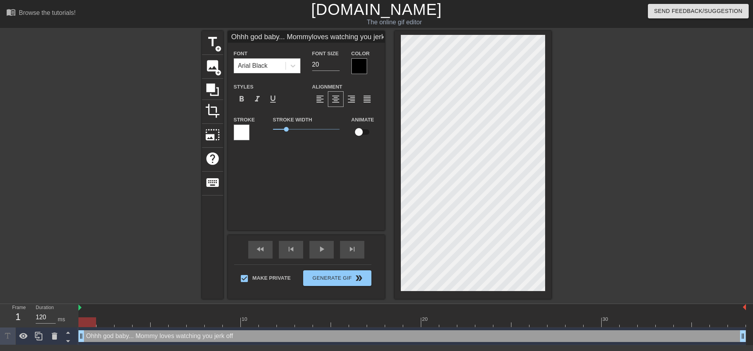
type input "Ohhh god baby... Mommyloves watching you jerk off"
type textarea "Ohhh god baby... Mommy loves watching you jerk off ,"
type input "Ohhh god baby... Mommyloves watching you jerk off ,"
type textarea "Ohhh god baby... Mommy loves watching you jerk off"
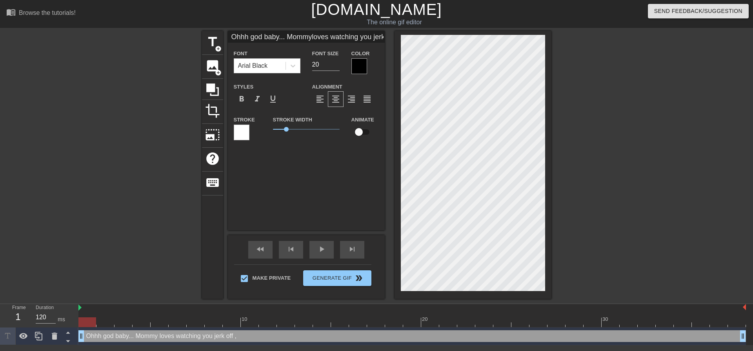
type input "Ohhh god baby... Mommyloves watching you jerk off"
type textarea "Ohhh god baby... Mommy loves watching you jerk off"
type input "Ohhh god baby... Mommyloves watching you jerk off"
type textarea "Ohhh god baby... Mommy loves watching you jerk off."
type input "Ohhh god baby... Mommyloves watching you jerk off."
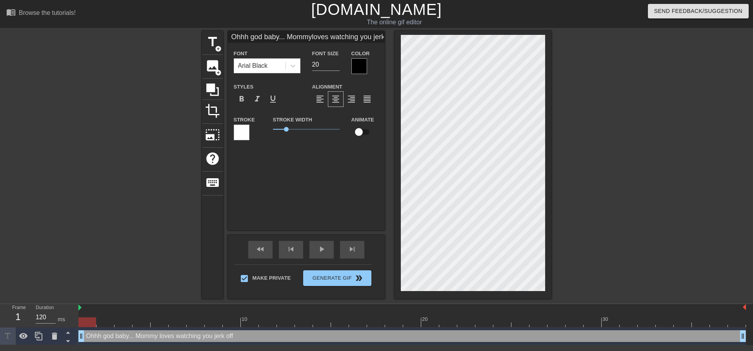
type textarea "Ohhh god baby... Mommy loves watching you jerk off.."
type input "Ohhh god baby... Mommyloves watching you jerk off.."
type textarea "Ohhh god baby... Mommy loves watching you jerk off..."
type input "Ohhh god baby... Mommyloves watching you jerk off..."
type textarea "Ohhh god baby... Mommy loves watching you jerk off..."
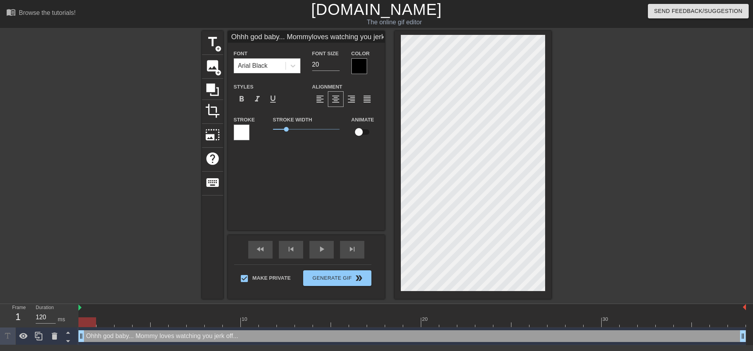
type input "Ohhh god baby... Mommyloves watching you jerk off..."
type textarea "Ohhh god baby... Mommy loves watching you jerk off..."
type input "Ohhh god baby... Mommyloves watching you jerk off..."
type textarea "Ohhh god baby... Mommy loves watching you jerk off..."
type input "Ohhh god baby... Mommyloves watching you jerk off..."
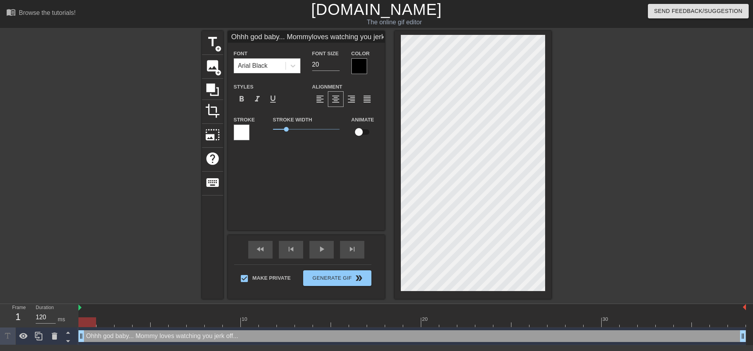
type textarea "Ohhh god baby... Mommy loves watching you jerk off..."
type input "Ohhh god baby... Mommyloves watching you jerk off..."
type textarea "Ohhh god baby... Mommy loves watching you jerk off..."
type input "Ohhh god baby... Mommyloves watching you jerk off..."
type textarea "Ohhh god baby... Mommy loves watching you jerk off..."
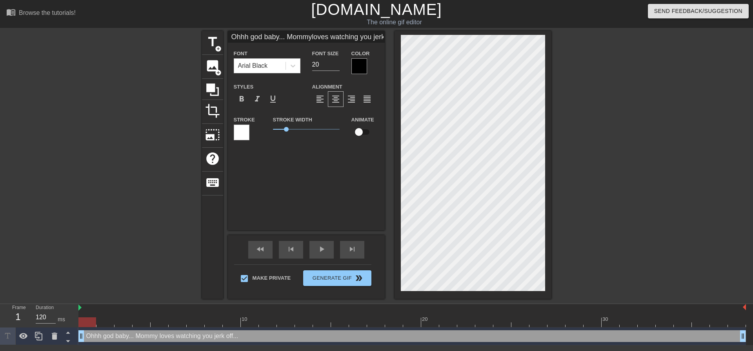
type input "Ohhh god baby... Mommyloves watching you jerk off..."
type textarea "Ohhh god baby... Mommy loves watching you jerk off..."
type input "Ohhh god baby... Mommyloves watching you jerk off..."
type textarea "Ohhh god baby... Mommy loves watching you jerk off..."
type input "Ohhh god baby... Mommyloves watching you jerk off..."
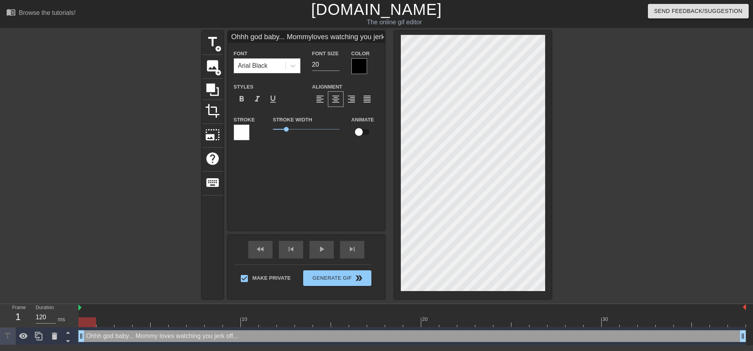
type textarea "Ohhh god baby... Mommy loves watching you jerk off... D"
type input "Ohhh god baby... Mommyloves watching you jerk off...D"
type textarea "Ohhh god baby... Mommy loves watching you jerk off... Do"
type input "Ohhh god baby... Mommyloves watching you jerk off...Do"
type textarea "Ohhh god baby... Mommy loves watching you jerk off... Do"
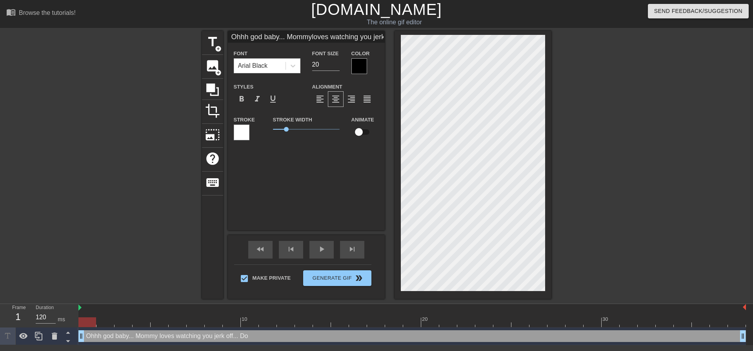
type input "Ohhh god baby... Mommyloves watching you jerk off...Do"
type textarea "Ohhh god baby... Mommy loves watching you jerk off... Do y"
type input "Ohhh god baby... Mommyloves watching you jerk off...Do y"
type textarea "Ohhh god baby... Mommy loves watching you jerk off... Do yo"
type input "Ohhh god baby... Mommyloves watching you jerk off...Do yo"
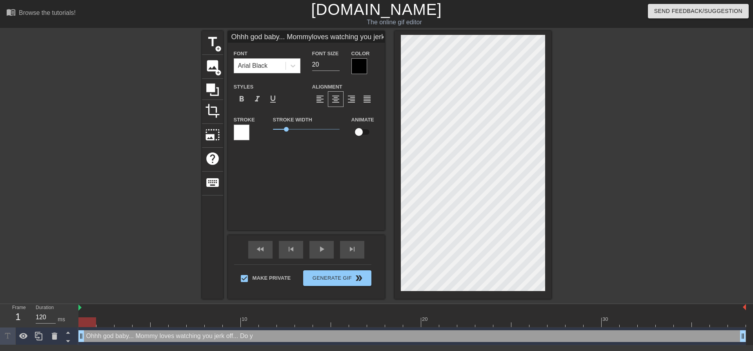
type textarea "Ohhh god baby... Mommy loves watching you jerk off... Do you"
type input "Ohhh god baby... Mommyloves watching you jerk off...Do you"
type textarea "Ohhh god baby... Mommy loves watching you jerk off... Do you"
type input "Ohhh god baby... Mommyloves watching you jerk off...Do you"
type textarea "Ohhh god baby... Mommy loves watching you jerk off... Do you f"
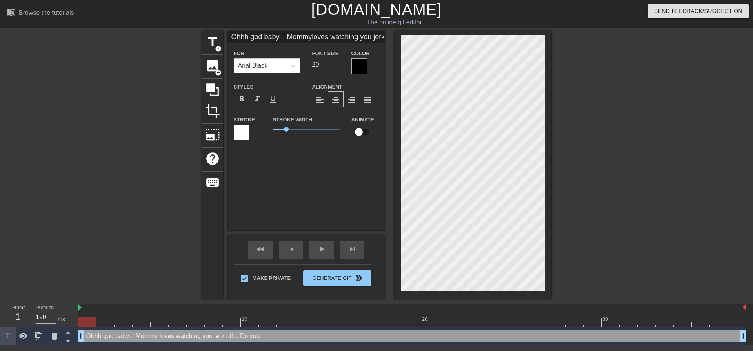
type input "Ohhh god baby... Mommyloves watching you jerk off...Do you f"
type textarea "Ohhh god baby... Mommy loves watching you jerk off... Do you fi"
type input "Ohhh god baby... Mommyloves watching you jerk off...Do you fi"
type textarea "Ohhh god baby... Mommy loves watching you jerk off... Do you fin"
type input "Ohhh god baby... Mommyloves watching you jerk off...Do you fin"
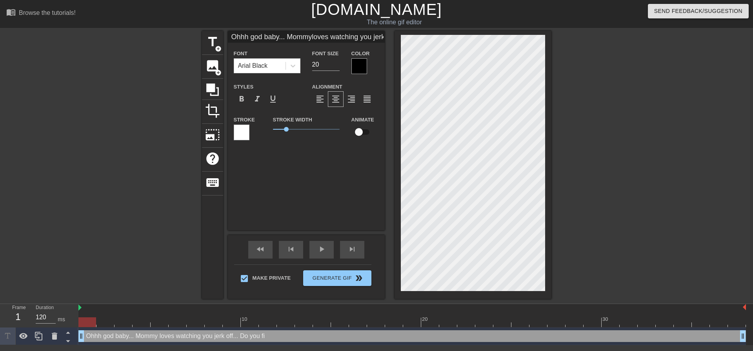
type textarea "Ohhh god baby... Mommy loves watching you jerk off... Do you find"
type input "Ohhh god baby... Mommyloves watching you jerk off...Do you find"
type textarea "Ohhh god baby... Mommy loves watching you jerk off... Do you find"
type input "Ohhh god baby... Mommyloves watching you jerk off...Do you find"
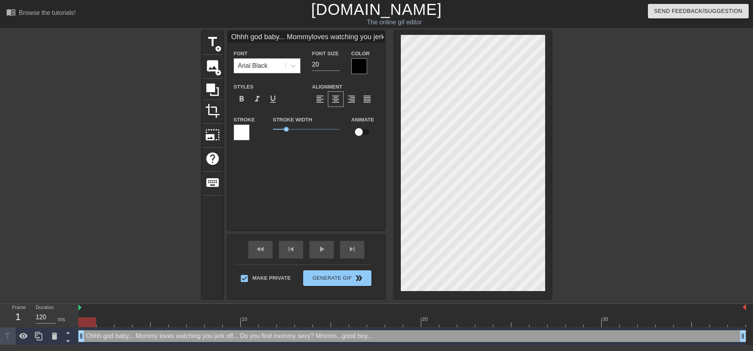
drag, startPoint x: 594, startPoint y: 198, endPoint x: 562, endPoint y: 202, distance: 32.5
click at [595, 193] on div at bounding box center [620, 148] width 118 height 235
drag, startPoint x: 635, startPoint y: 173, endPoint x: 573, endPoint y: 169, distance: 61.7
click at [635, 171] on div at bounding box center [620, 148] width 118 height 235
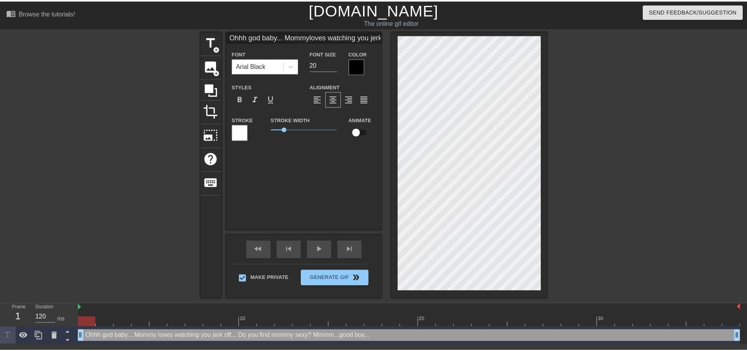
scroll to position [10, 1]
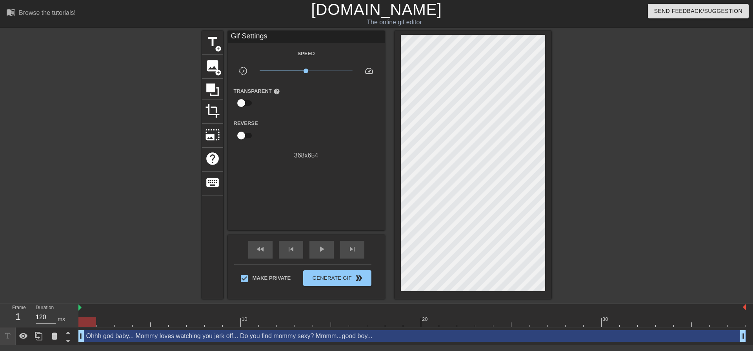
click at [598, 146] on div at bounding box center [620, 148] width 118 height 235
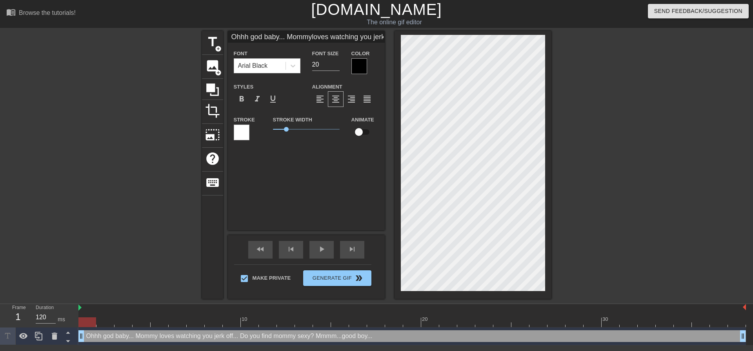
click at [568, 251] on div at bounding box center [620, 148] width 118 height 235
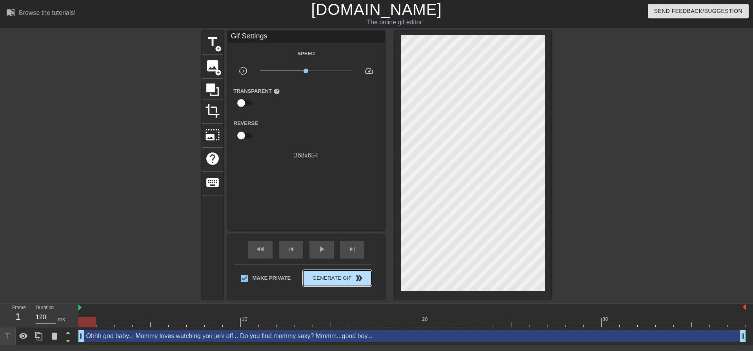
click at [341, 282] on span "Generate Gif double_arrow" at bounding box center [337, 278] width 62 height 9
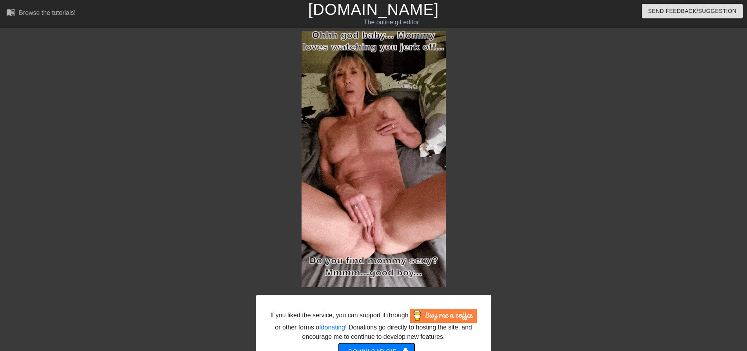
click at [385, 345] on button "Download gif get_app" at bounding box center [377, 351] width 76 height 16
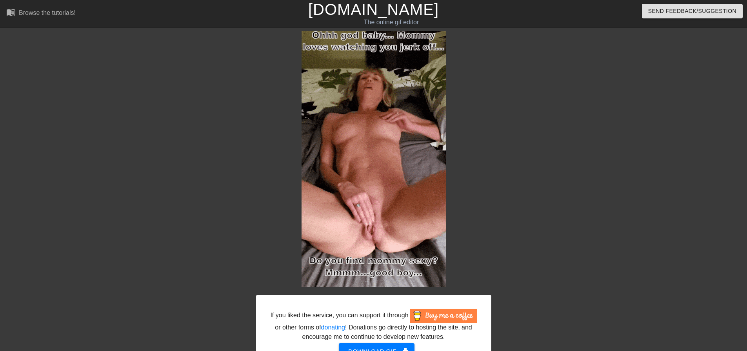
click at [96, 75] on div "If you liked the service, you can support it through or other forms of donating…" at bounding box center [373, 211] width 747 height 361
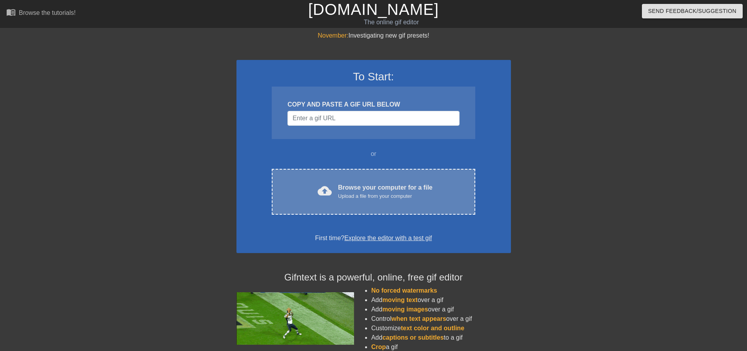
click at [371, 200] on div "cloud_upload Browse your computer for a file Upload a file from your computer" at bounding box center [373, 192] width 170 height 18
click at [339, 187] on div "Browse your computer for a file Upload a file from your computer" at bounding box center [385, 191] width 94 height 17
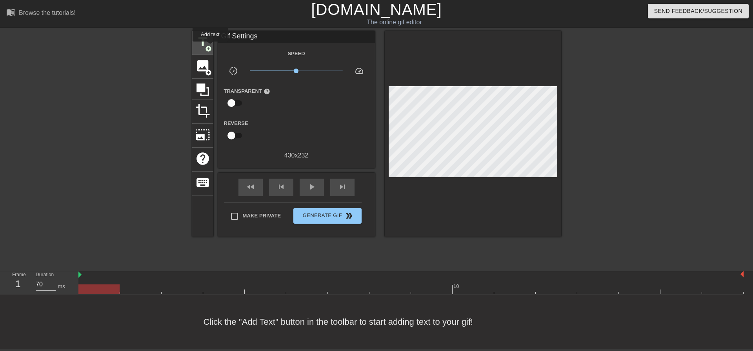
click at [206, 42] on span "title" at bounding box center [202, 42] width 15 height 15
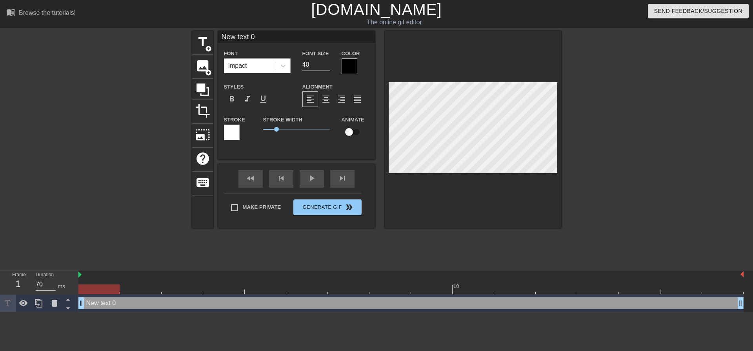
click at [262, 67] on div "Impact" at bounding box center [249, 66] width 51 height 14
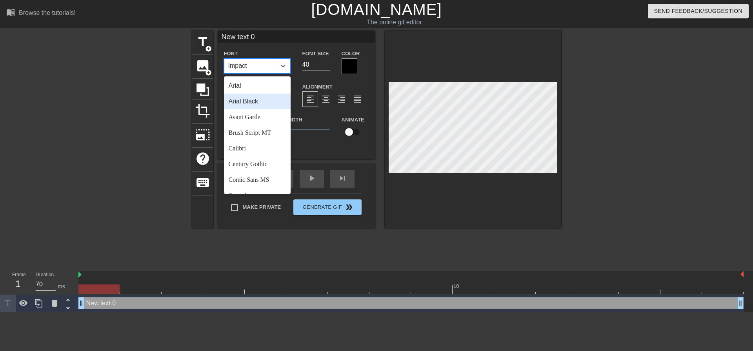
click at [265, 97] on div "Arial Black" at bounding box center [257, 102] width 67 height 16
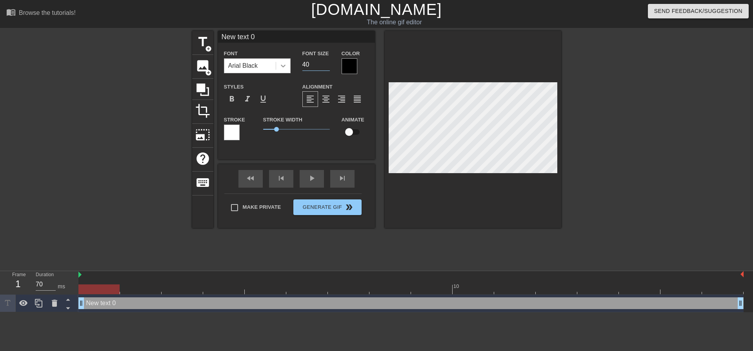
drag, startPoint x: 318, startPoint y: 67, endPoint x: 282, endPoint y: 71, distance: 36.3
click at [271, 71] on div "Font Arial Black Font Size 40 Color" at bounding box center [296, 61] width 157 height 25
type input "18"
click at [331, 100] on div "format_align_center" at bounding box center [326, 99] width 16 height 16
click at [257, 202] on div "Make Private Generate Gif double_arrow" at bounding box center [292, 209] width 137 height 31
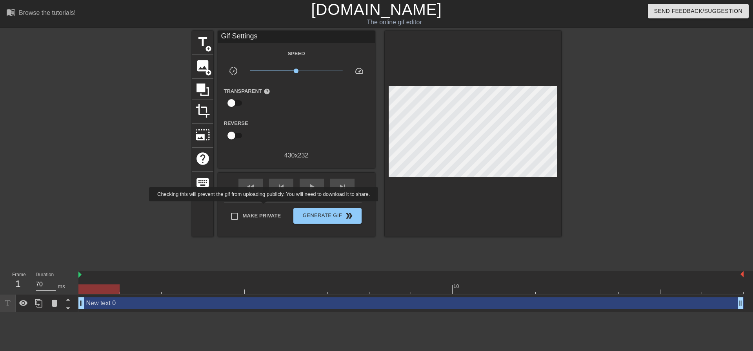
click at [266, 212] on span "Make Private" at bounding box center [262, 216] width 38 height 8
click at [243, 211] on input "Make Private" at bounding box center [234, 216] width 16 height 16
checkbox input "true"
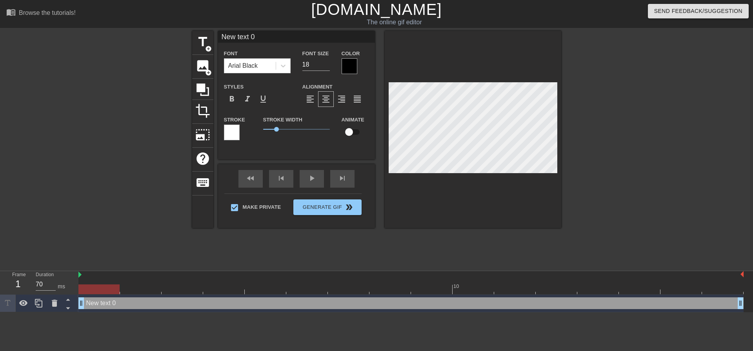
scroll to position [1, 1]
